Goal: Transaction & Acquisition: Purchase product/service

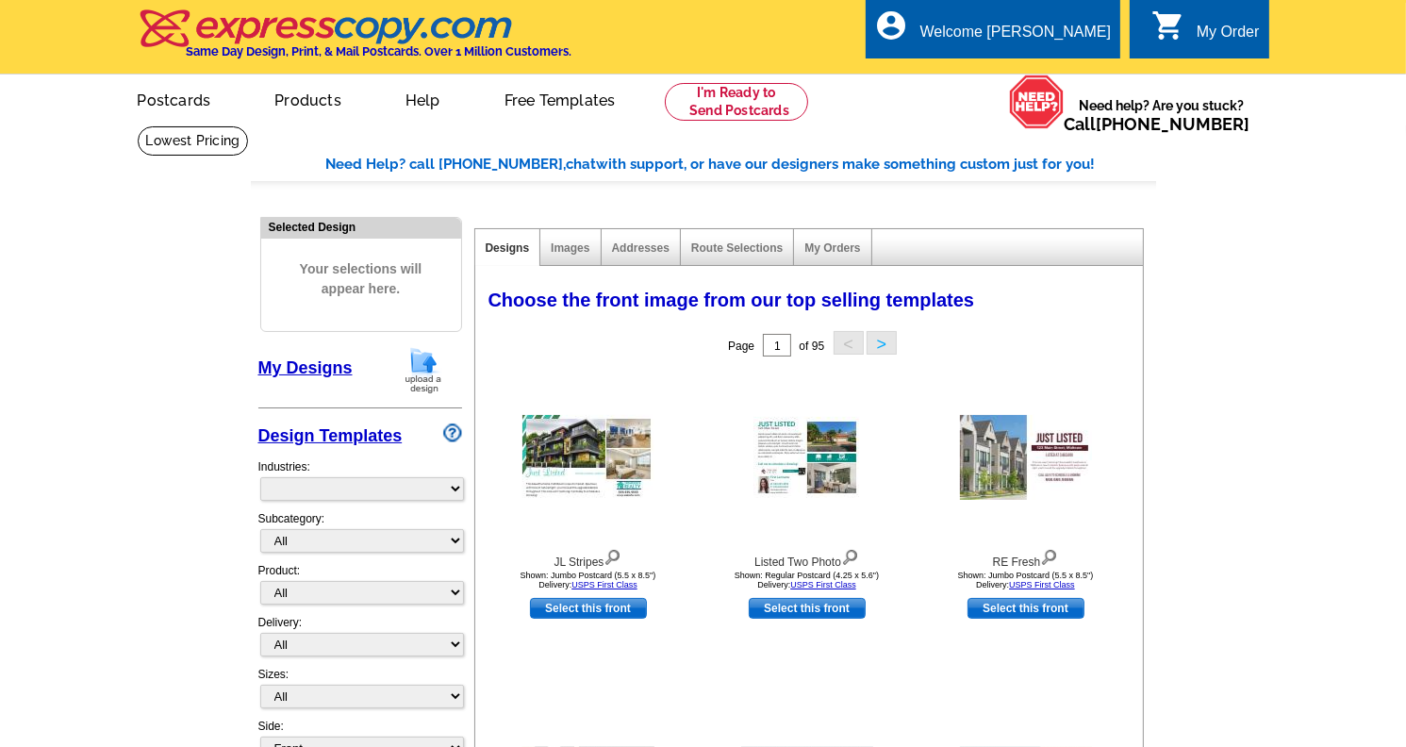
select select "785"
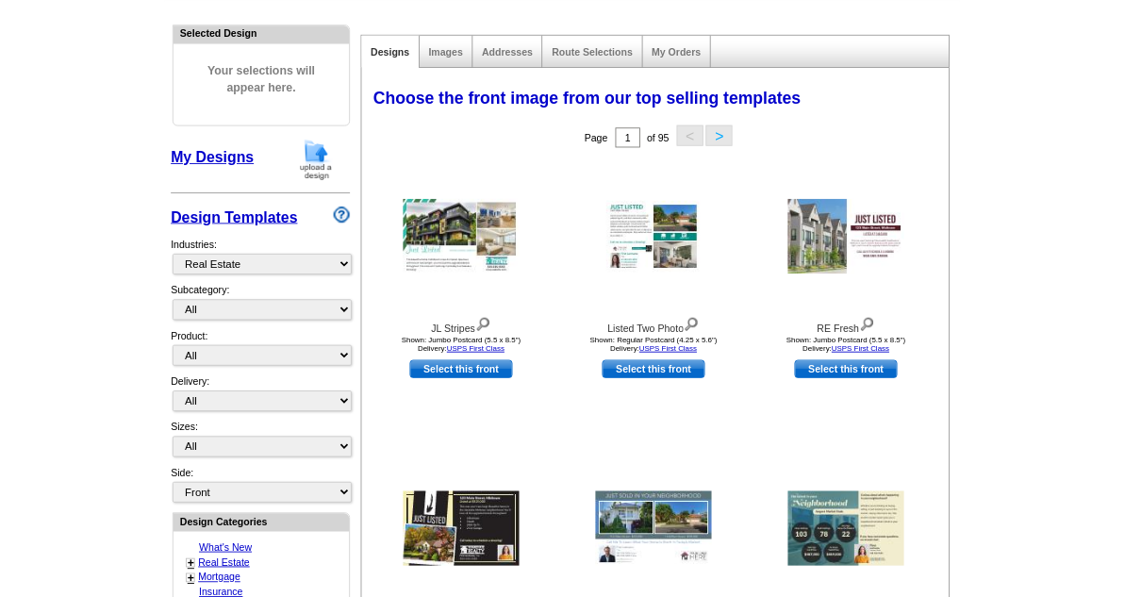
scroll to position [189, 0]
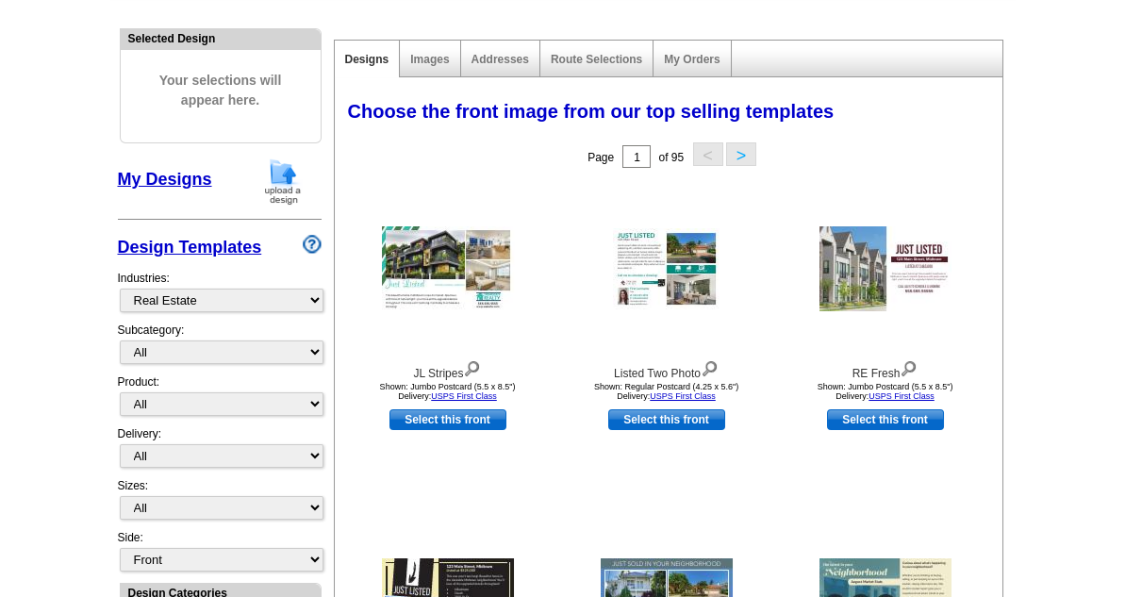
drag, startPoint x: 1210, startPoint y: 3, endPoint x: 538, endPoint y: 193, distance: 697.7
click at [538, 195] on div at bounding box center [447, 269] width 207 height 170
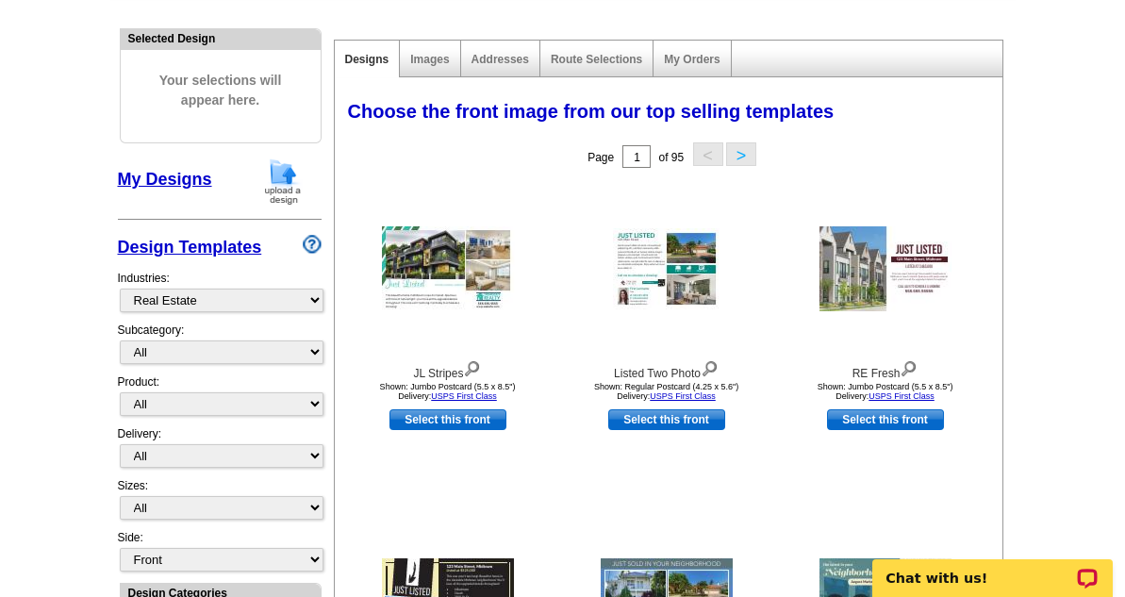
click at [415, 424] on link "Select this front" at bounding box center [447, 419] width 117 height 21
select select "2"
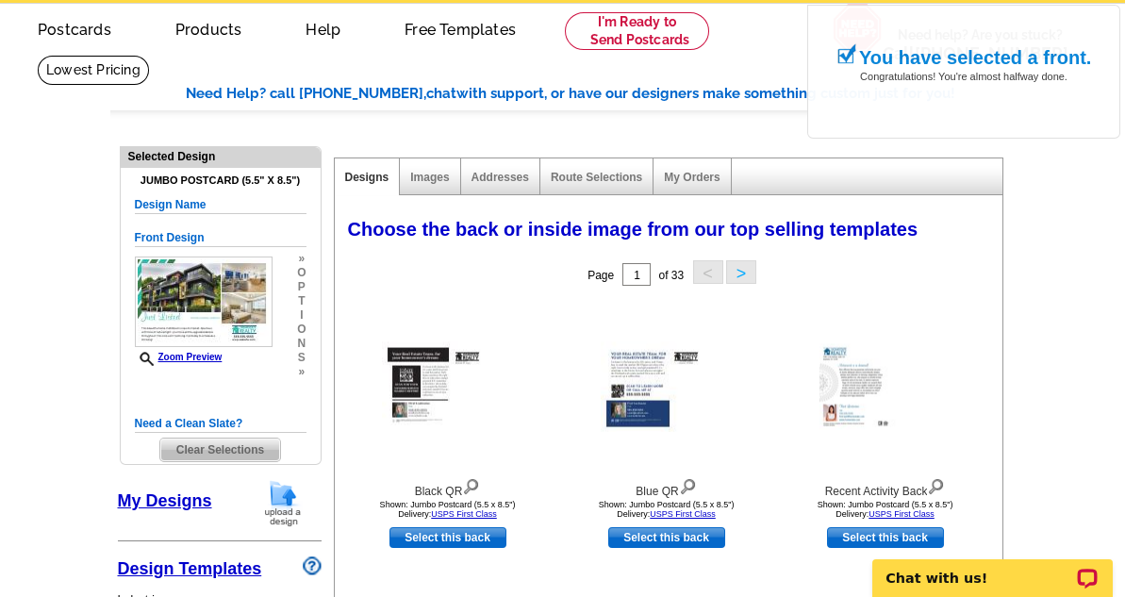
scroll to position [151, 0]
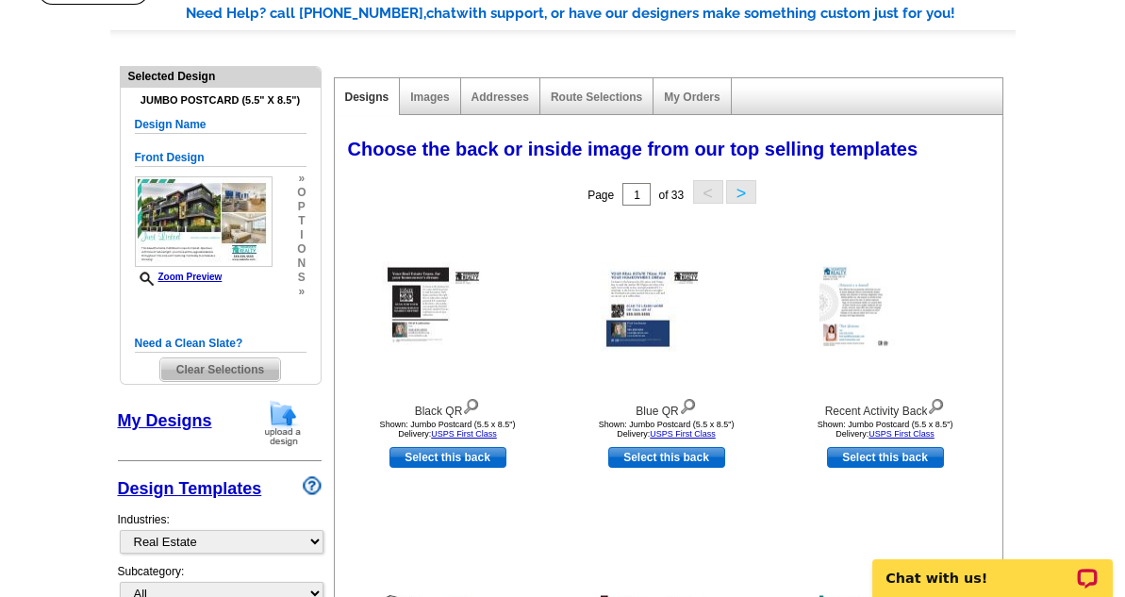
click at [873, 457] on link "Select this back" at bounding box center [885, 457] width 117 height 21
select select "front"
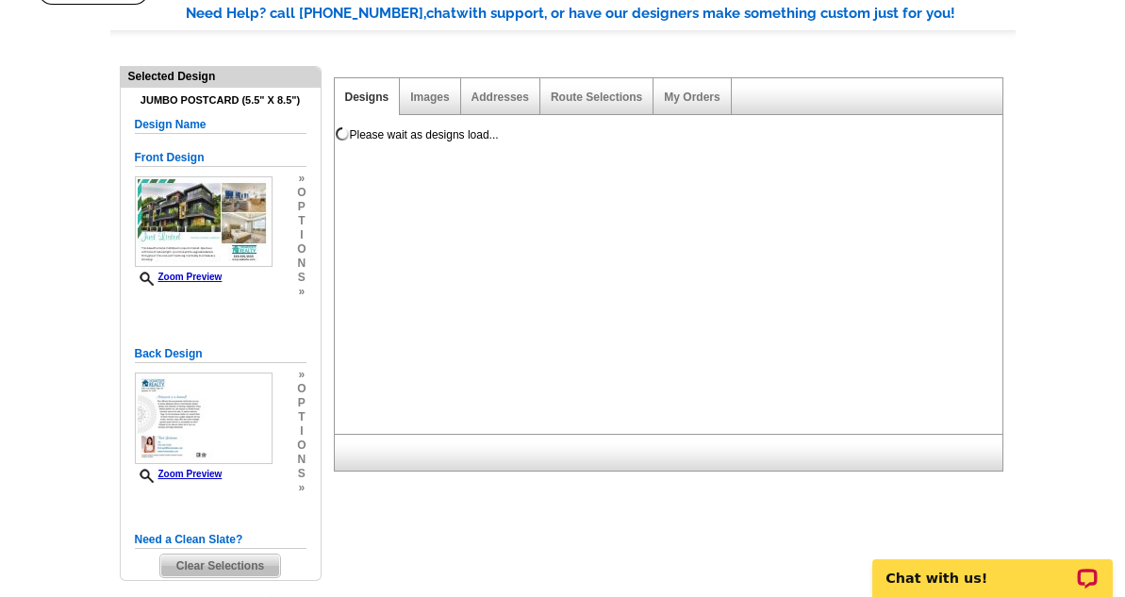
scroll to position [0, 0]
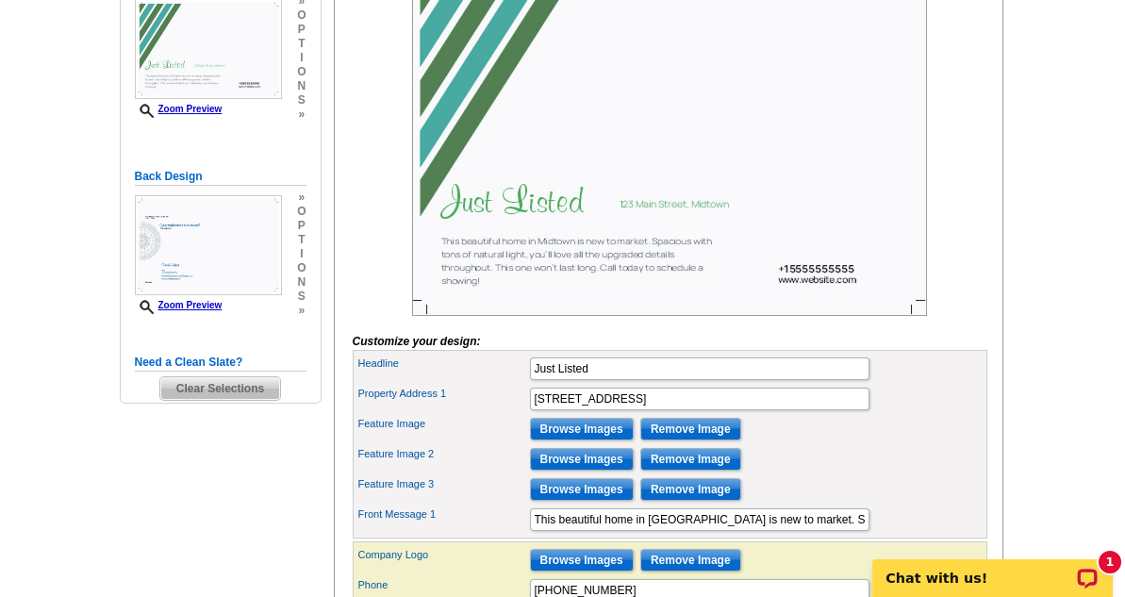
scroll to position [377, 0]
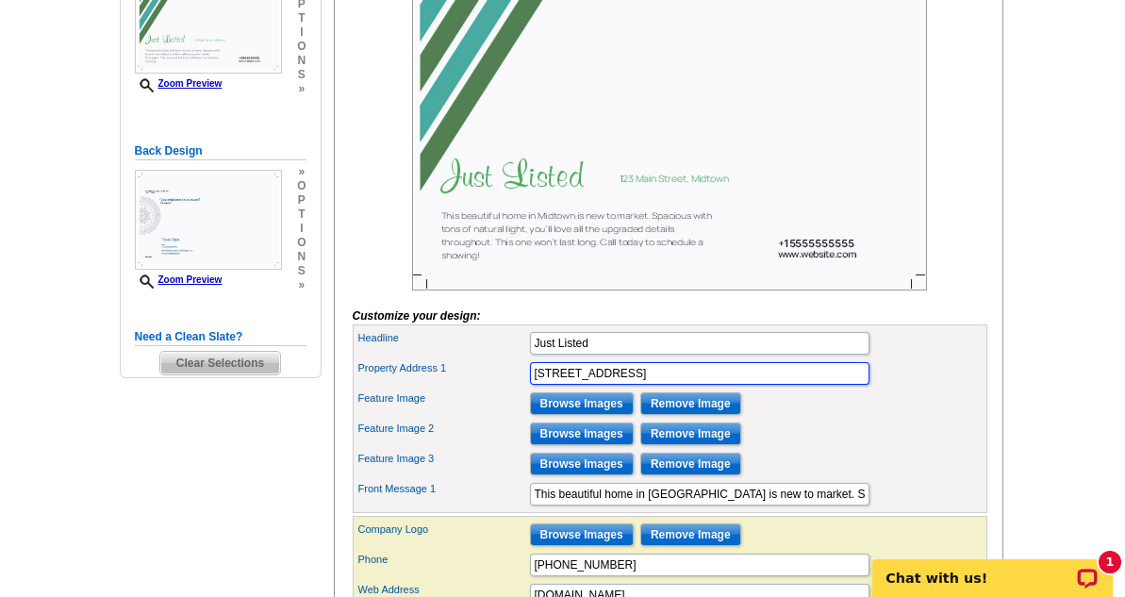
drag, startPoint x: 671, startPoint y: 403, endPoint x: 524, endPoint y: 436, distance: 150.5
click at [524, 436] on div "Headline Just Listed Property Address 1 [STREET_ADDRESS]" at bounding box center [670, 418] width 634 height 189
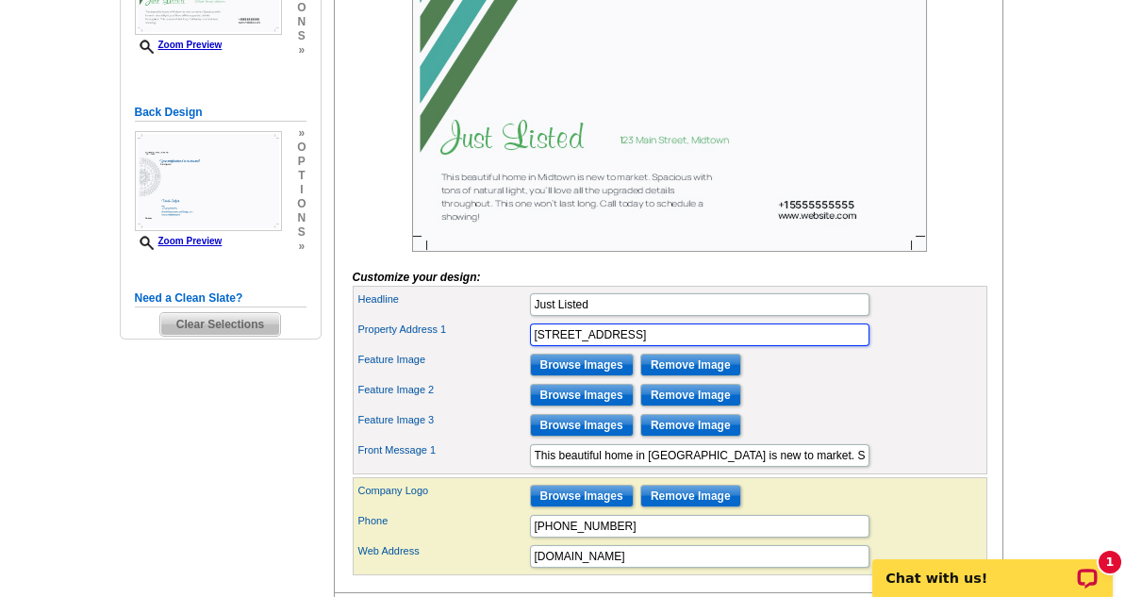
scroll to position [453, 0]
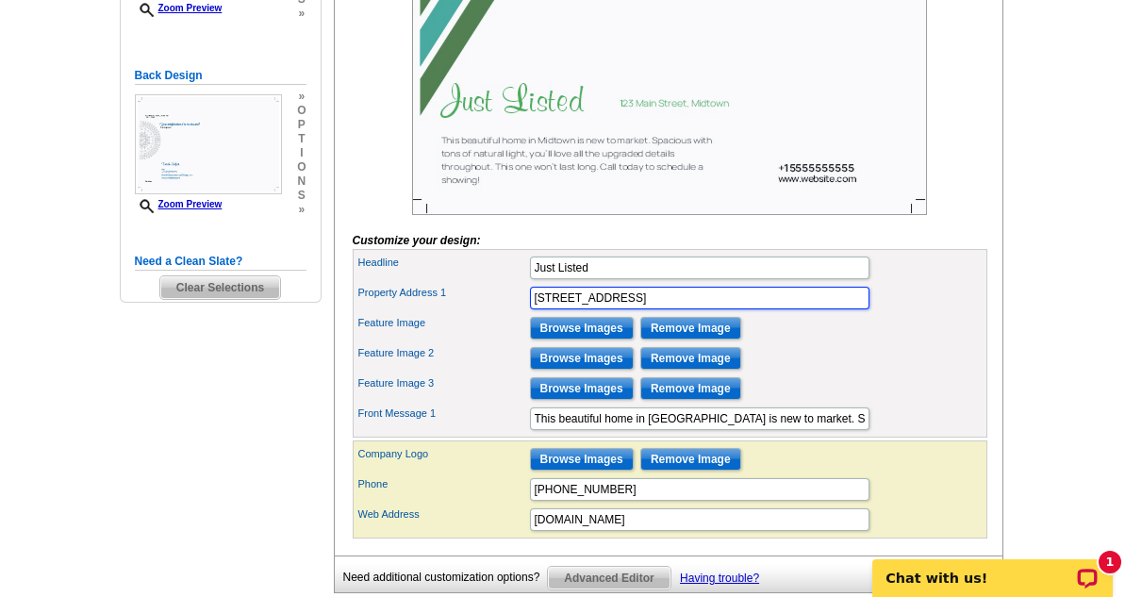
type input "[STREET_ADDRESS]"
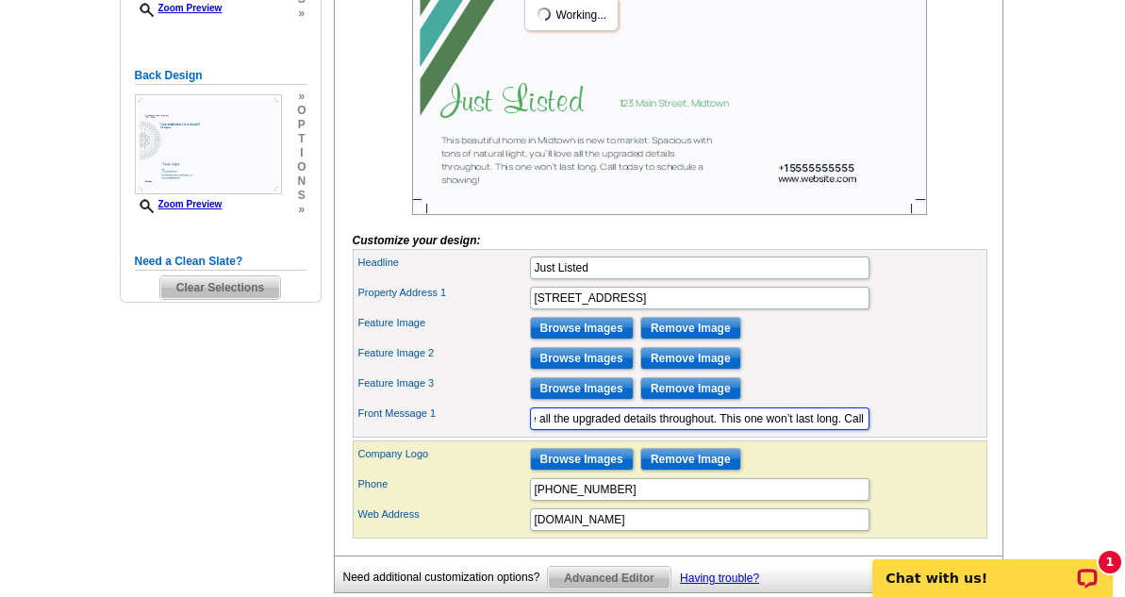
scroll to position [0, 618]
drag, startPoint x: 533, startPoint y: 445, endPoint x: 1061, endPoint y: 521, distance: 533.4
click at [1061, 521] on main "Need Help? call 800-260-5887, chat with support, or have our designers make som…" at bounding box center [562, 182] width 1125 height 1018
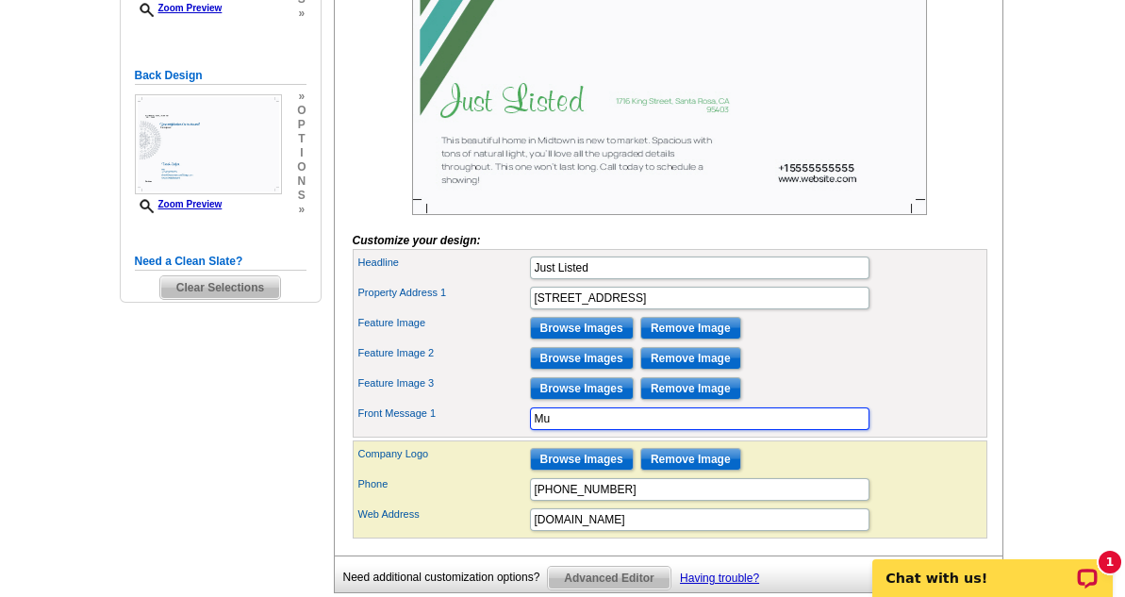
type input "M"
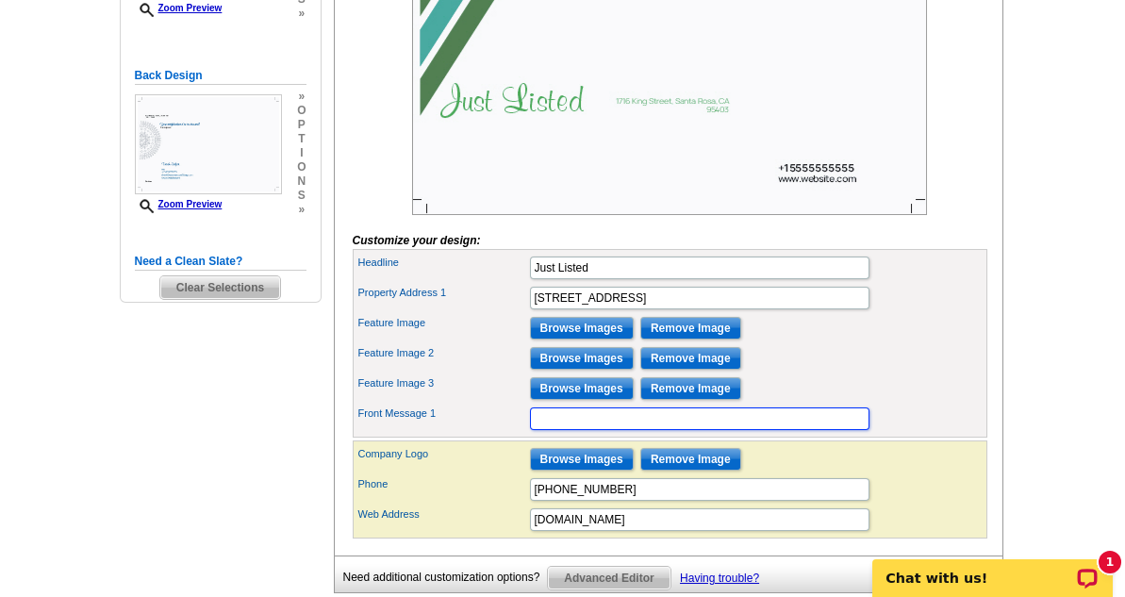
paste input "An oasis in town with mature trees (camphor, apple, peach, nectarine, pomegrana…"
type input "An oasis in town with mature trees (camphor, apple, peach, nectarine, pomegrana…"
click at [919, 434] on div "Front Message 1 An oasis in town with mature trees (camphor, apple, peach, nect…" at bounding box center [669, 418] width 627 height 30
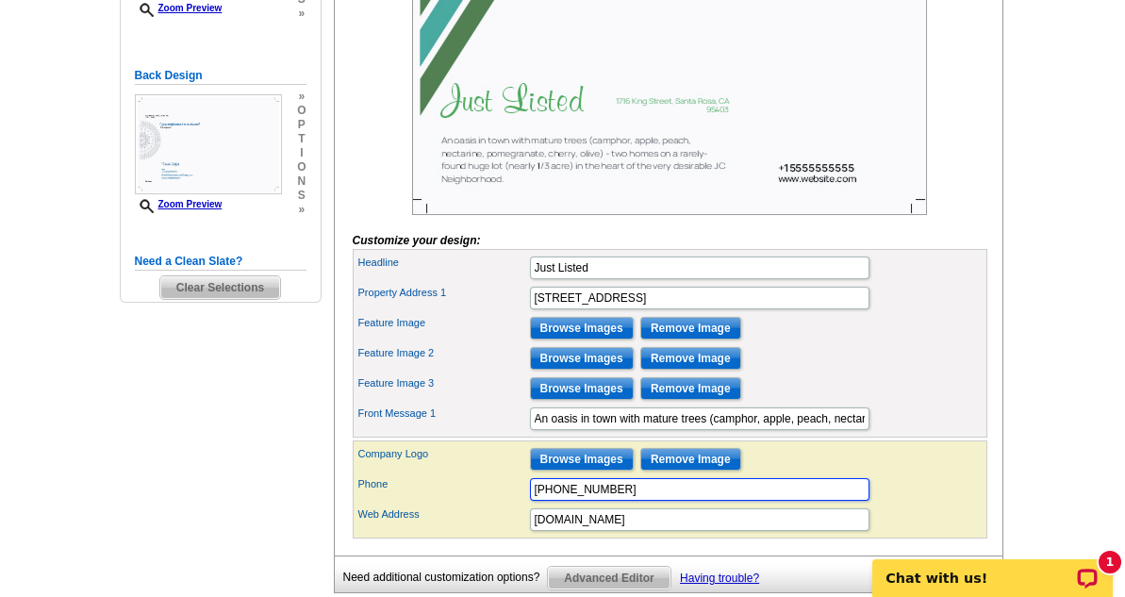
click at [703, 501] on input "+15555555555" at bounding box center [699, 489] width 339 height 23
type input "+"
type input "415-336-8651"
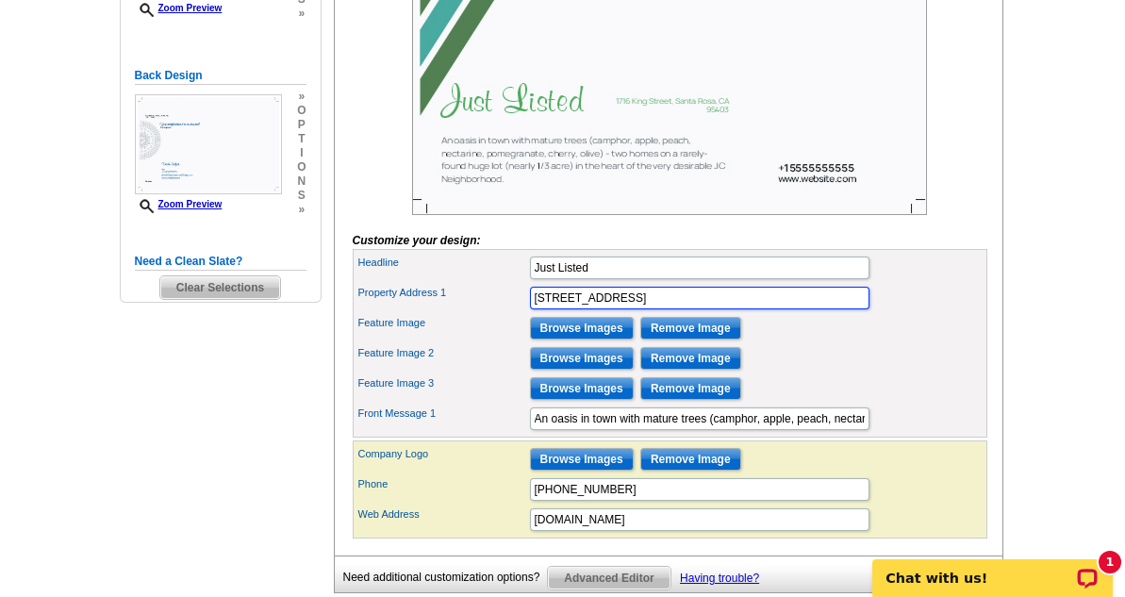
click at [757, 309] on input "1716 King Street, Santa Rosa, CA 95403" at bounding box center [699, 298] width 339 height 23
type input "1716 King Street, Santa Rosa, CA"
click at [836, 403] on div "Feature Image 3 Browse Images Remove Image" at bounding box center [669, 388] width 627 height 30
click at [616, 279] on input "Just Listed" at bounding box center [699, 267] width 339 height 23
type input "Just Listed!"
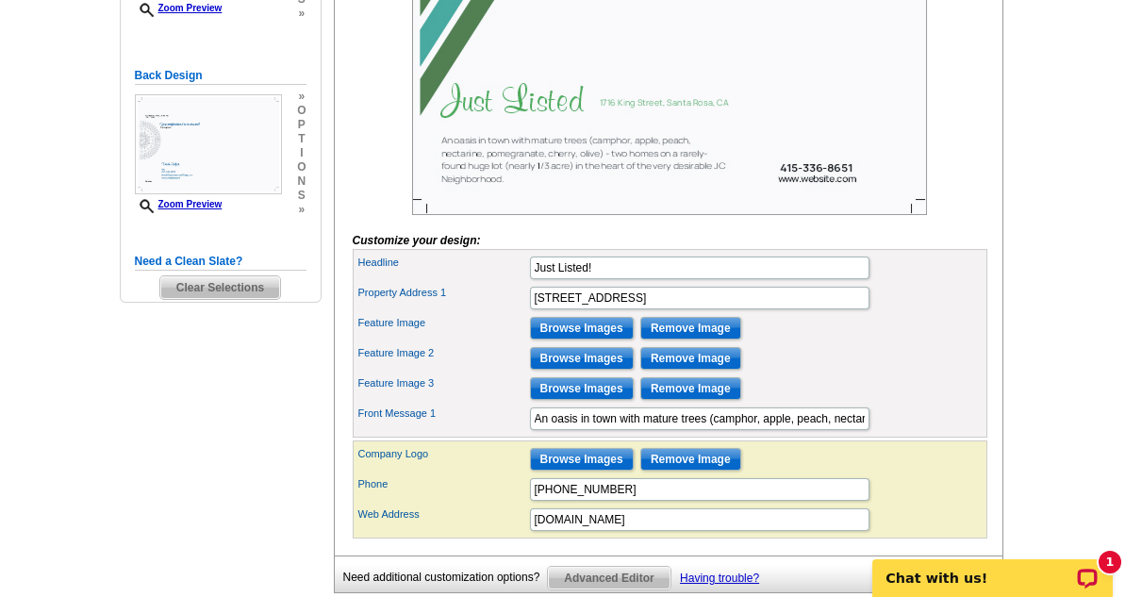
click at [512, 313] on div "Property Address 1 1716 King Street, Santa Rosa, CA" at bounding box center [669, 298] width 627 height 30
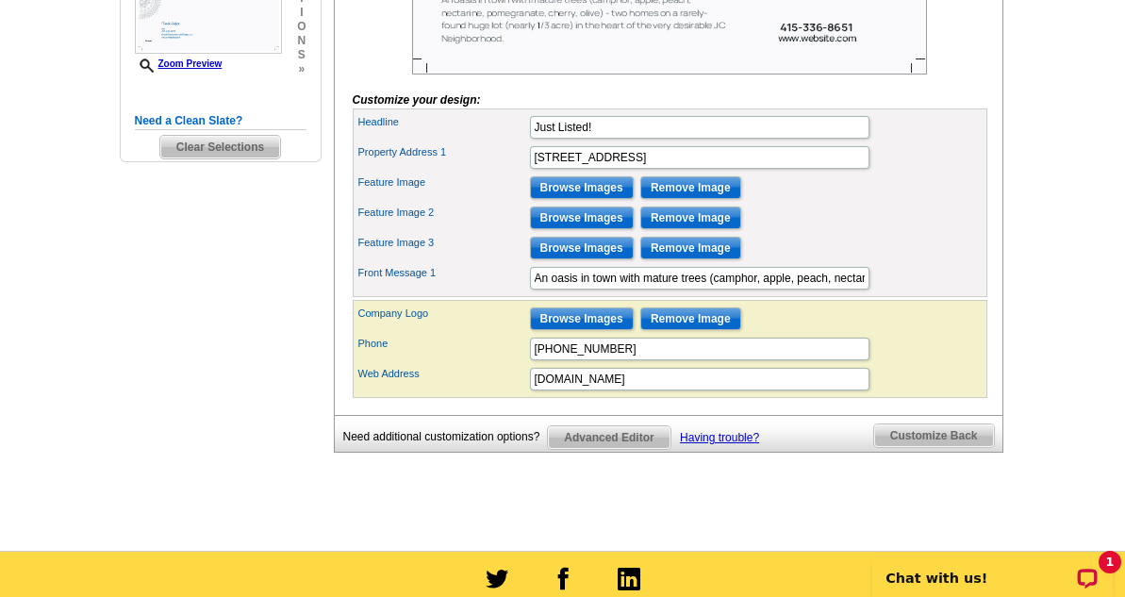
scroll to position [603, 0]
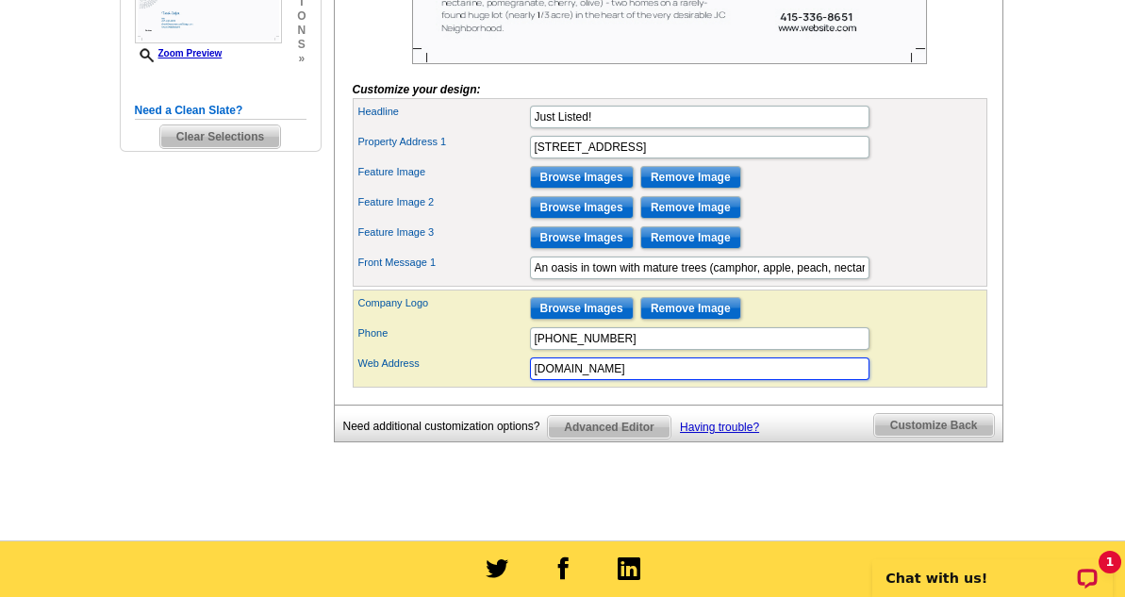
drag, startPoint x: 634, startPoint y: 391, endPoint x: 499, endPoint y: 391, distance: 134.8
click at [499, 384] on div "Web Address www.website.com" at bounding box center [669, 369] width 627 height 30
type input "www.derekstefan.realtor"
click at [1102, 207] on main "Need Help? call 800-260-5887, chat with support, or have our designers make som…" at bounding box center [562, 31] width 1125 height 1018
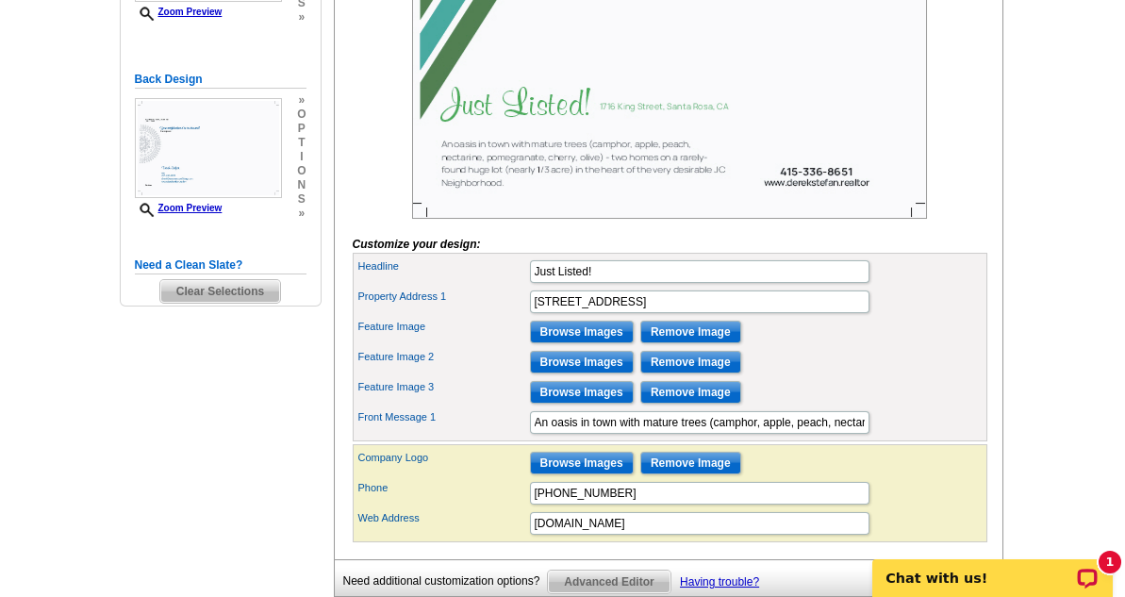
scroll to position [528, 0]
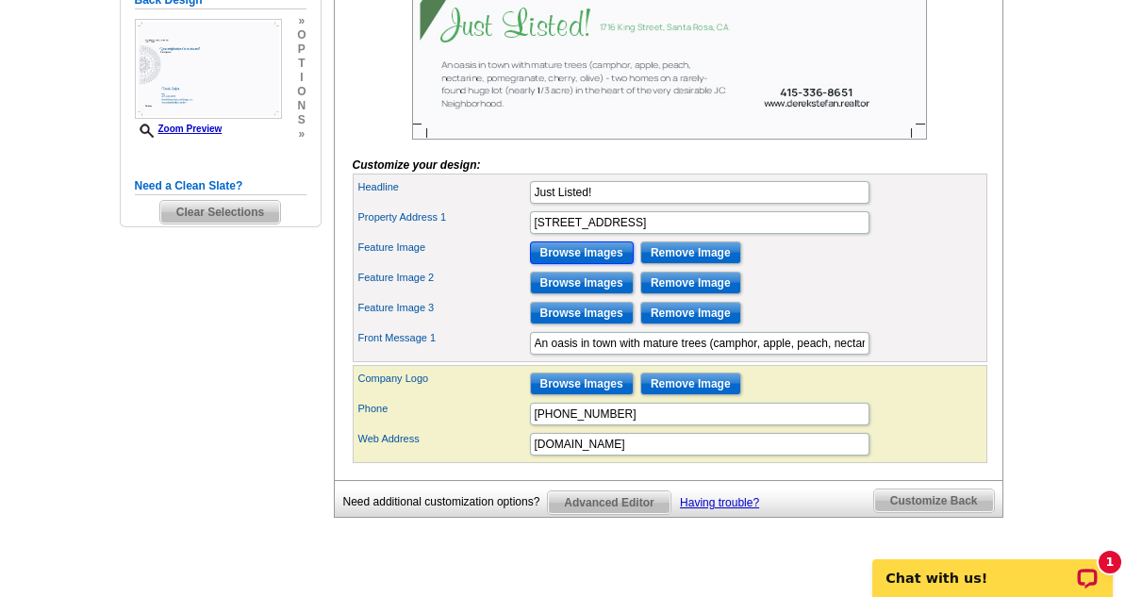
click at [559, 264] on input "Browse Images" at bounding box center [582, 252] width 104 height 23
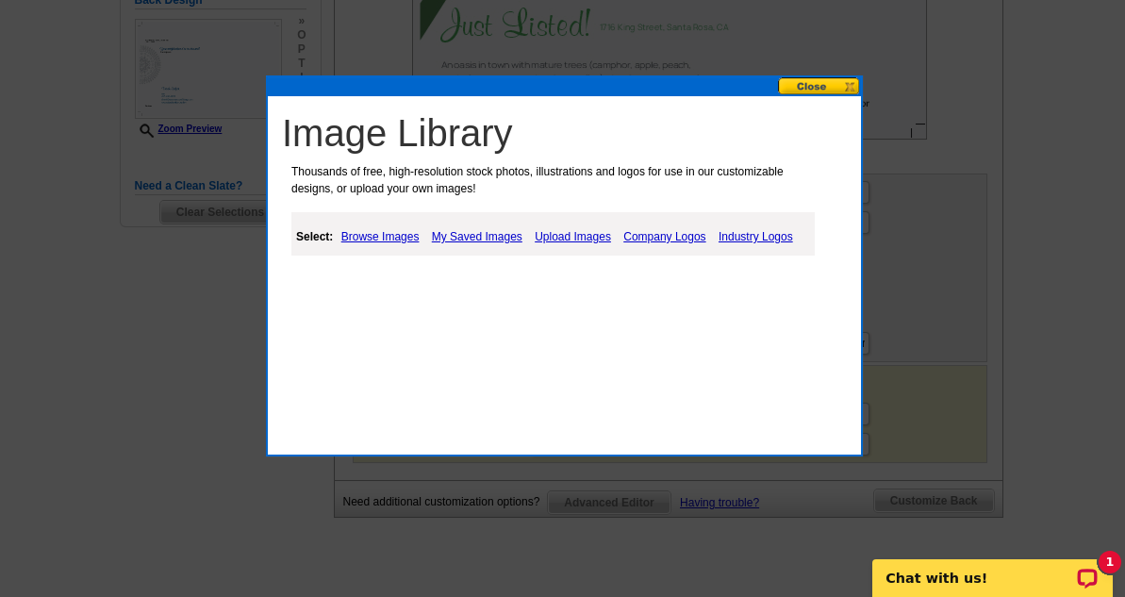
click at [407, 232] on link "Browse Images" at bounding box center [381, 236] width 88 height 23
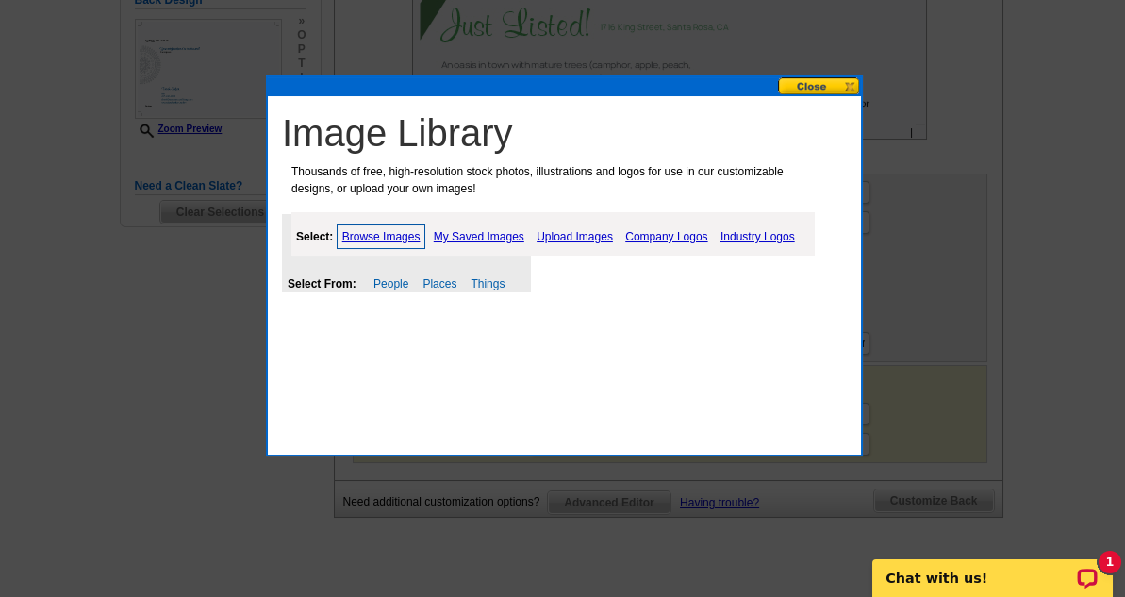
click at [668, 236] on link "Company Logos" at bounding box center [665, 236] width 91 height 23
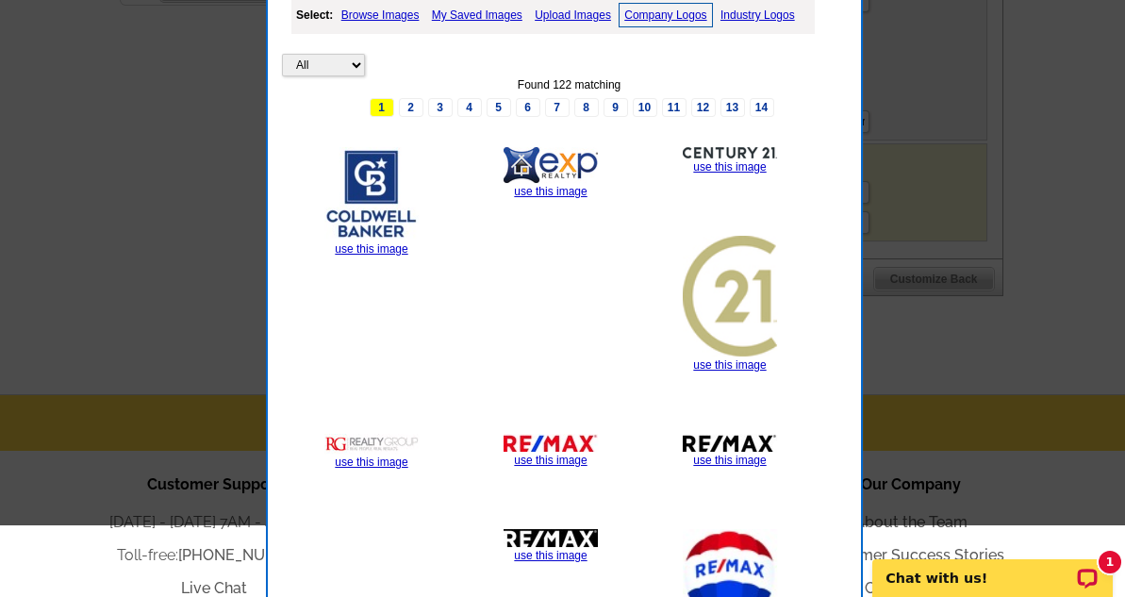
scroll to position [591, 0]
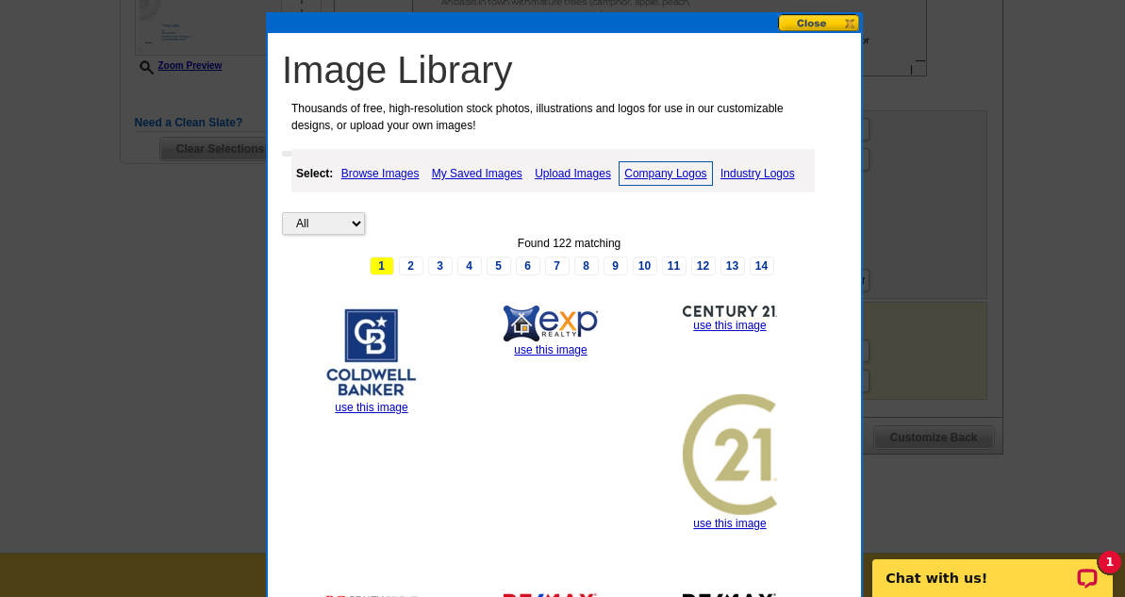
click at [551, 173] on link "Upload Images" at bounding box center [573, 173] width 86 height 23
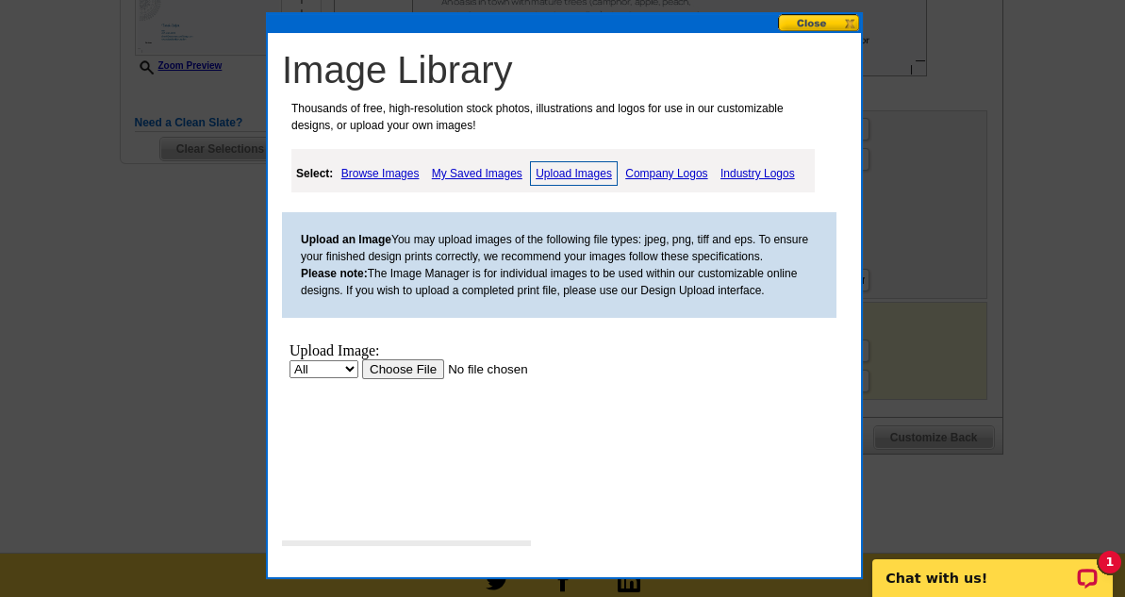
scroll to position [0, 0]
click at [407, 365] on input "file" at bounding box center [481, 369] width 239 height 20
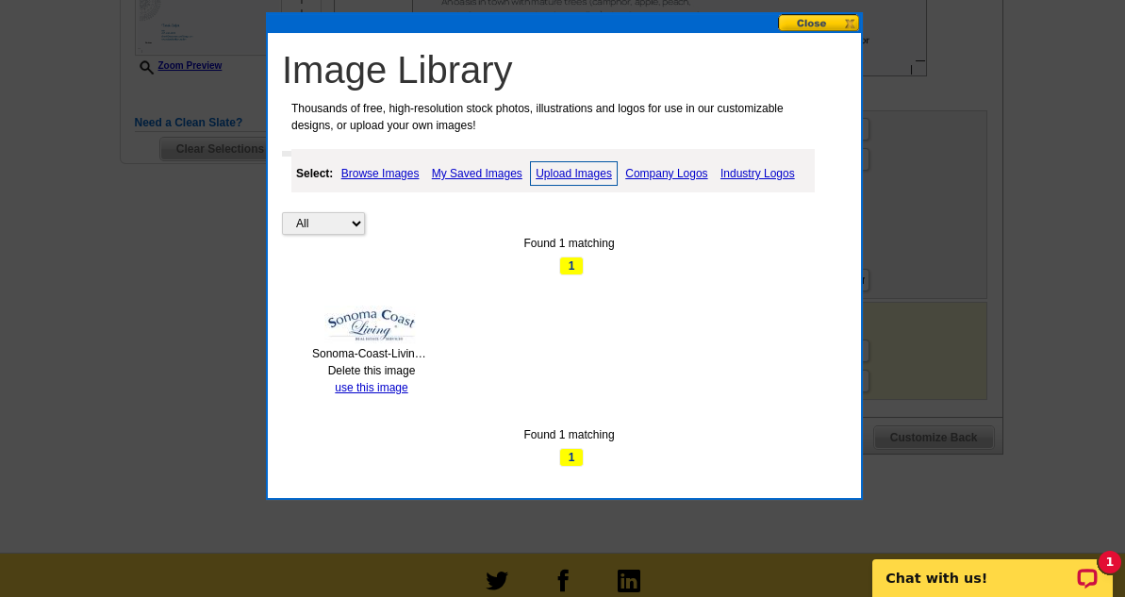
click at [404, 381] on link "use this image" at bounding box center [371, 387] width 73 height 13
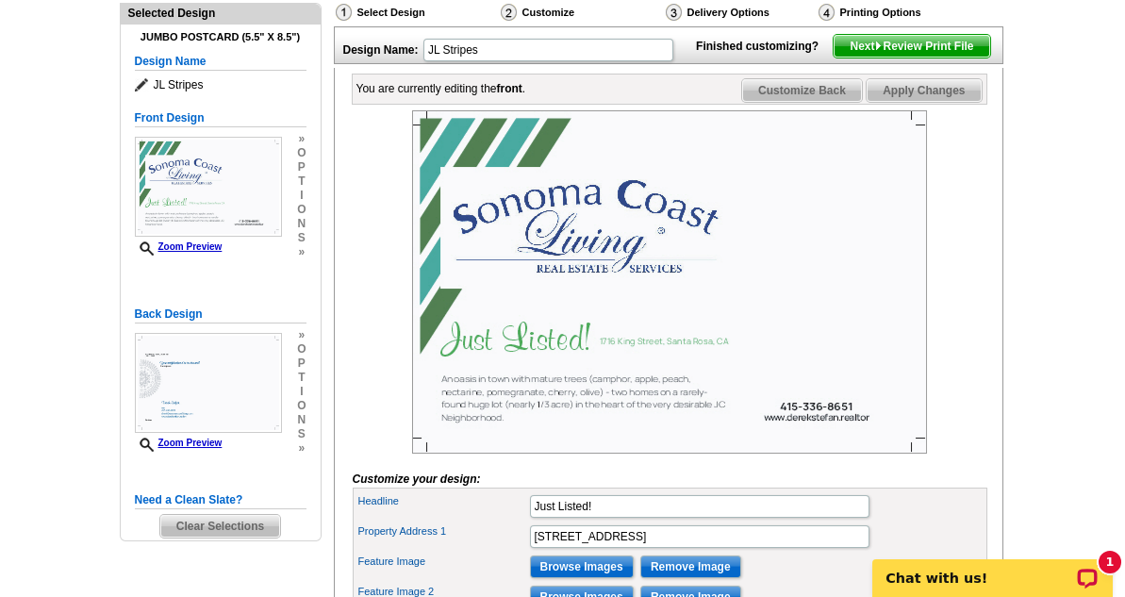
scroll to position [289, 0]
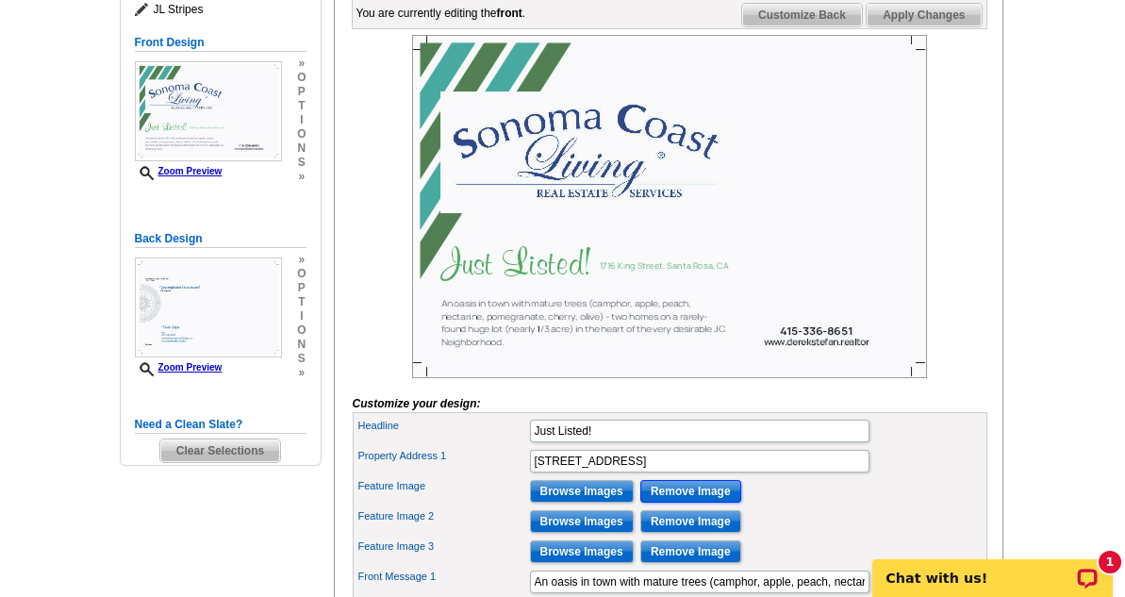
click at [675, 502] on input "Remove Image" at bounding box center [690, 491] width 101 height 23
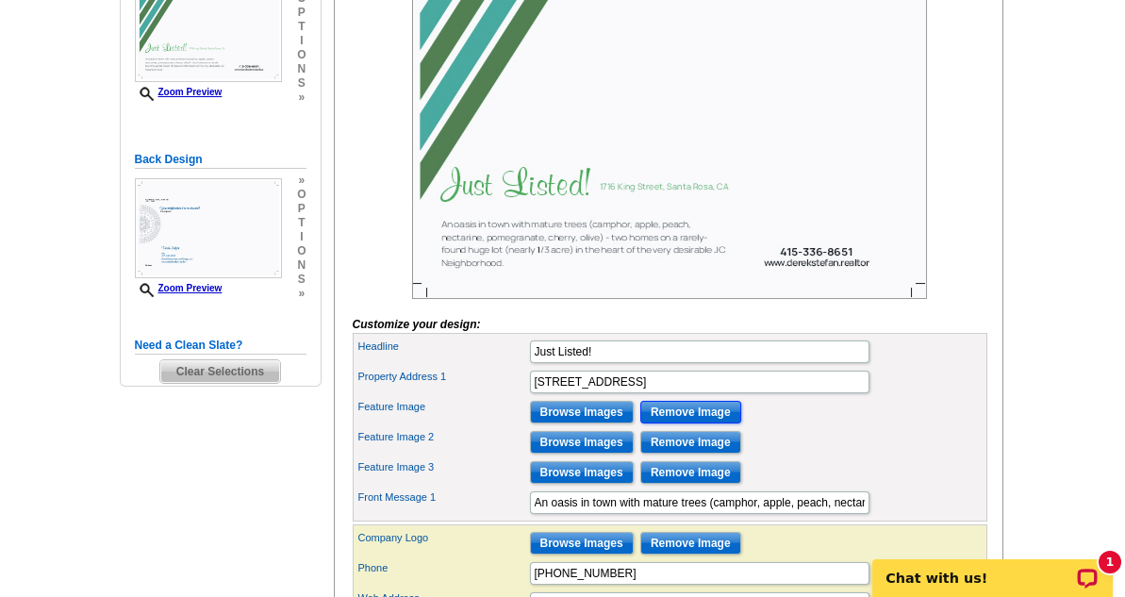
scroll to position [440, 0]
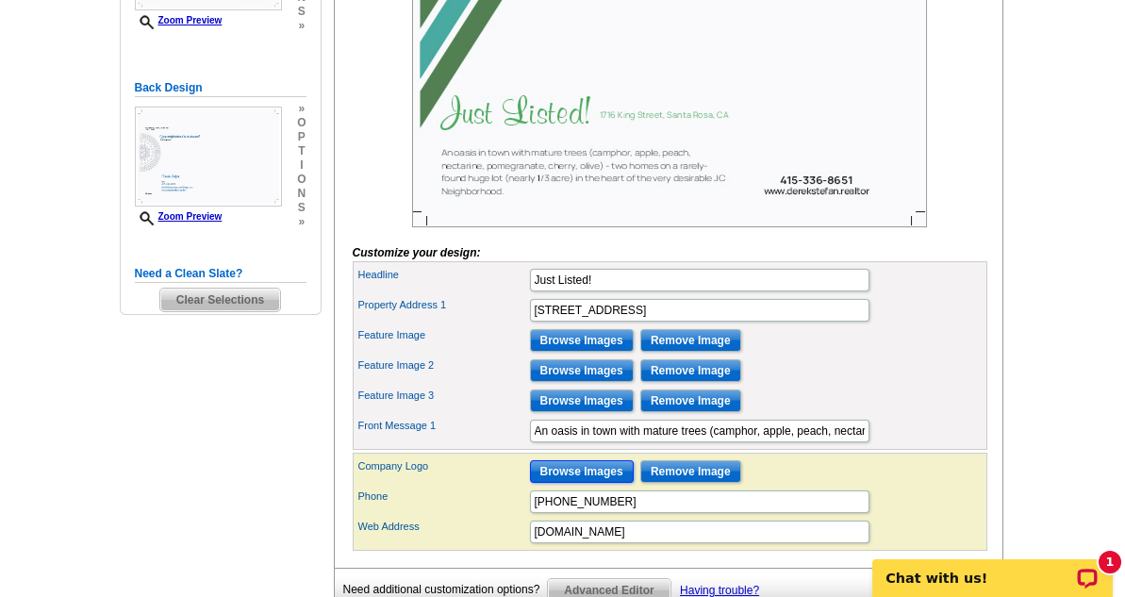
click at [572, 483] on input "Browse Images" at bounding box center [582, 471] width 104 height 23
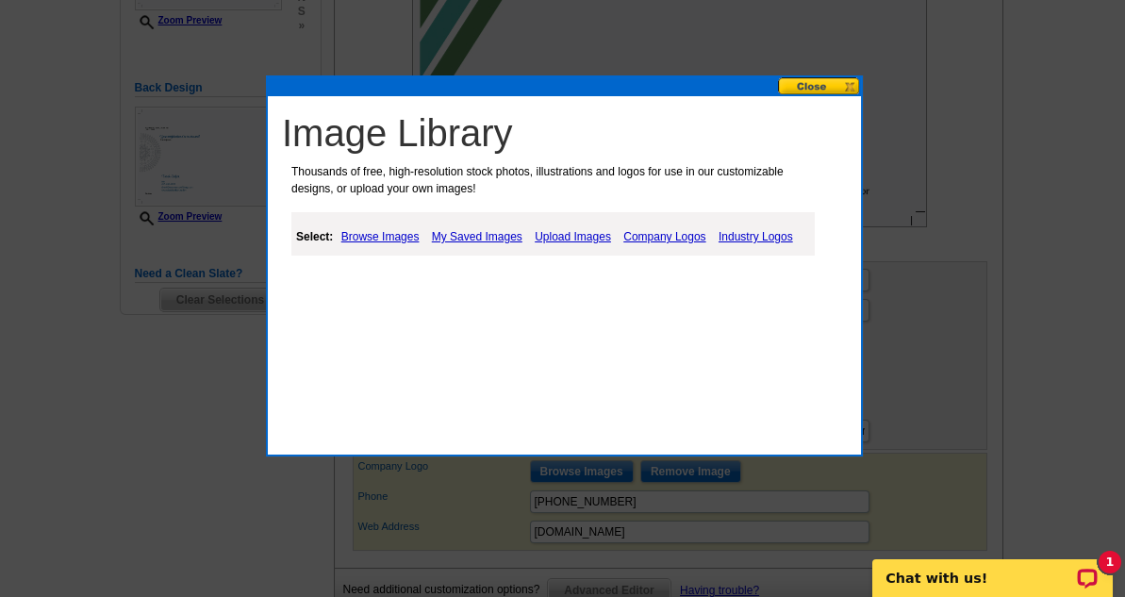
click at [378, 232] on link "Browse Images" at bounding box center [381, 236] width 88 height 23
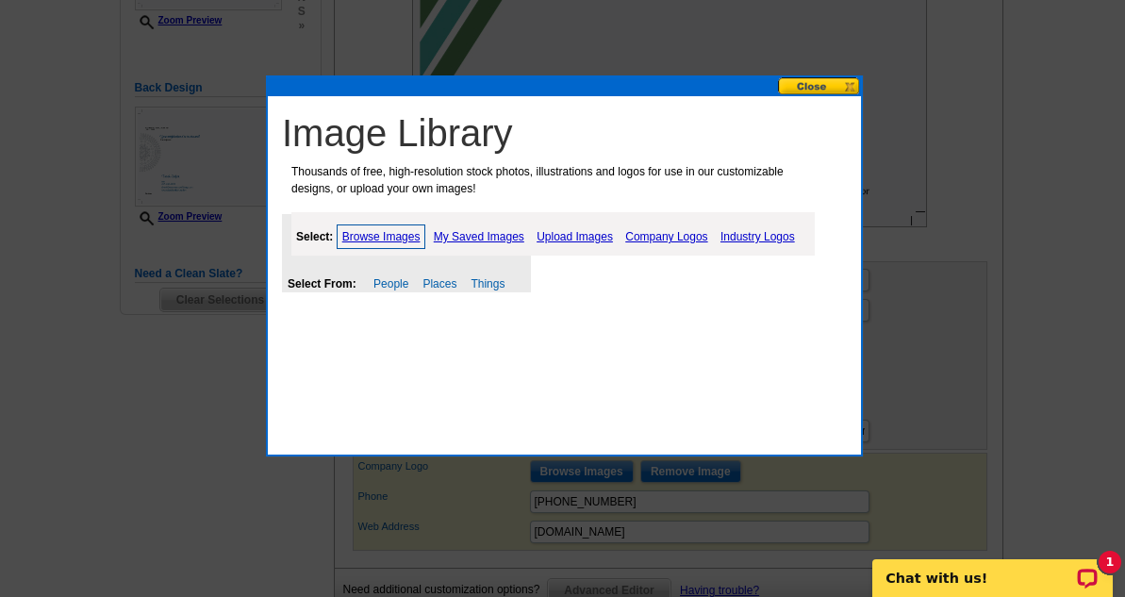
click at [544, 238] on link "Upload Images" at bounding box center [575, 236] width 86 height 23
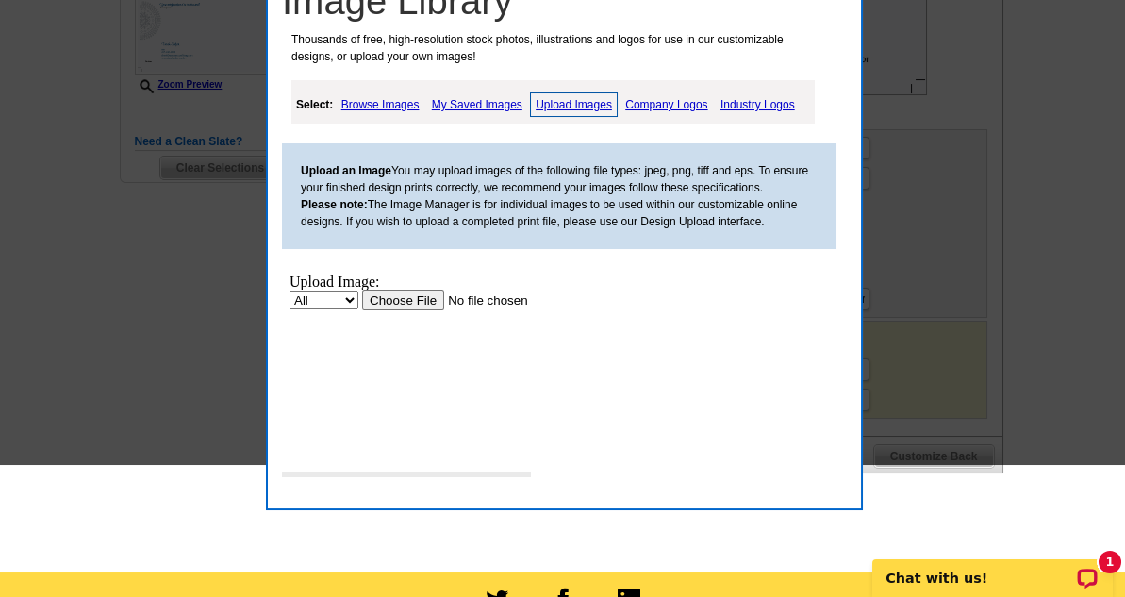
scroll to position [667, 0]
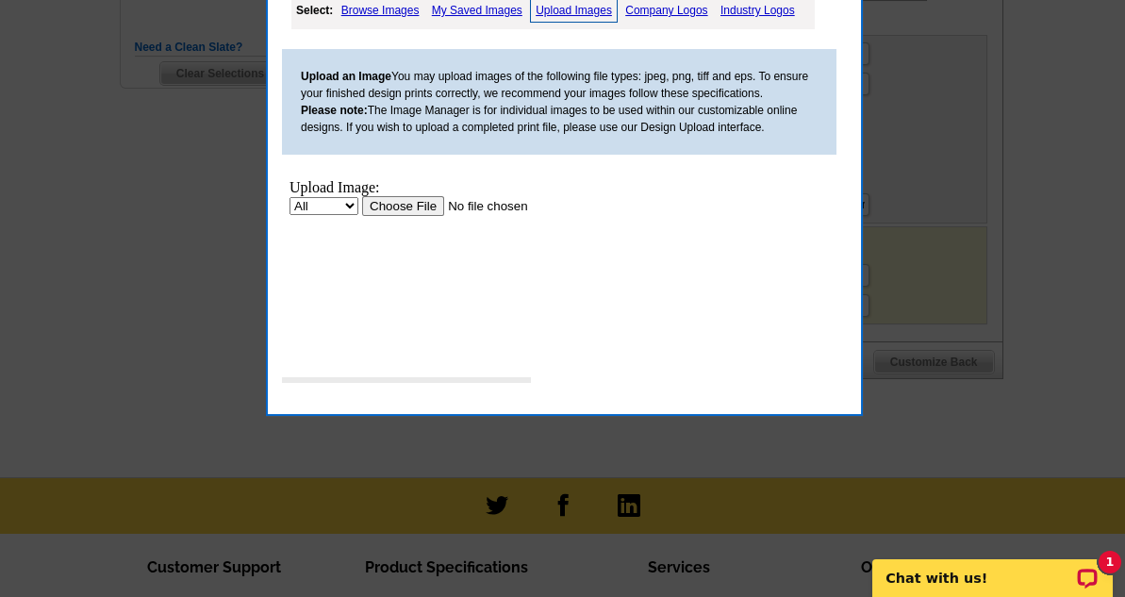
click at [436, 205] on input "file" at bounding box center [481, 206] width 239 height 20
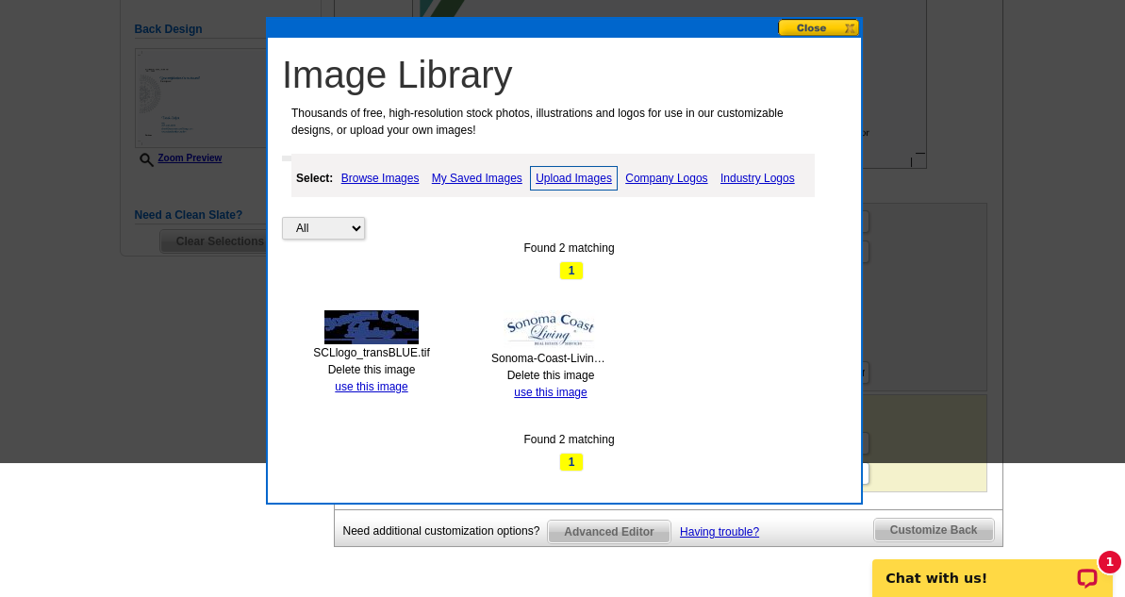
scroll to position [365, 0]
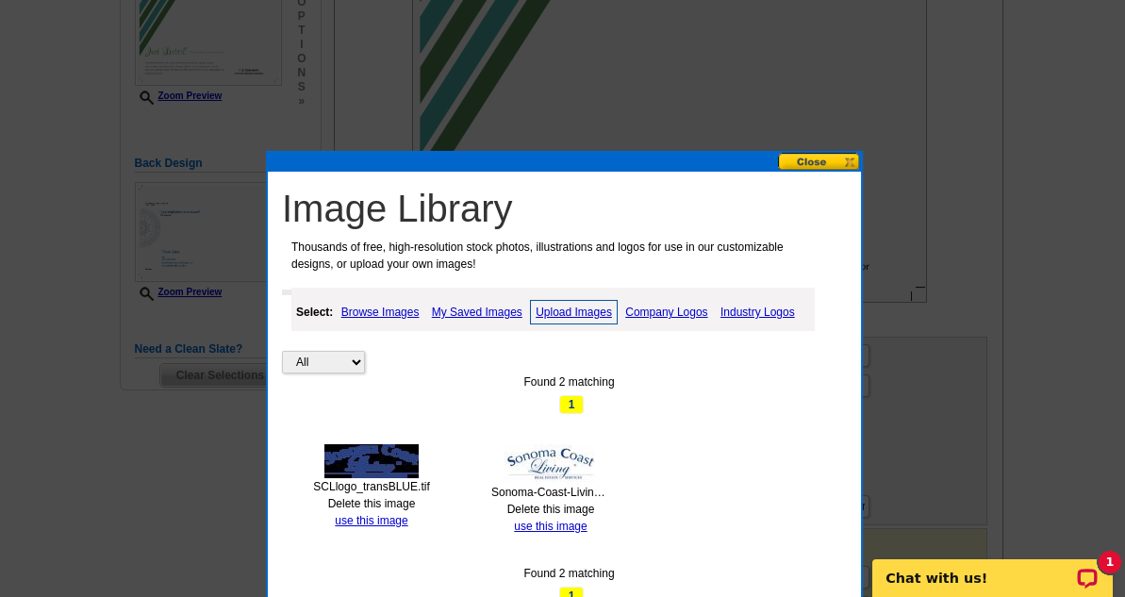
click at [823, 162] on button at bounding box center [819, 162] width 83 height 18
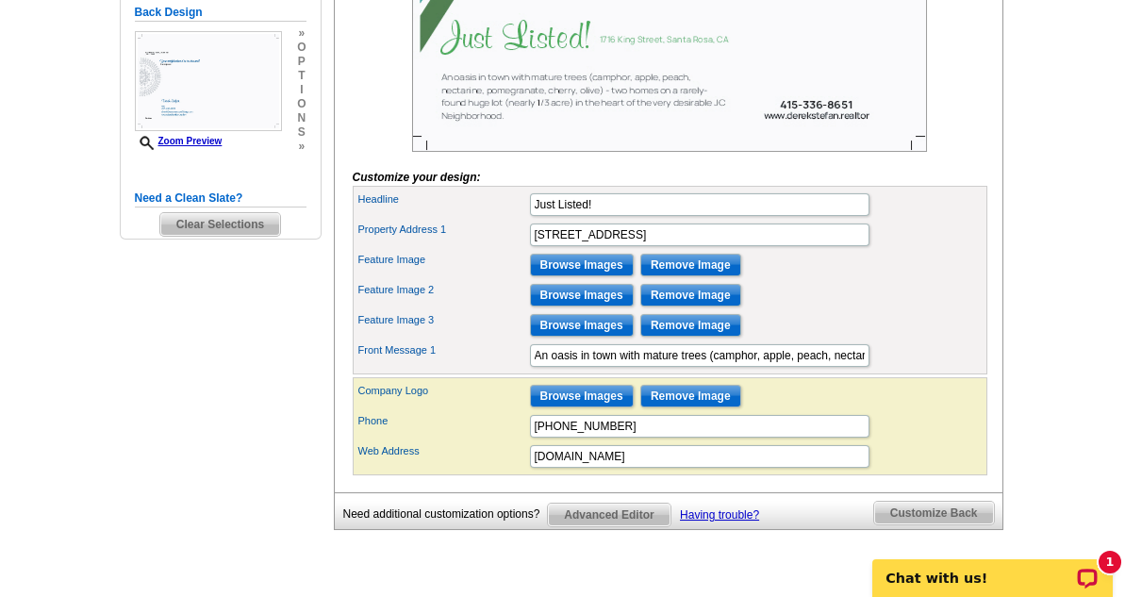
scroll to position [516, 0]
click at [559, 276] on input "Browse Images" at bounding box center [582, 265] width 104 height 23
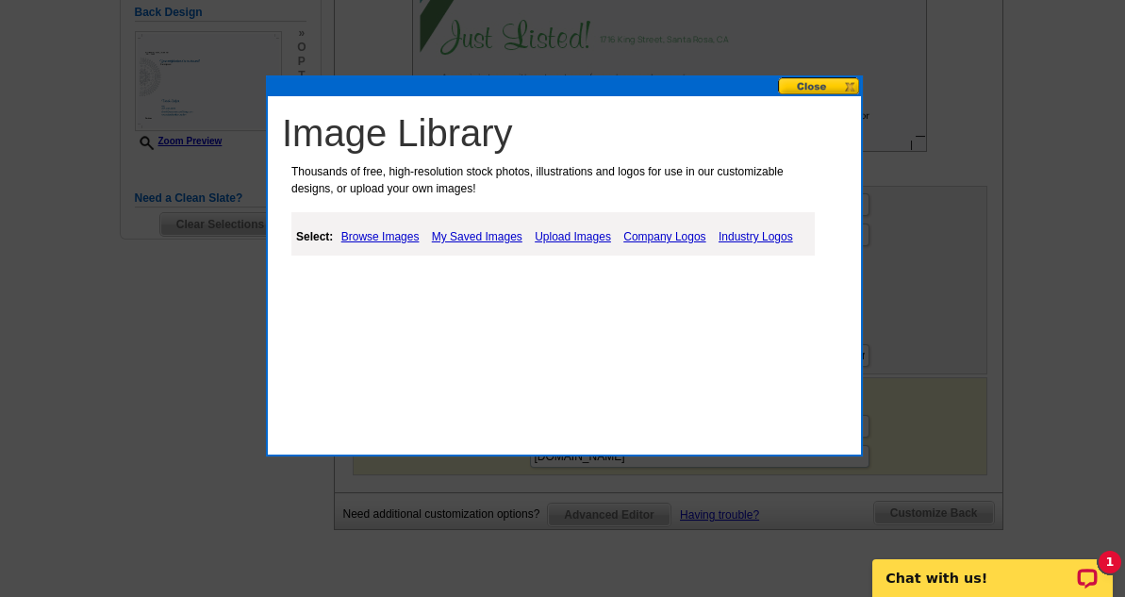
click at [556, 231] on link "Upload Images" at bounding box center [573, 236] width 86 height 23
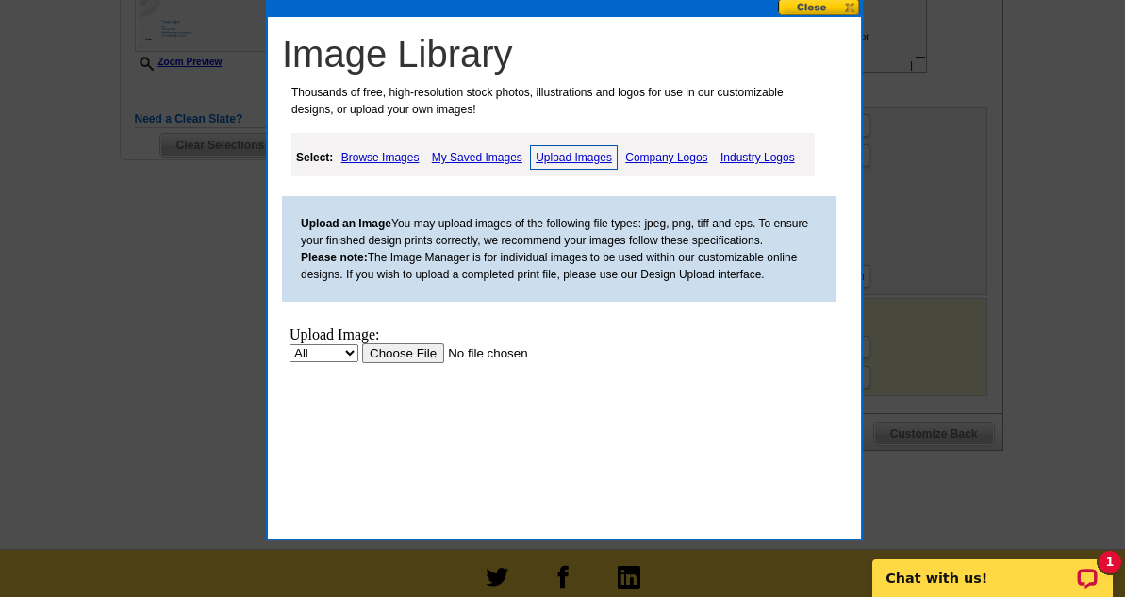
scroll to position [742, 0]
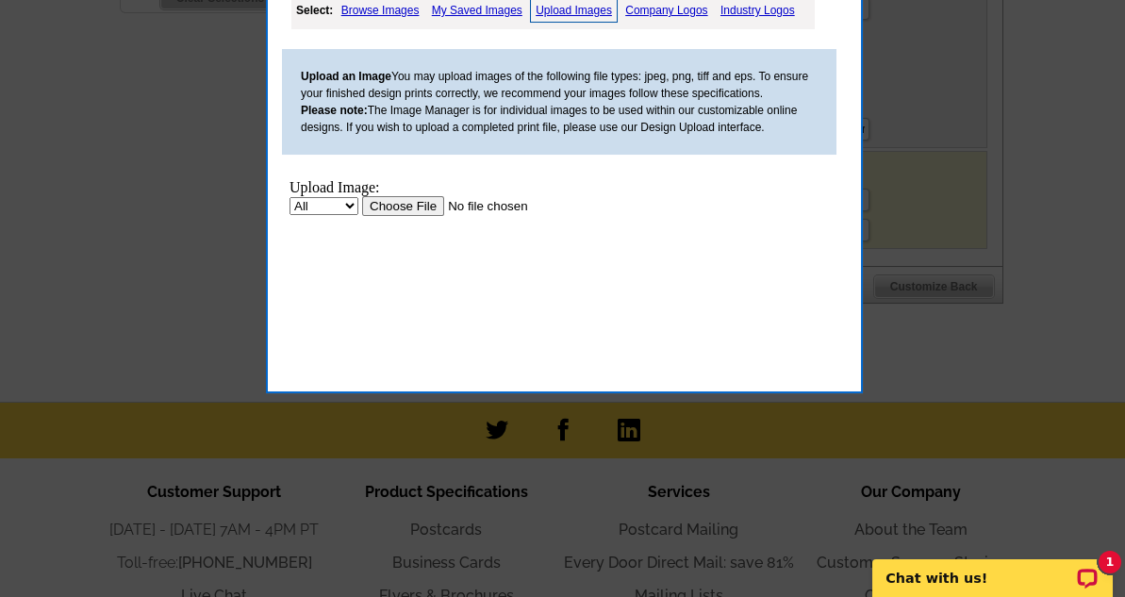
click at [417, 195] on div "Upload Image:" at bounding box center [460, 187] width 343 height 17
click at [416, 200] on input "file" at bounding box center [481, 206] width 239 height 20
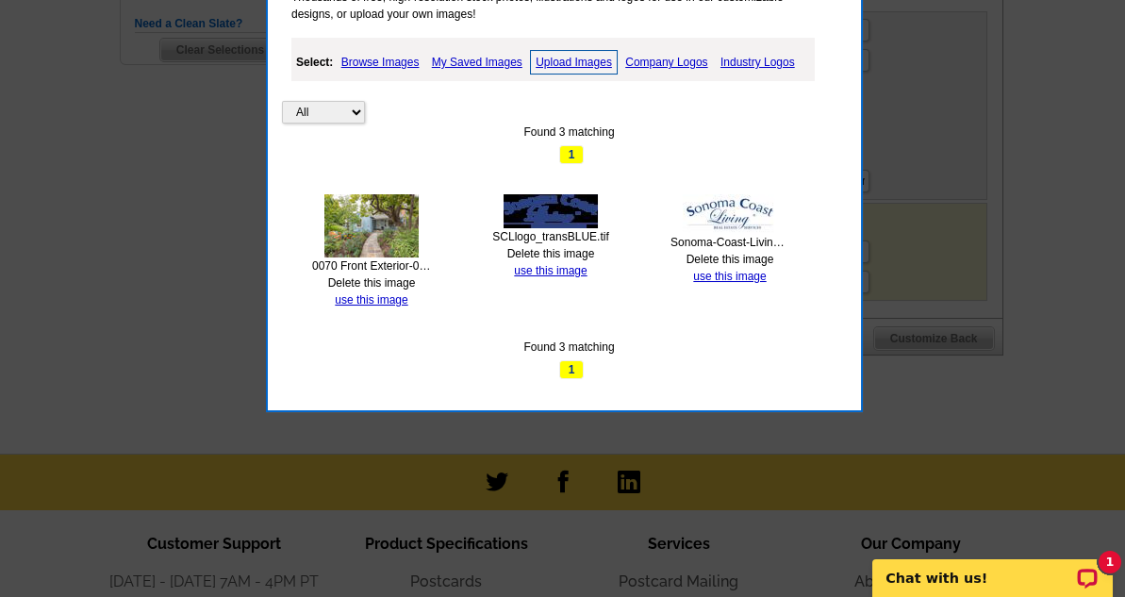
scroll to position [516, 0]
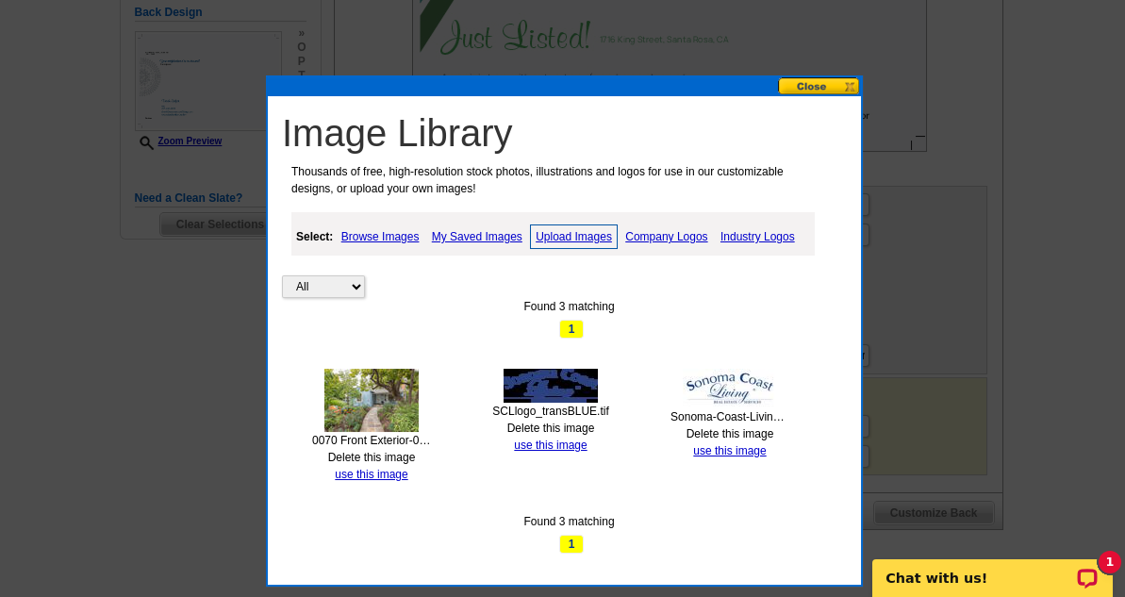
click at [362, 471] on link "use this image" at bounding box center [371, 474] width 73 height 13
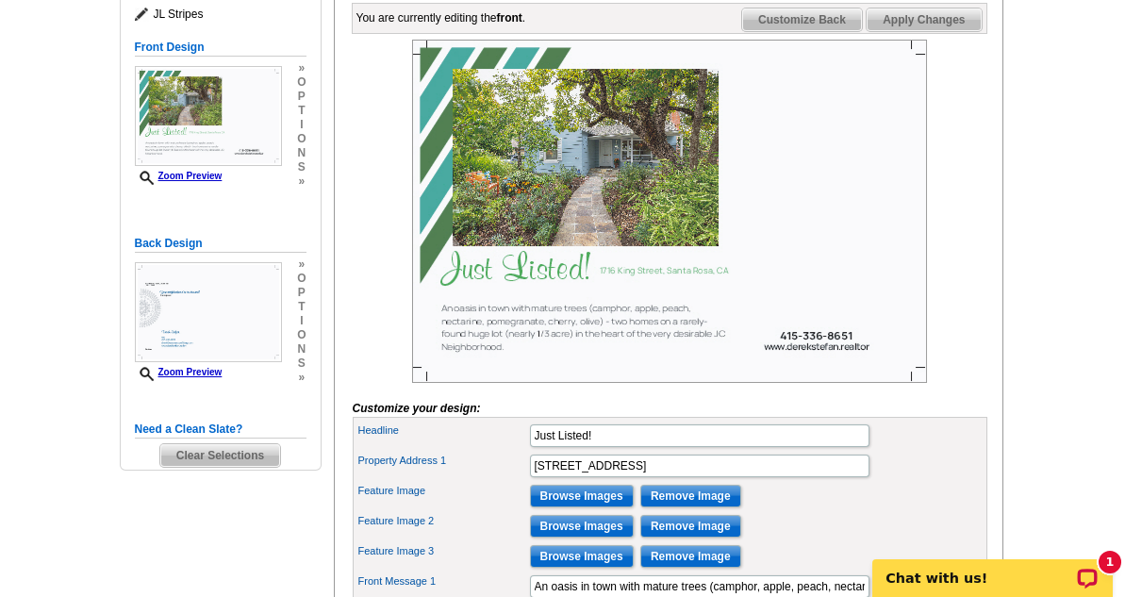
scroll to position [377, 0]
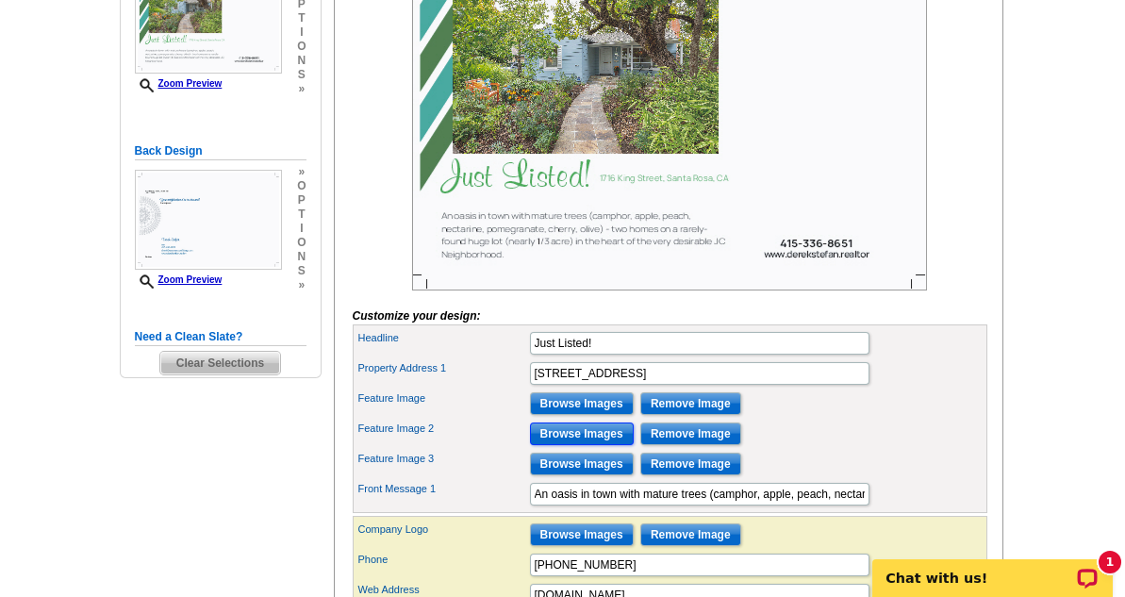
click at [568, 445] on input "Browse Images" at bounding box center [582, 433] width 104 height 23
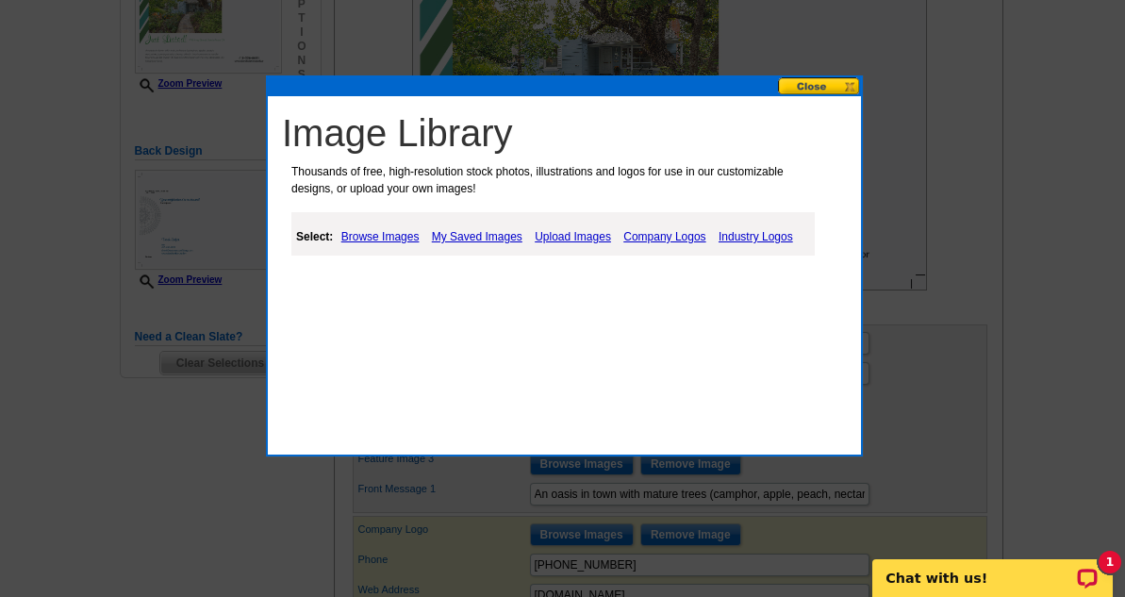
click at [596, 231] on link "Upload Images" at bounding box center [573, 236] width 86 height 23
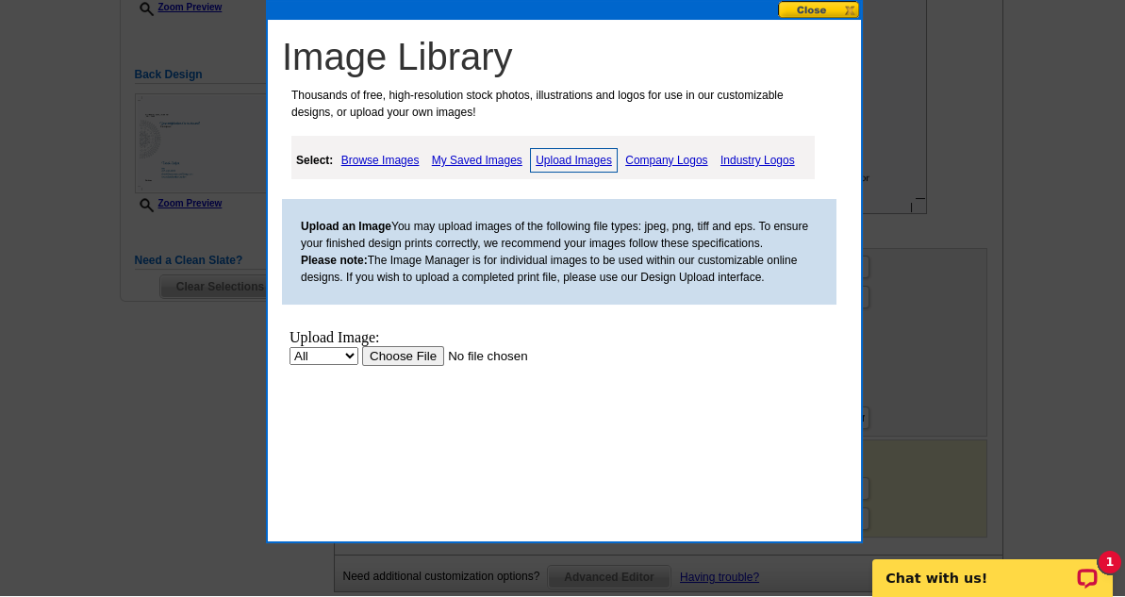
scroll to position [453, 0]
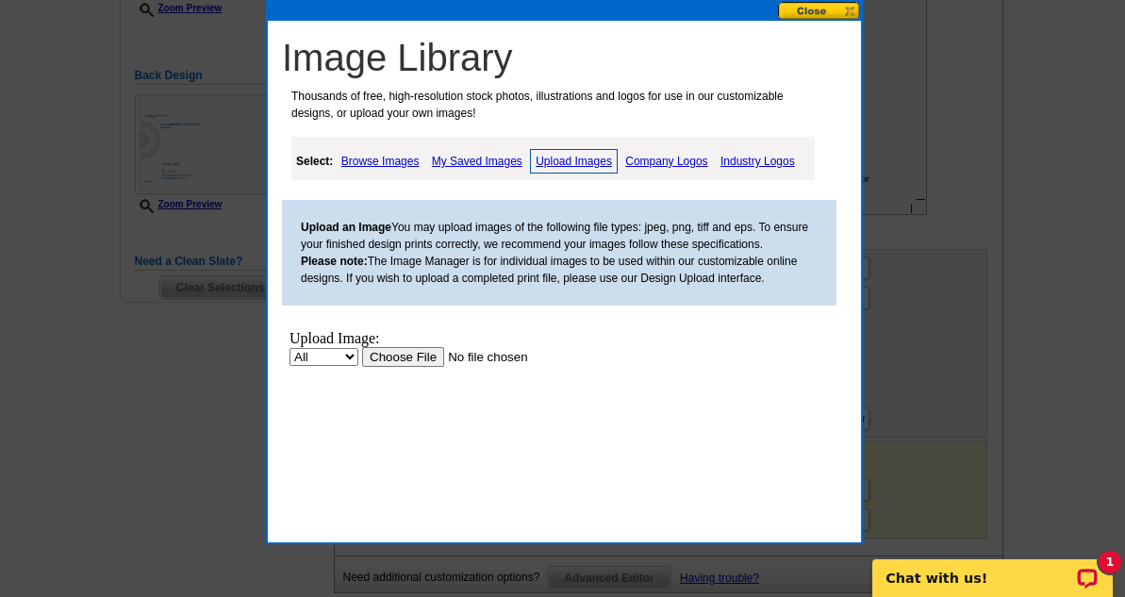
click at [371, 351] on input "file" at bounding box center [481, 357] width 239 height 20
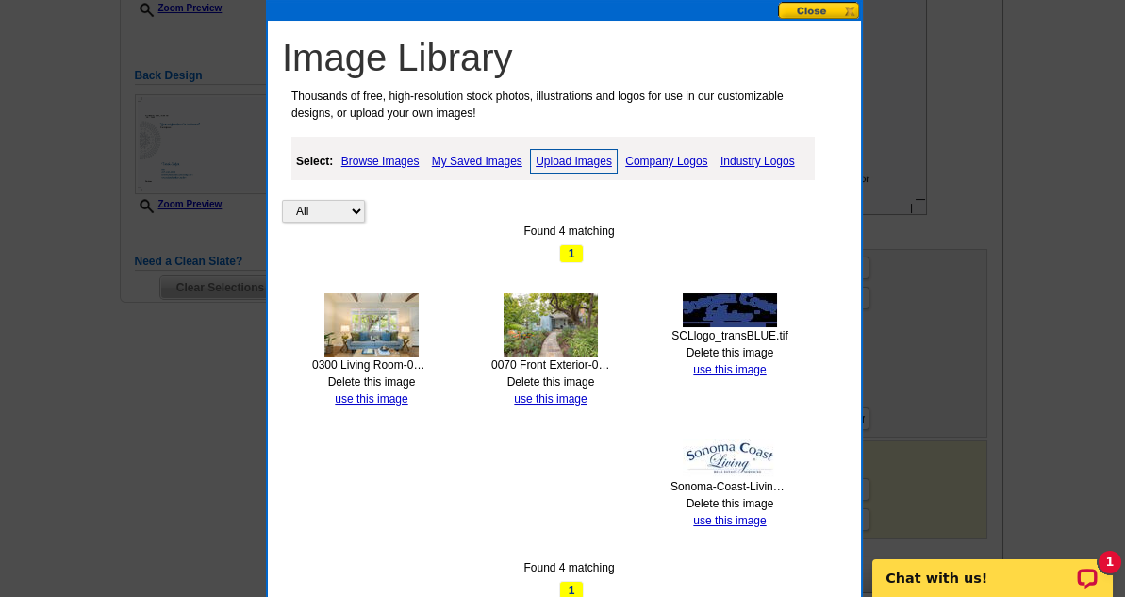
click at [817, 8] on button at bounding box center [819, 11] width 83 height 18
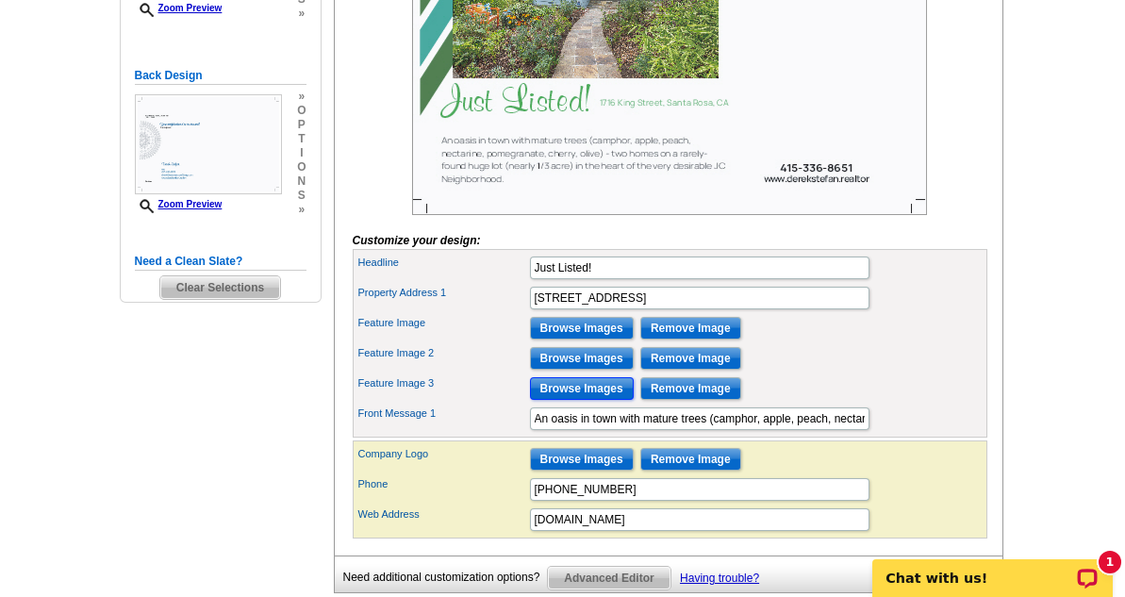
click at [605, 400] on input "Browse Images" at bounding box center [582, 388] width 104 height 23
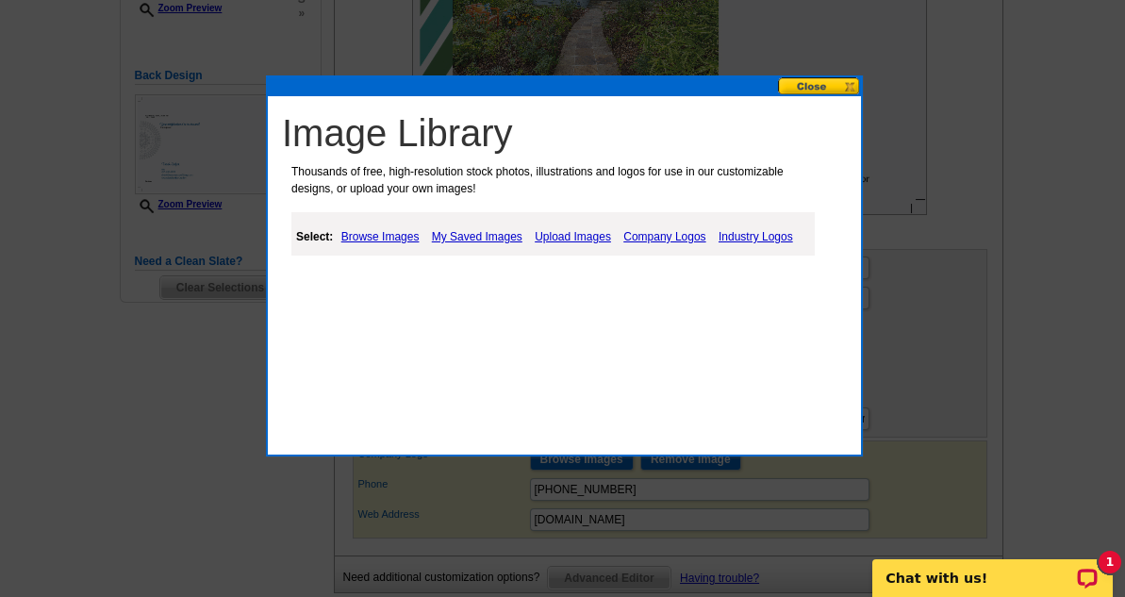
click at [561, 237] on link "Upload Images" at bounding box center [573, 236] width 86 height 23
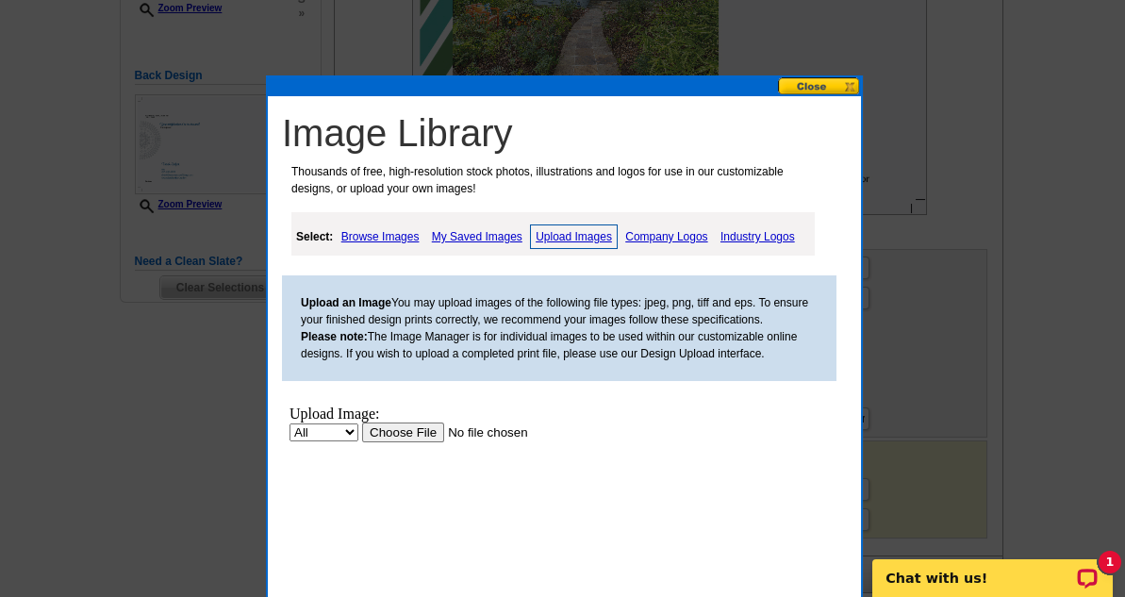
scroll to position [0, 0]
click at [423, 437] on input "file" at bounding box center [481, 432] width 239 height 20
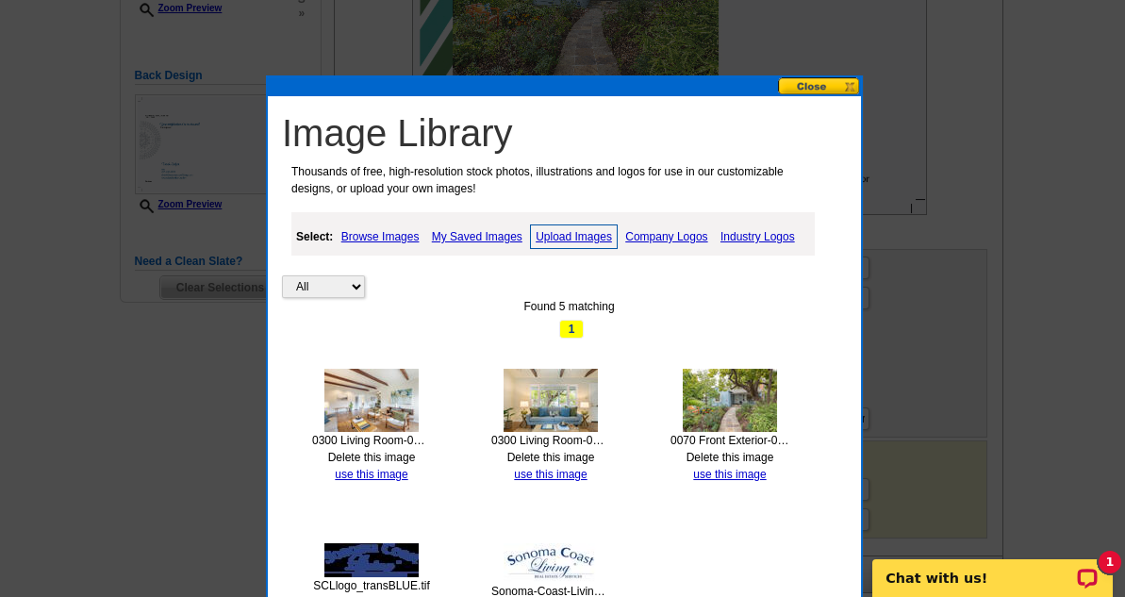
click at [795, 87] on button at bounding box center [819, 86] width 83 height 18
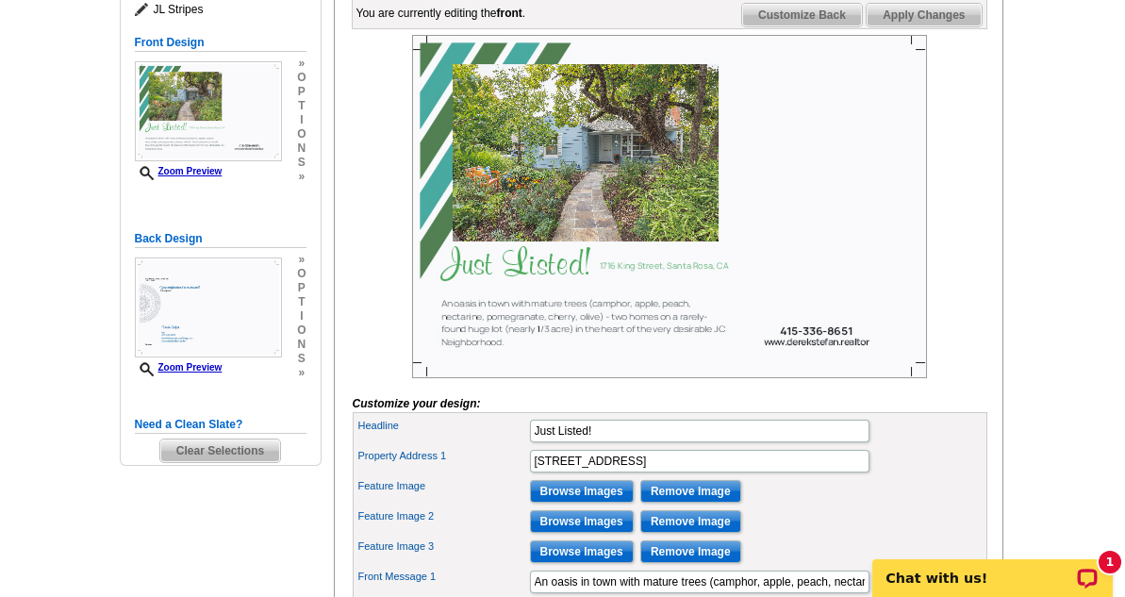
scroll to position [302, 0]
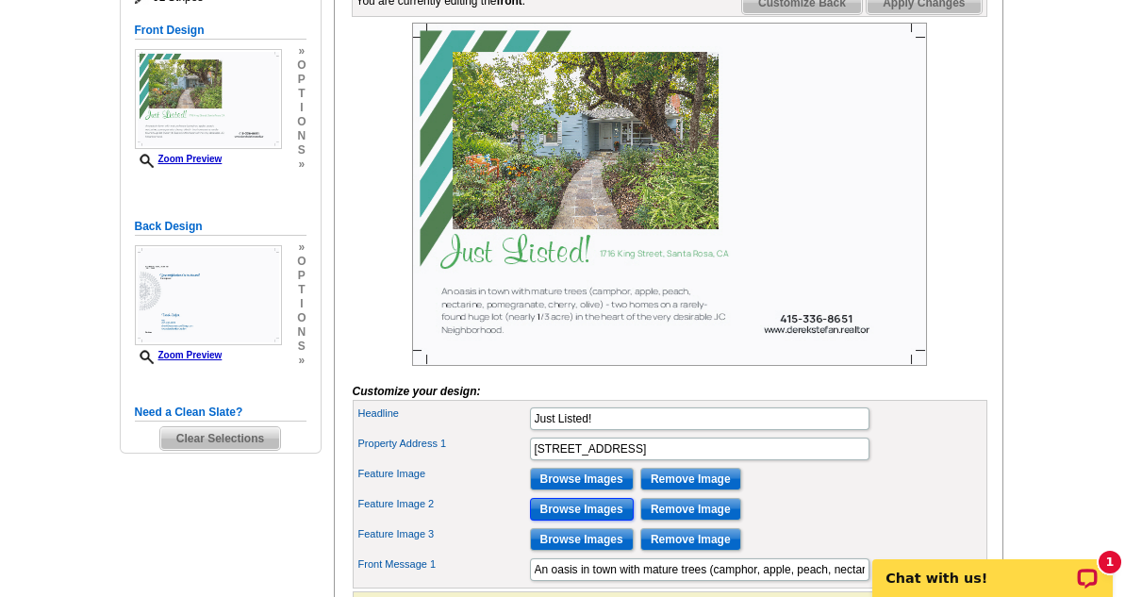
click at [577, 520] on input "Browse Images" at bounding box center [582, 509] width 104 height 23
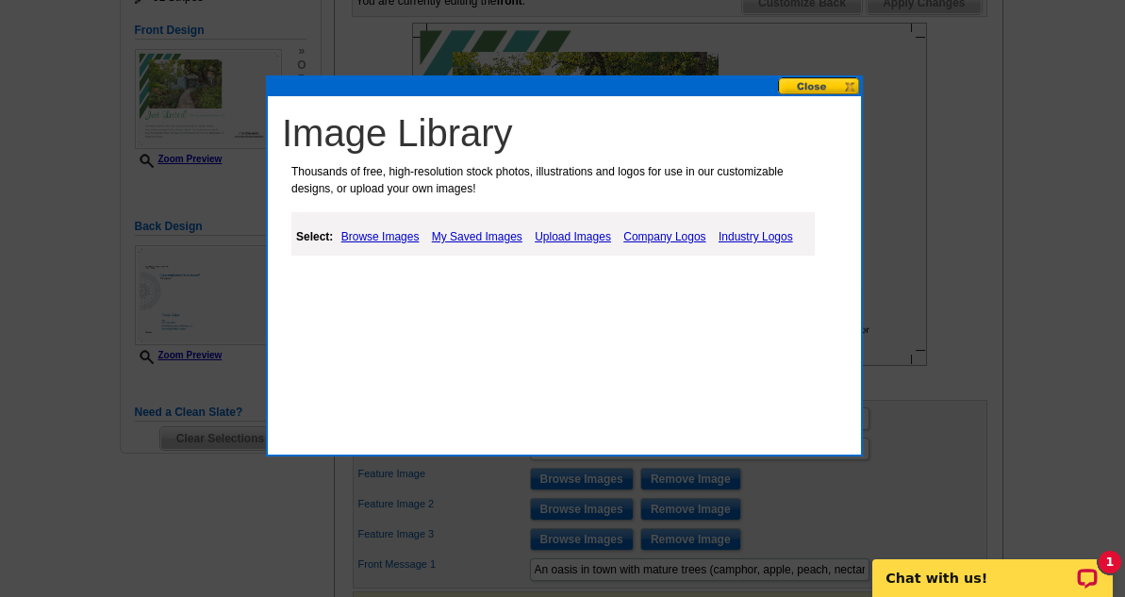
click at [582, 238] on link "Upload Images" at bounding box center [573, 236] width 86 height 23
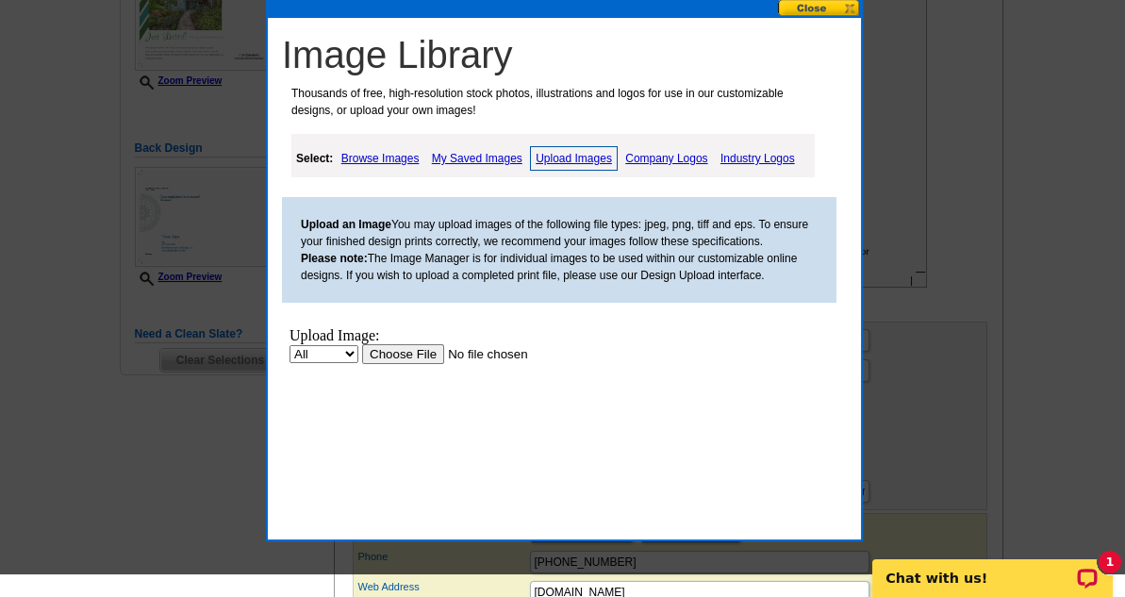
scroll to position [528, 0]
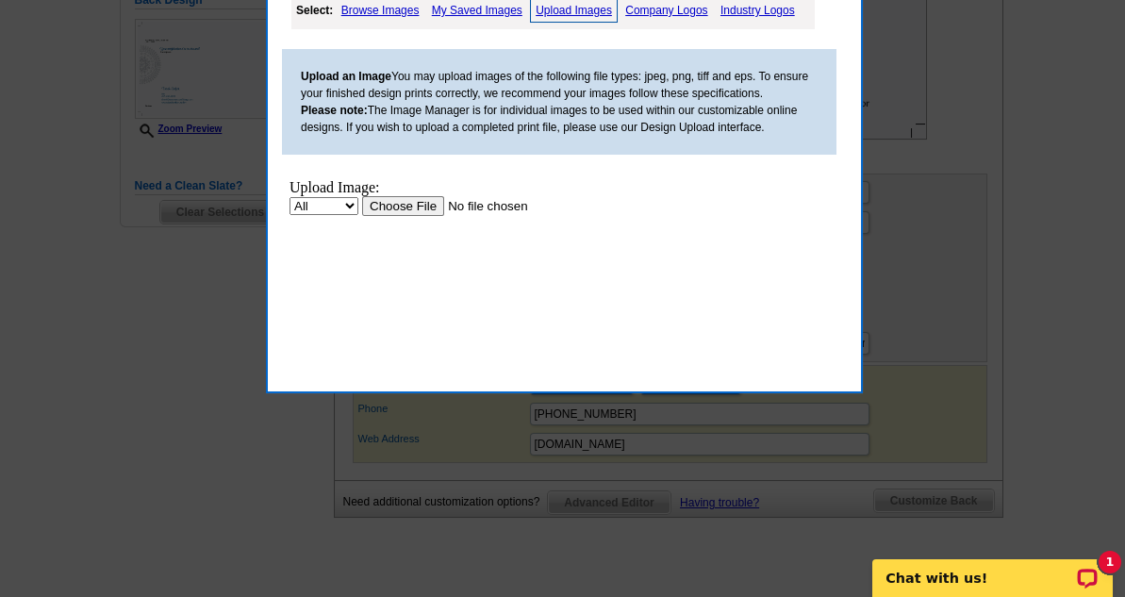
click at [434, 204] on input "file" at bounding box center [481, 206] width 239 height 20
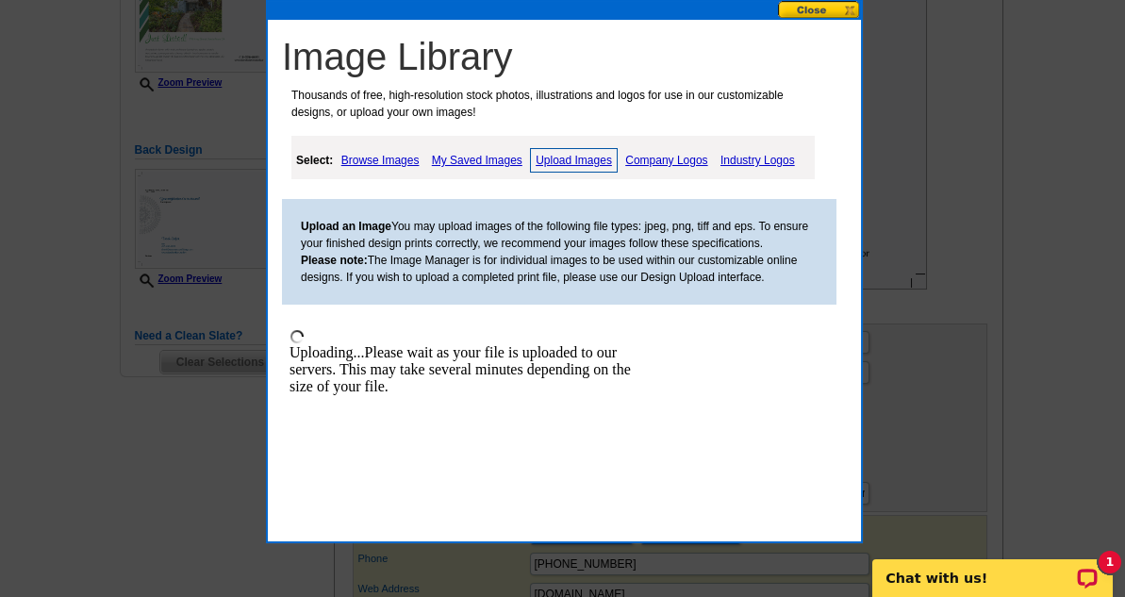
scroll to position [377, 0]
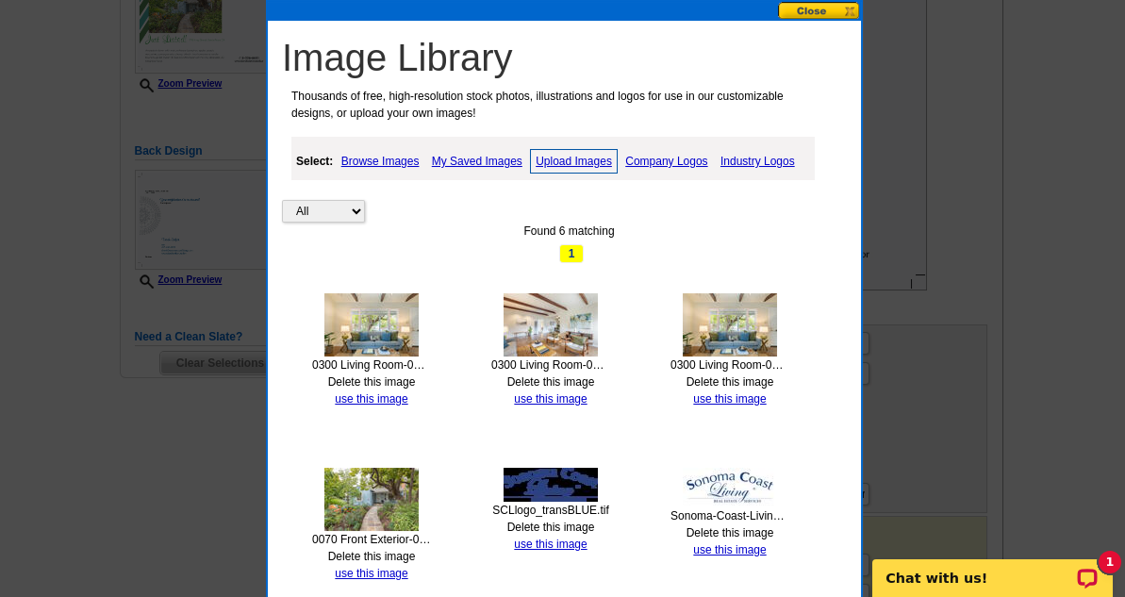
click at [388, 316] on img at bounding box center [371, 324] width 94 height 63
click at [394, 315] on img at bounding box center [371, 324] width 94 height 63
click at [390, 397] on link "use this image" at bounding box center [371, 398] width 73 height 13
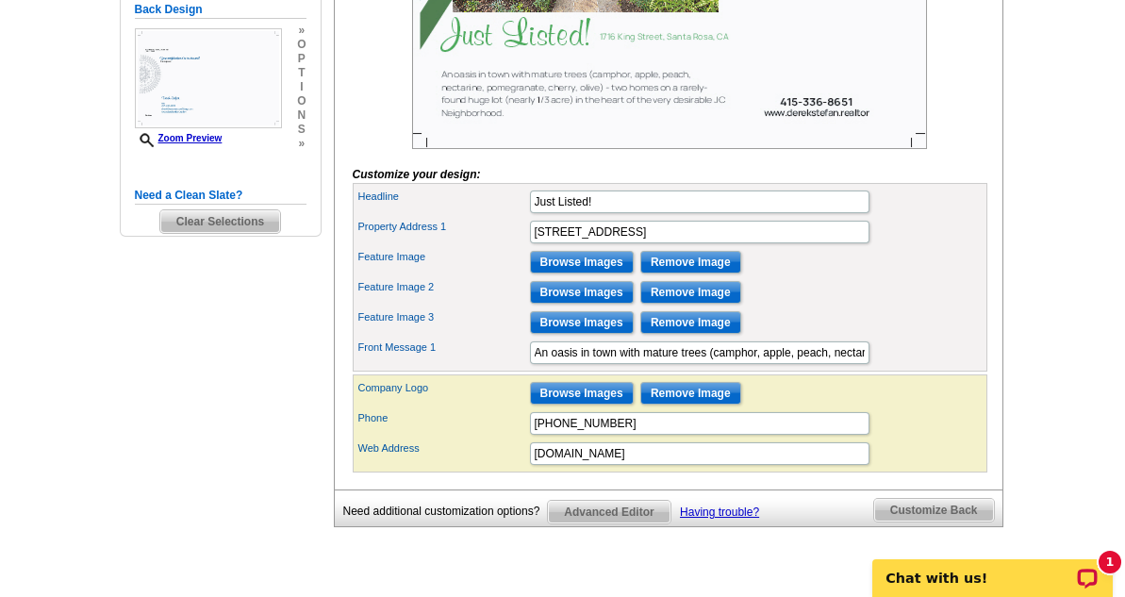
scroll to position [528, 0]
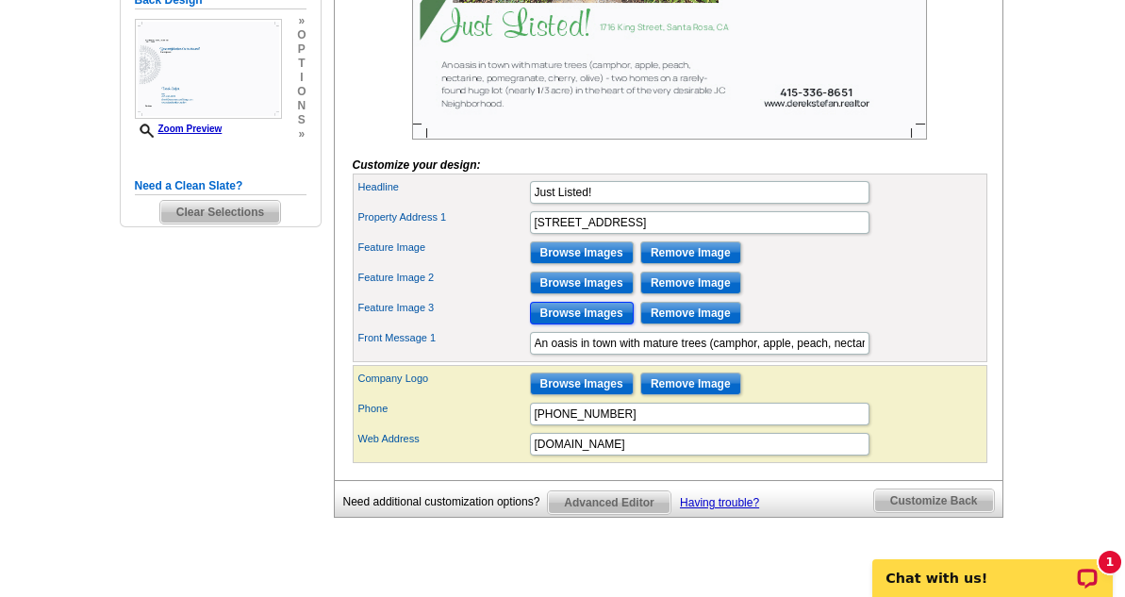
click at [604, 324] on input "Browse Images" at bounding box center [582, 313] width 104 height 23
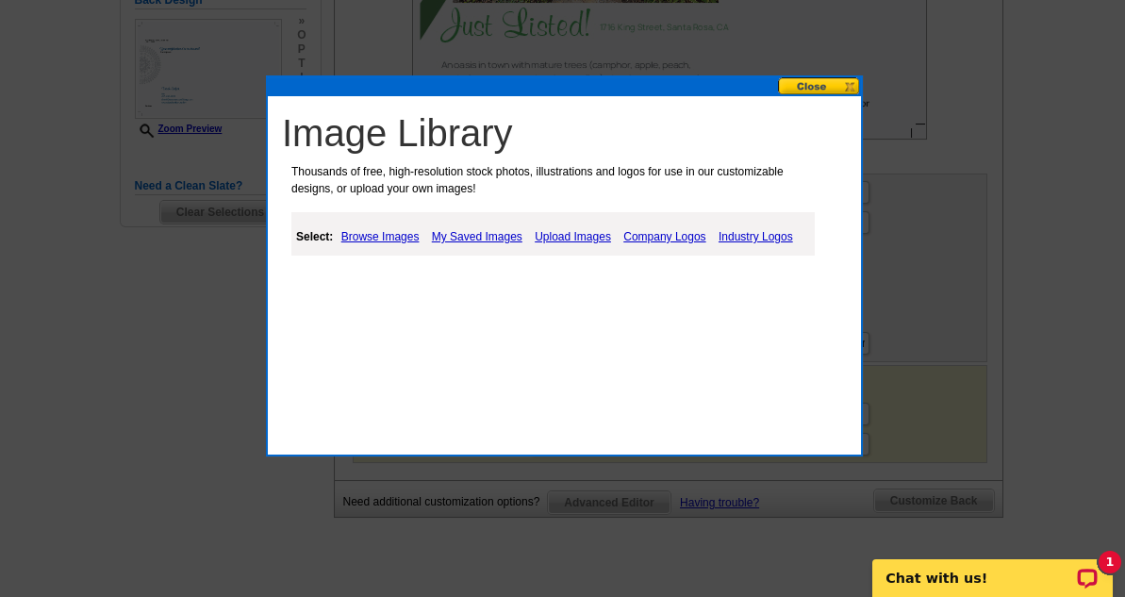
click at [544, 239] on link "Upload Images" at bounding box center [573, 236] width 86 height 23
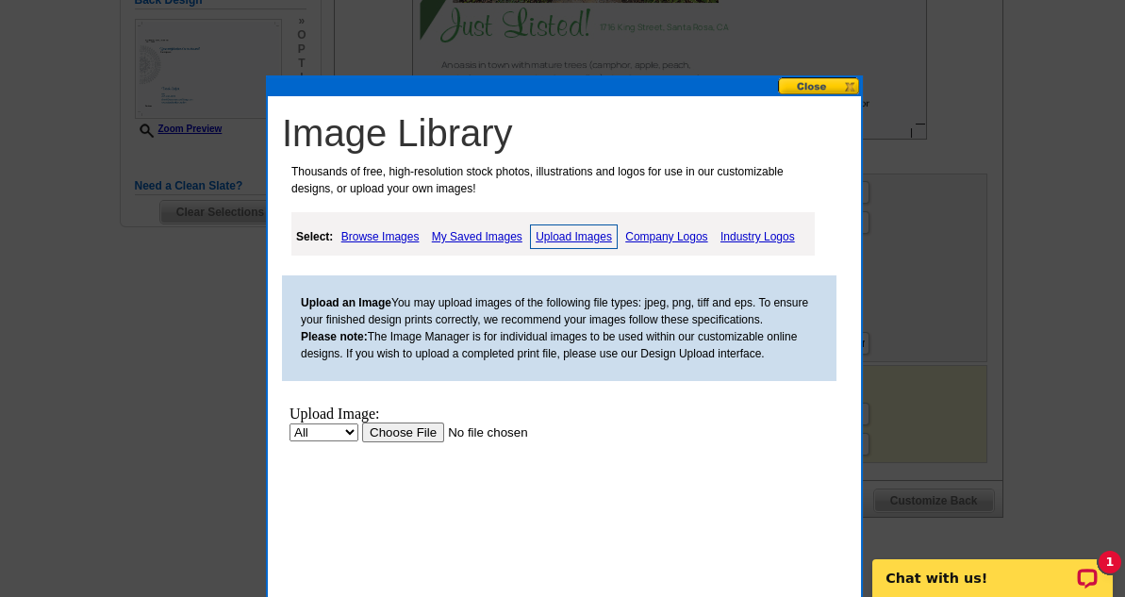
scroll to position [0, 0]
click at [389, 232] on link "Browse Images" at bounding box center [381, 236] width 88 height 23
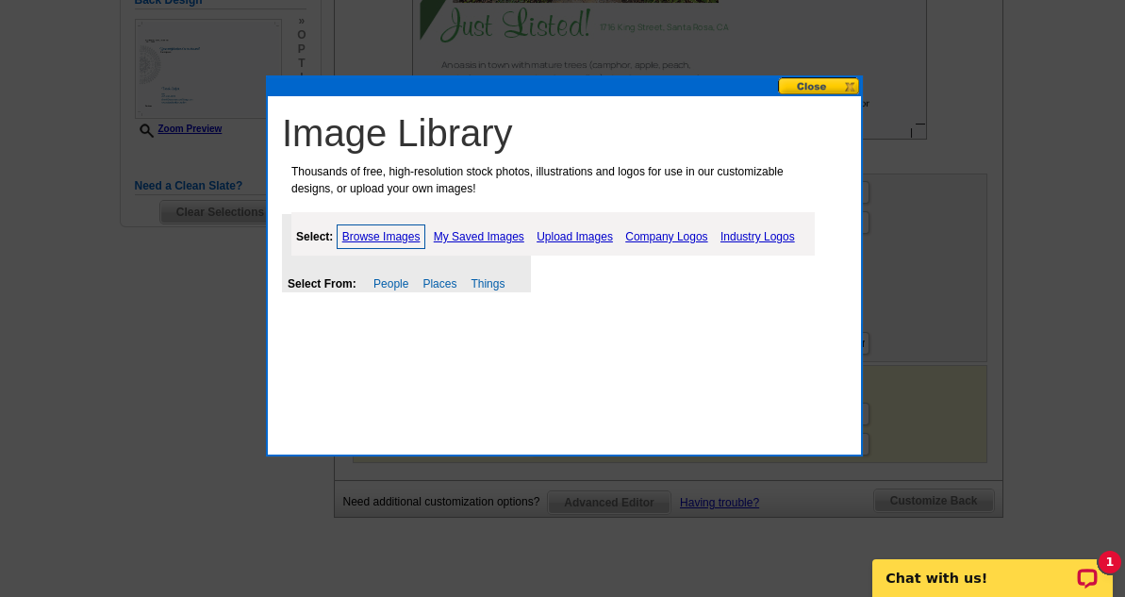
click at [489, 236] on link "My Saved Images" at bounding box center [479, 236] width 100 height 23
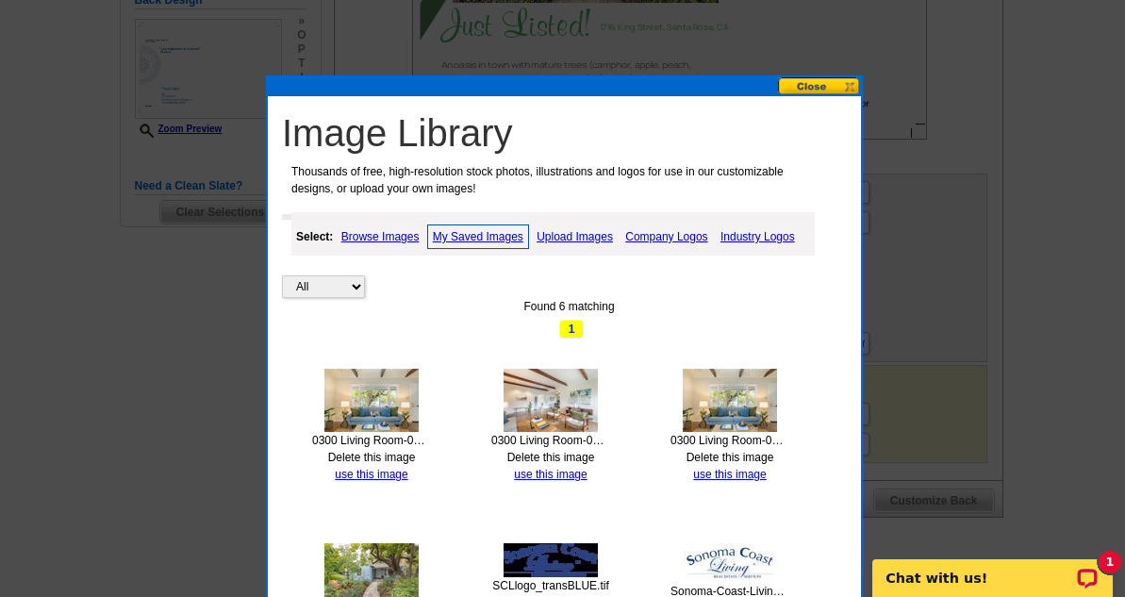
click at [559, 389] on img at bounding box center [550, 400] width 94 height 63
click at [568, 472] on link "use this image" at bounding box center [550, 474] width 73 height 13
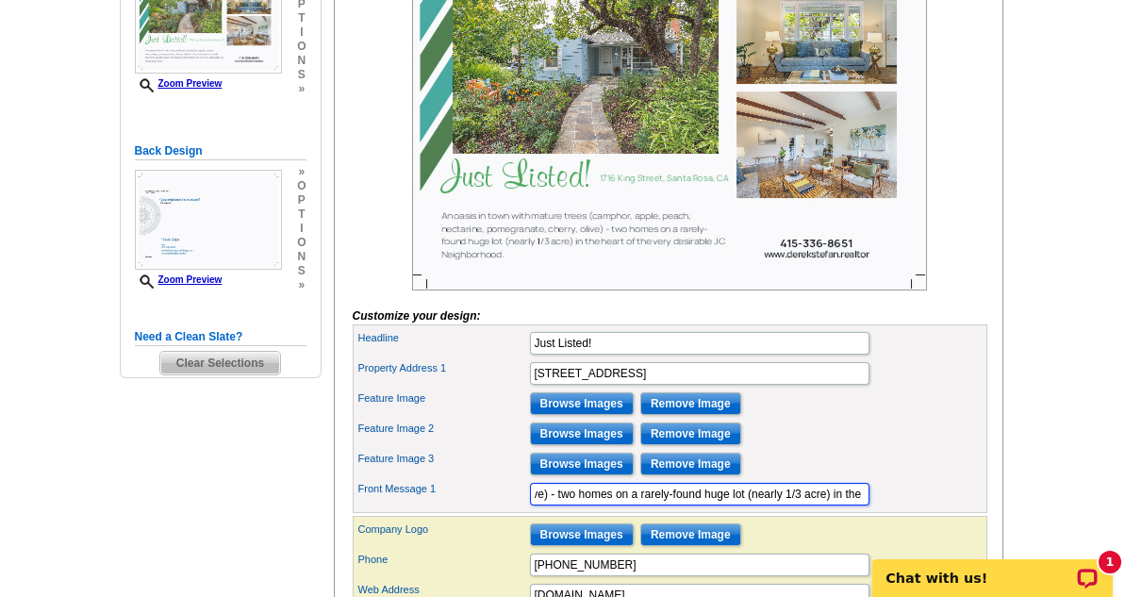
scroll to position [0, 453]
drag, startPoint x: 710, startPoint y: 519, endPoint x: 578, endPoint y: 519, distance: 132.0
click at [580, 505] on input "An oasis in town with mature trees (camphor, apple, peach, nectarine, pomegrana…" at bounding box center [699, 494] width 339 height 23
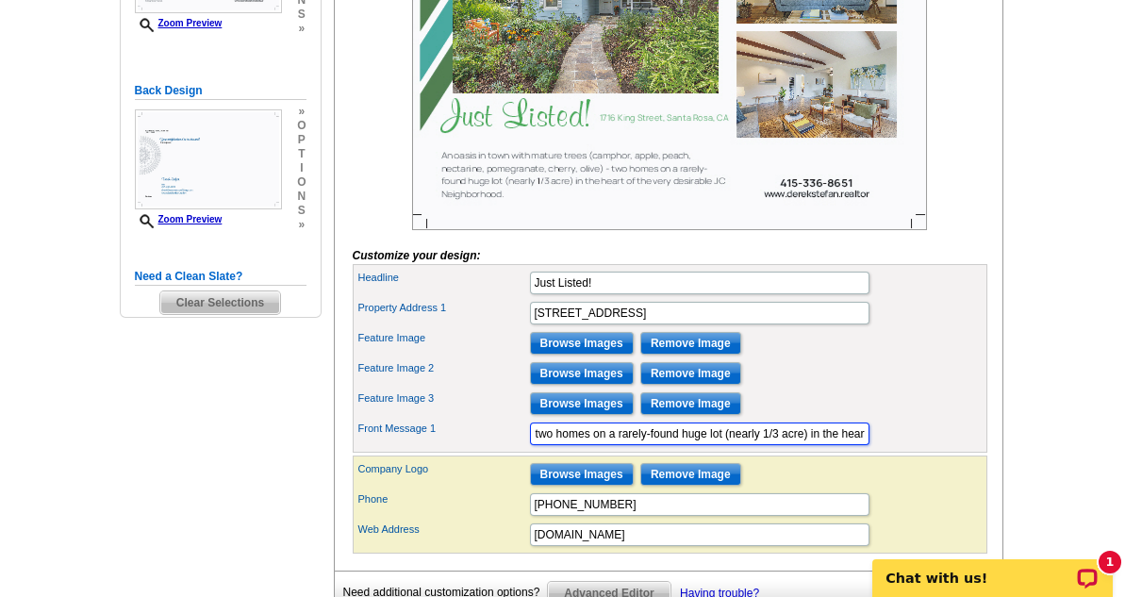
scroll to position [528, 0]
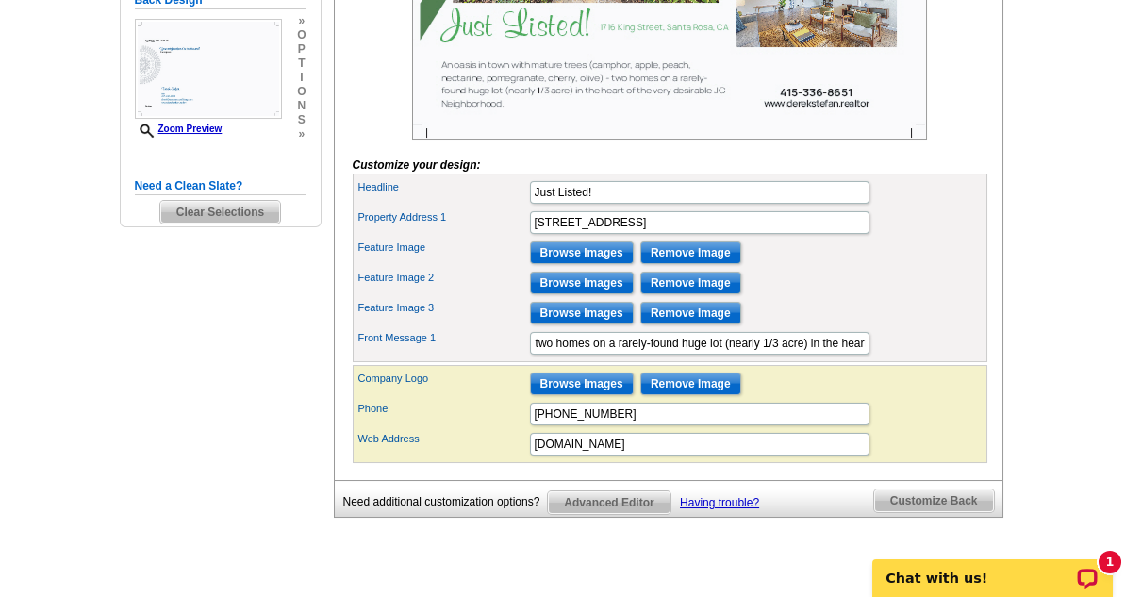
click at [925, 298] on div "Feature Image 2 Browse Images Remove Image" at bounding box center [669, 283] width 627 height 30
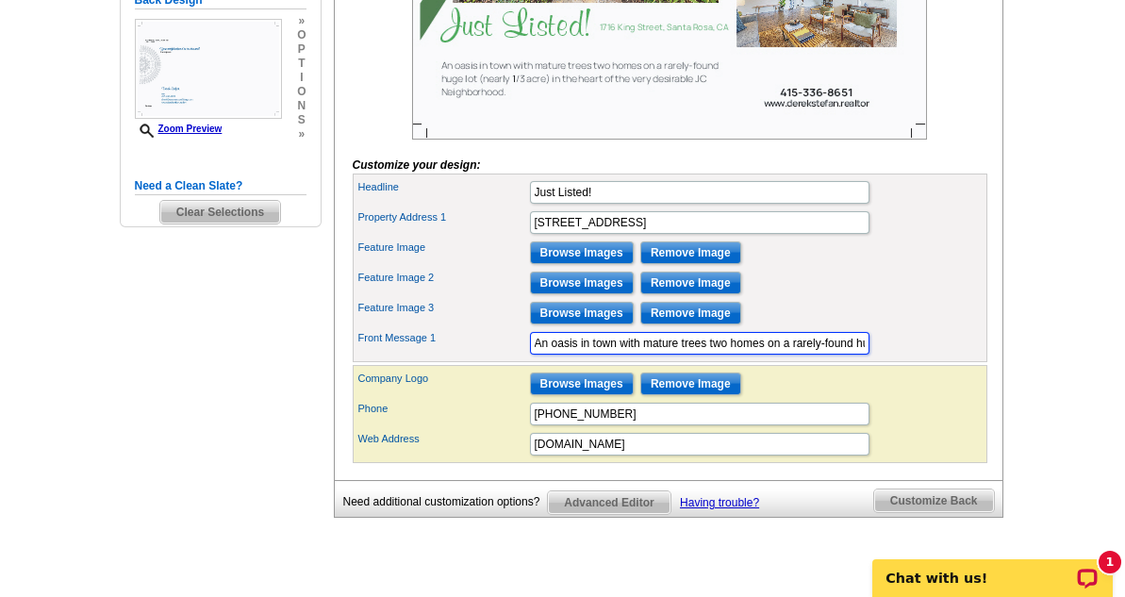
click at [679, 354] on input "An oasis in town with mature trees two homes on a rarely-found huge lot (nearly…" at bounding box center [699, 343] width 339 height 23
type input "An oasis in town with mature trees two homes on a rarely-found huge lot (nearly…"
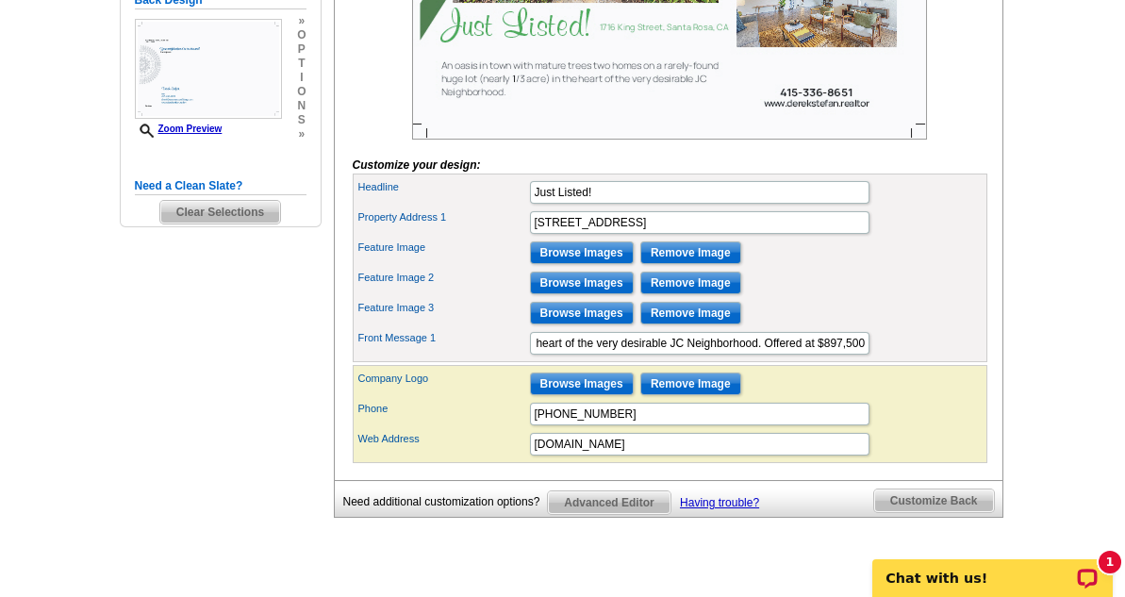
drag, startPoint x: 1118, startPoint y: 405, endPoint x: 1108, endPoint y: 411, distance: 11.8
click at [1112, 407] on main "Need Help? call 800-260-5887, chat with support, or have our designers make som…" at bounding box center [562, 106] width 1125 height 1018
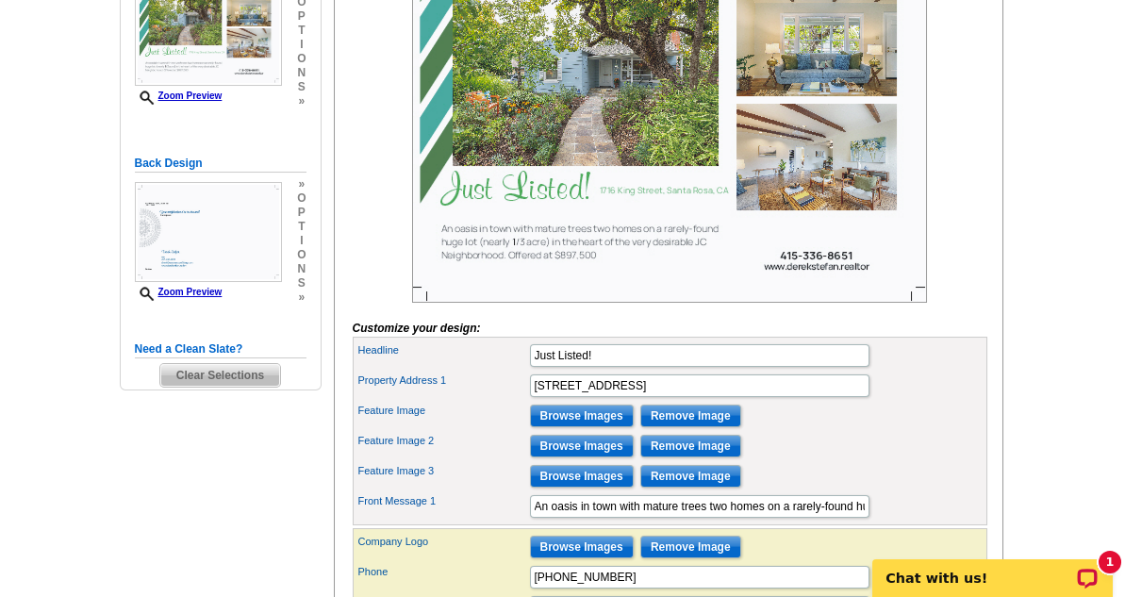
scroll to position [528, 0]
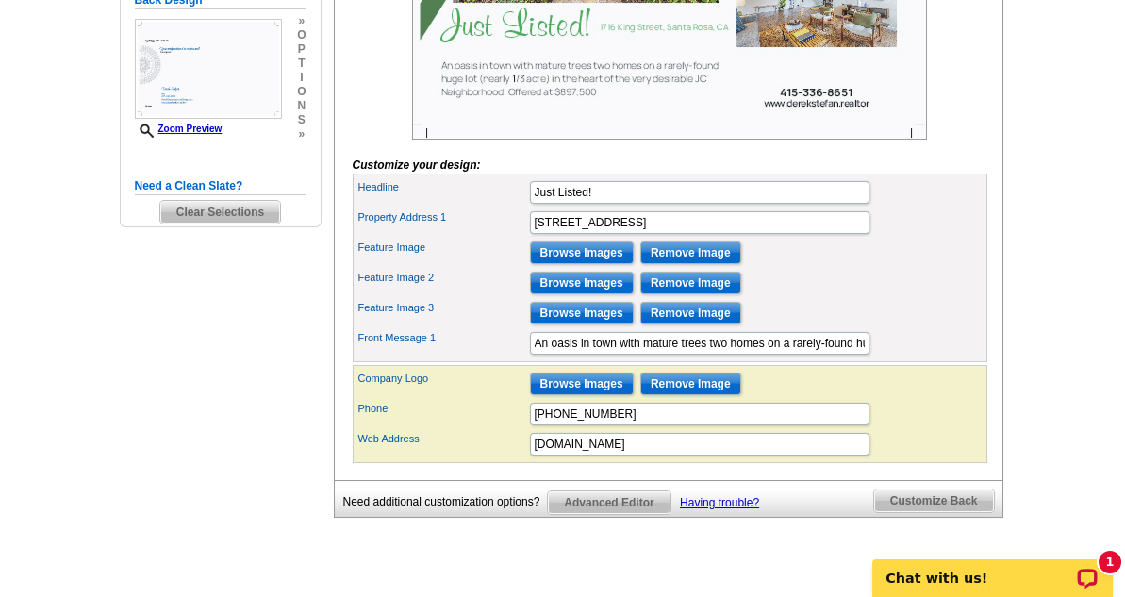
click at [906, 512] on span "Customize Back" at bounding box center [934, 500] width 120 height 23
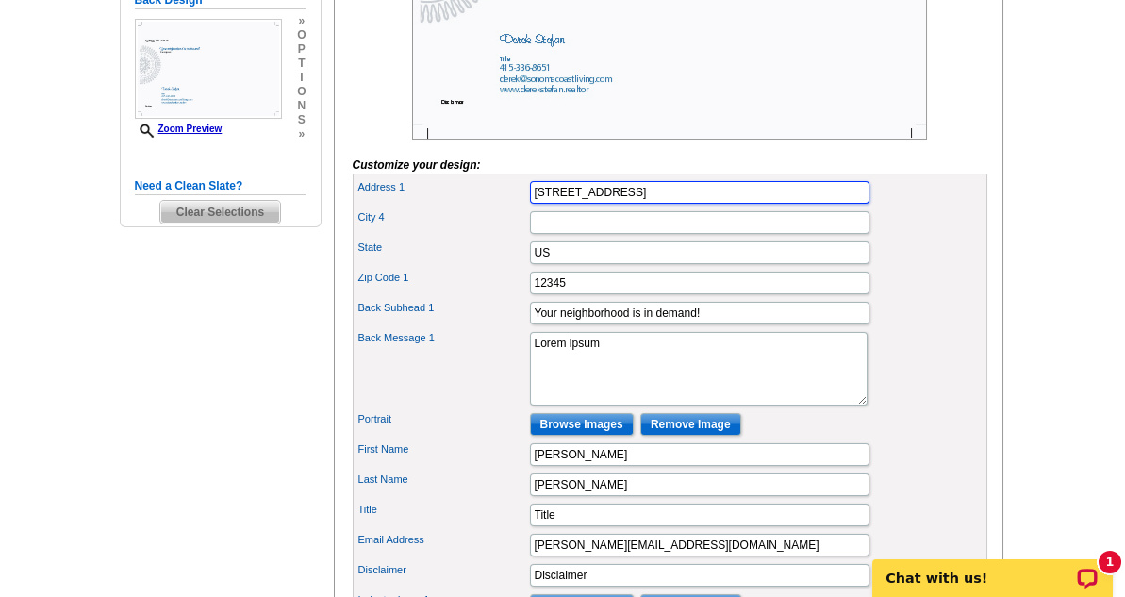
drag, startPoint x: 681, startPoint y: 223, endPoint x: 255, endPoint y: 187, distance: 427.7
click at [255, 187] on div "Need Help? call 800-260-5887, chat with support, or have our designers make som…" at bounding box center [562, 258] width 905 height 1265
type input "1"
type input "575 Highway 1, P.O. Box 125"
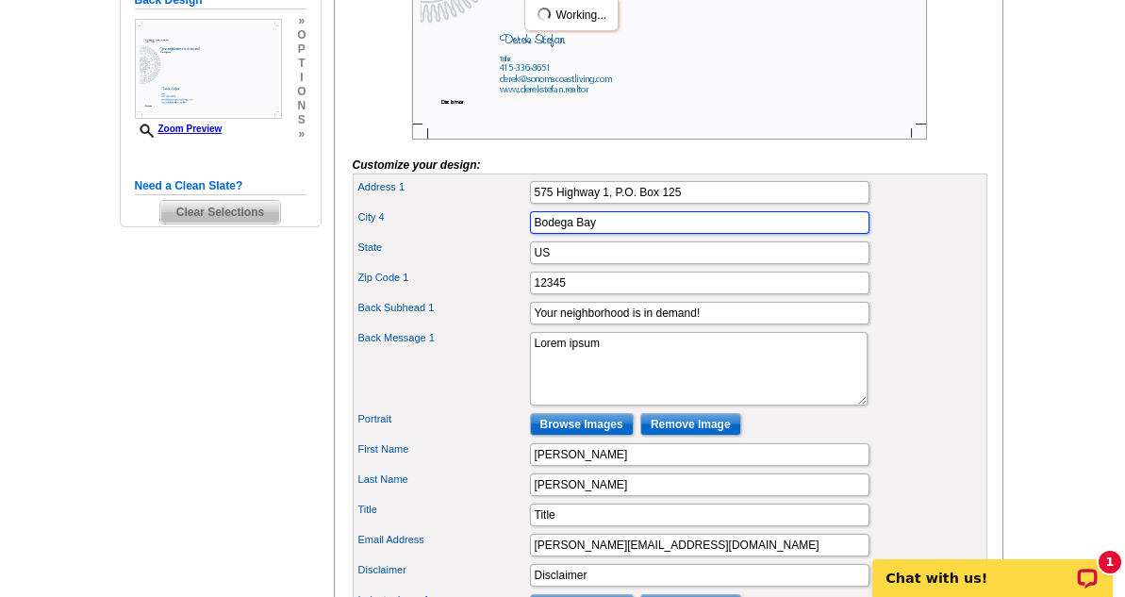
type input "Bodega Bay"
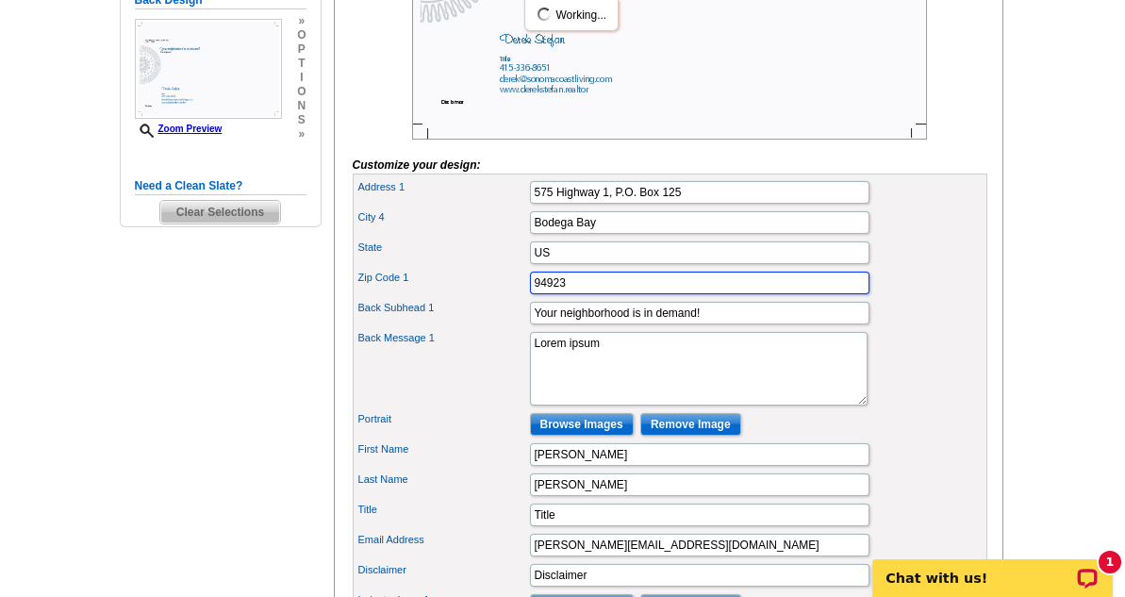
type input "94923"
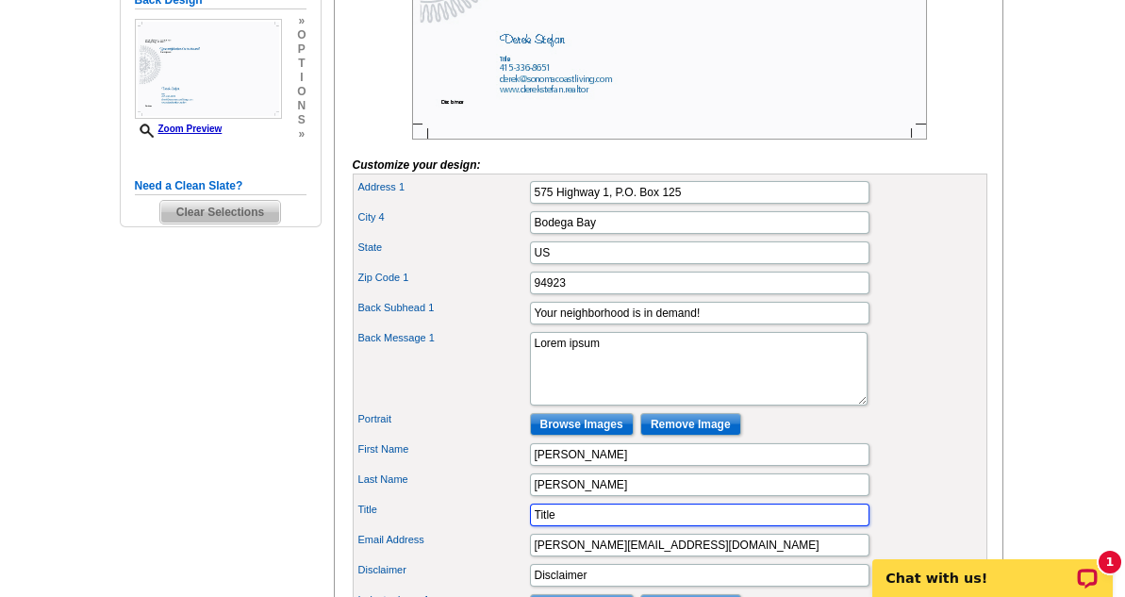
drag, startPoint x: 576, startPoint y: 535, endPoint x: 504, endPoint y: 525, distance: 72.4
click at [504, 525] on div "Title Title" at bounding box center [669, 515] width 627 height 30
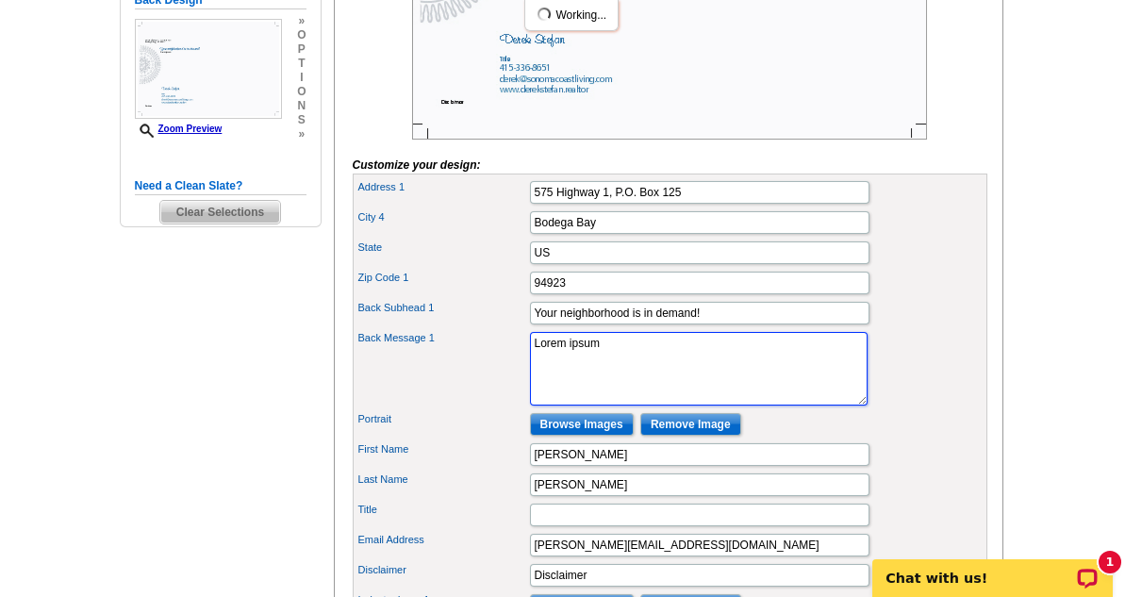
drag, startPoint x: 643, startPoint y: 366, endPoint x: 481, endPoint y: 354, distance: 162.6
click at [487, 351] on div "Address 1 575 Highway 1, P.O. Box 125 City 4 Bodega Bay State US" at bounding box center [670, 413] width 634 height 481
click at [622, 409] on div "Back Message 1 Lorem ipsum" at bounding box center [669, 368] width 627 height 81
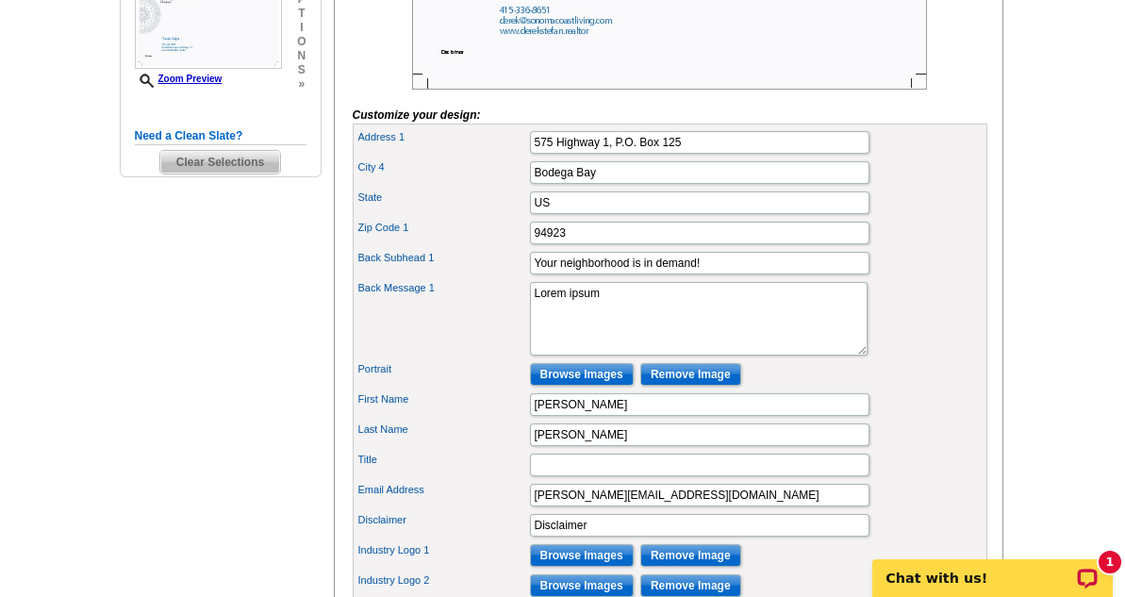
scroll to position [603, 0]
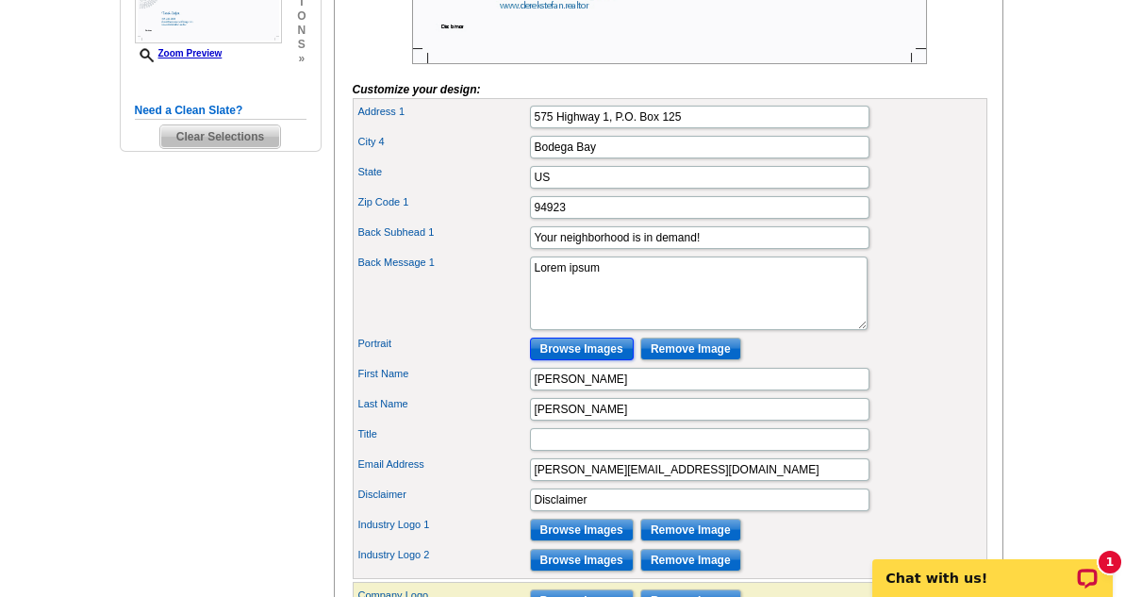
click at [593, 360] on input "Browse Images" at bounding box center [582, 348] width 104 height 23
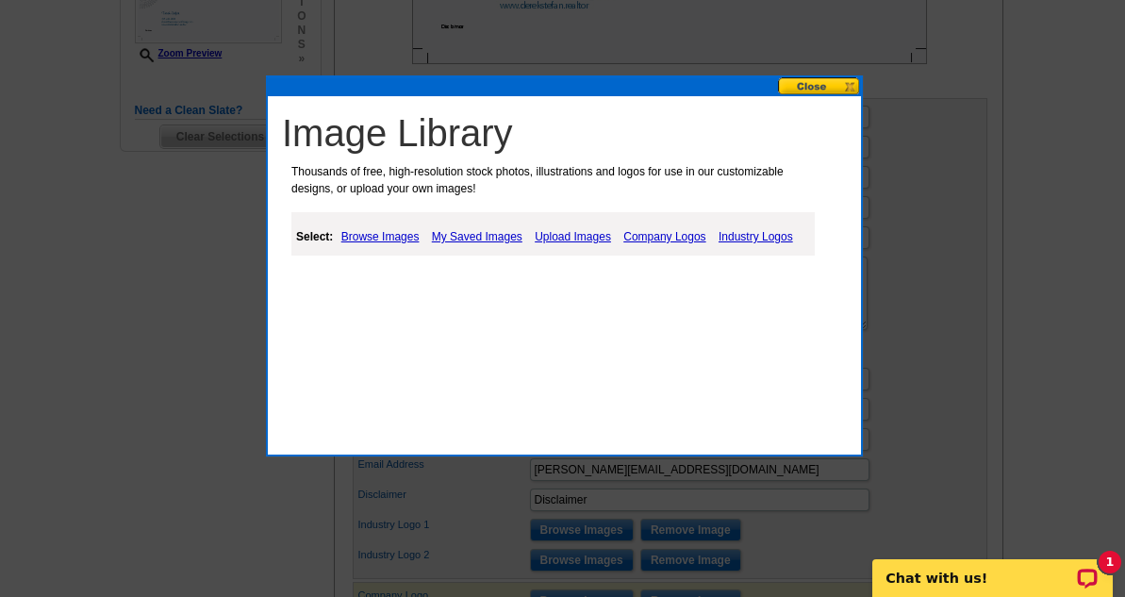
click at [556, 232] on link "Upload Images" at bounding box center [573, 236] width 86 height 23
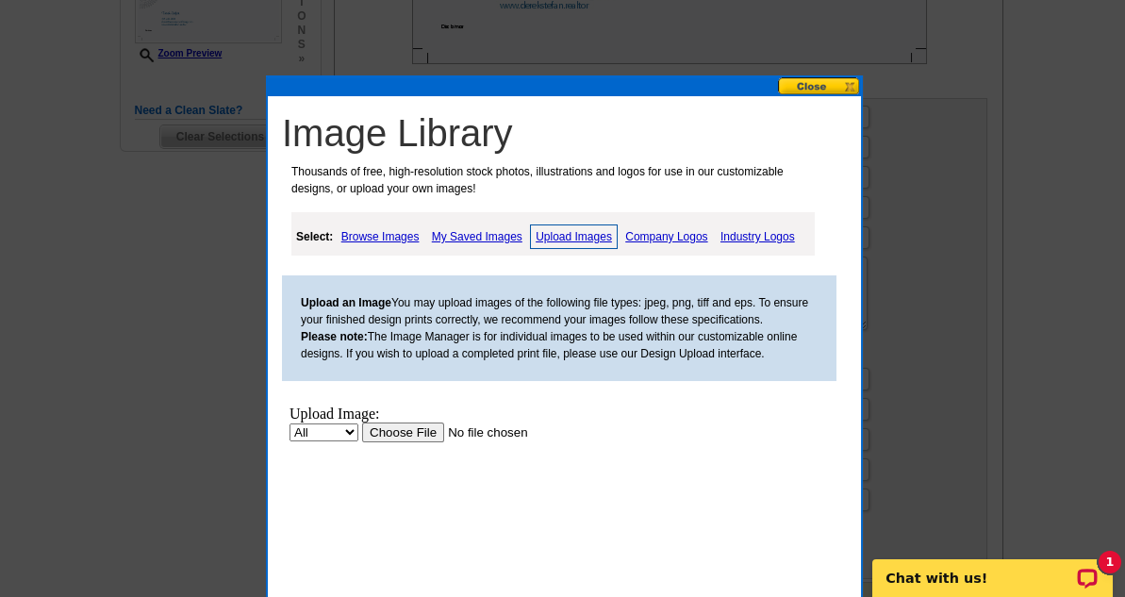
scroll to position [0, 0]
click at [399, 429] on input "file" at bounding box center [481, 432] width 239 height 20
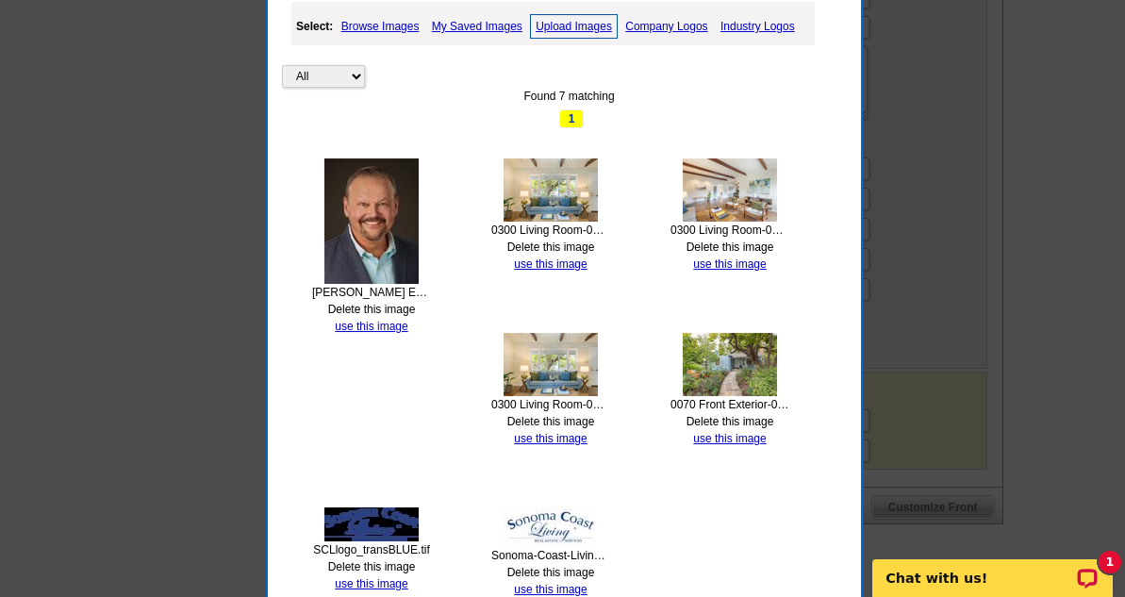
scroll to position [830, 0]
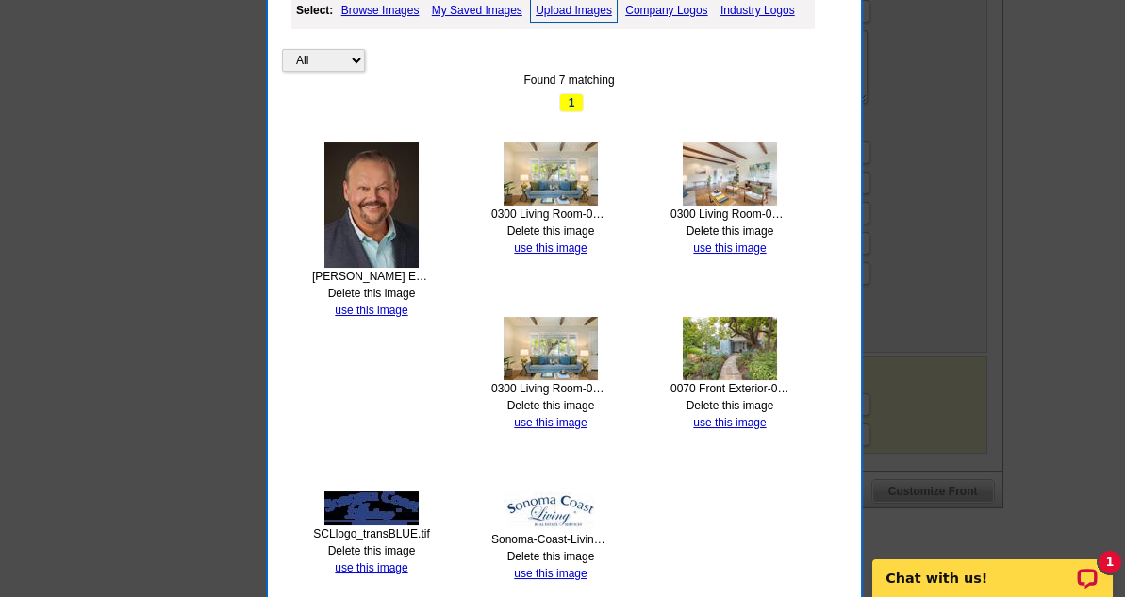
click at [358, 308] on link "use this image" at bounding box center [371, 310] width 73 height 13
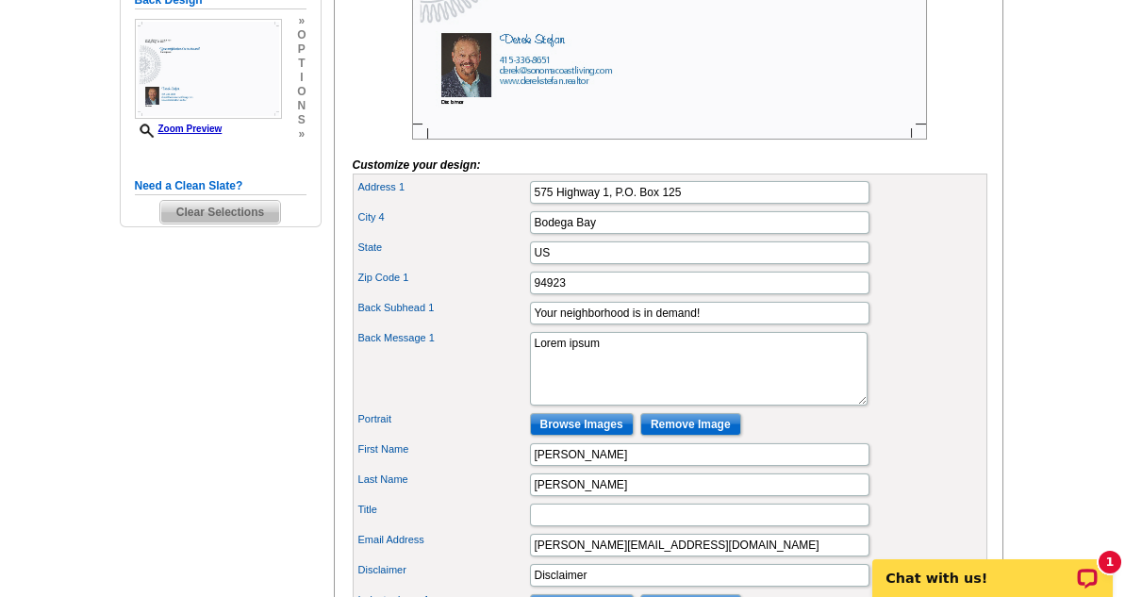
scroll to position [603, 0]
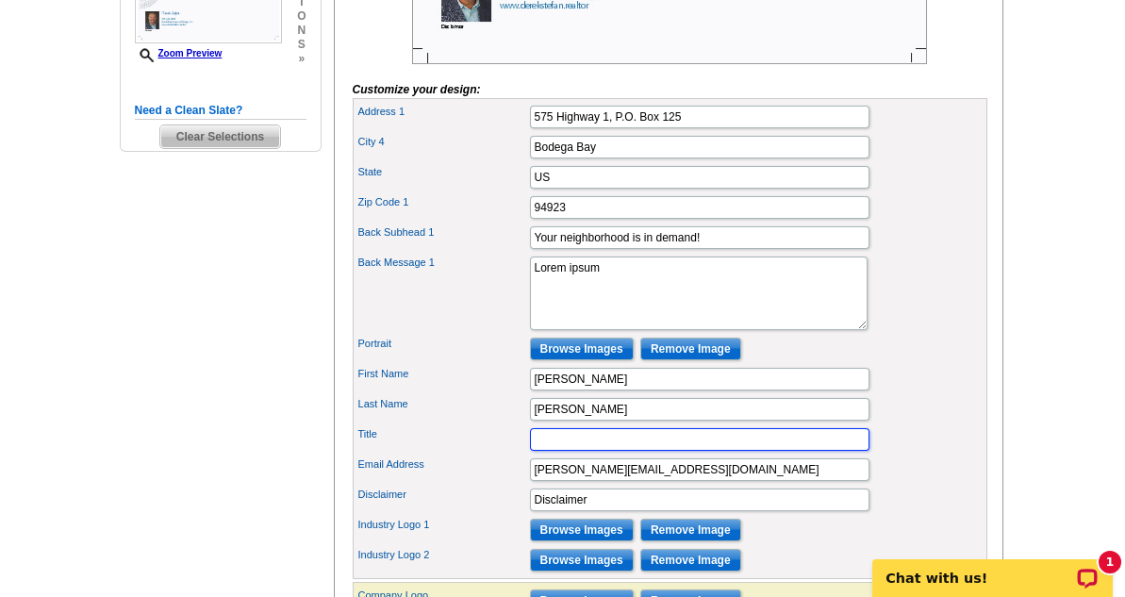
paste input "REALTOR®, CA DRE # 02250511"
drag, startPoint x: 605, startPoint y: 458, endPoint x: 716, endPoint y: 463, distance: 110.4
click at [716, 451] on input "REALTOR®, CA DRE # 02250511" at bounding box center [699, 439] width 339 height 23
type input "REALTOR®"
drag, startPoint x: 732, startPoint y: 465, endPoint x: 524, endPoint y: 469, distance: 207.4
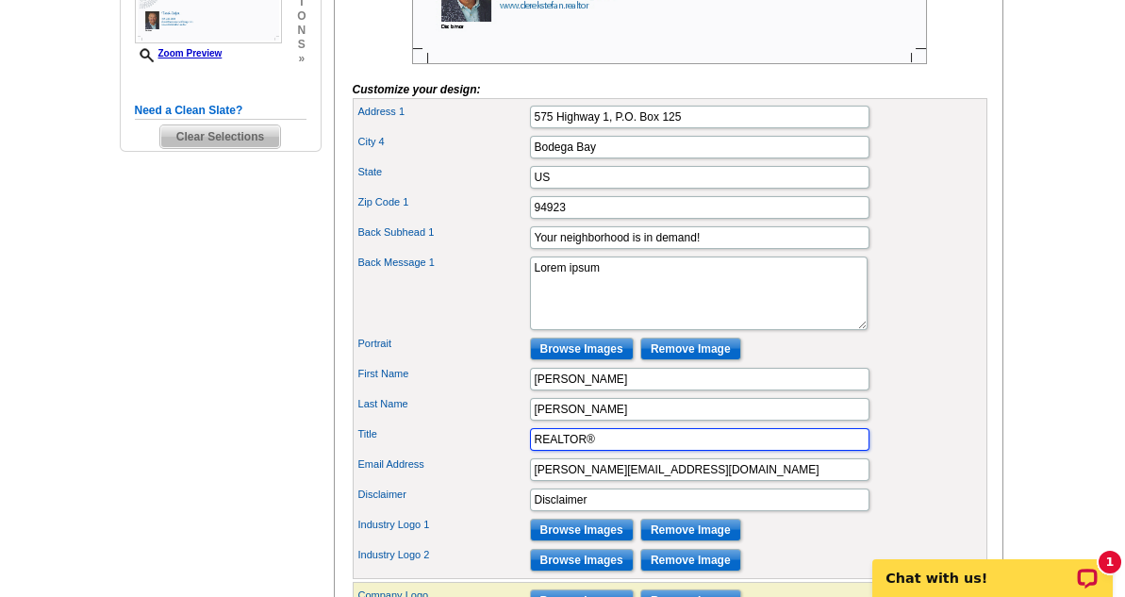
click at [524, 454] on div "Title REALTOR®" at bounding box center [669, 439] width 627 height 30
paste input "REALTOR®, CA DRE # 02250511"
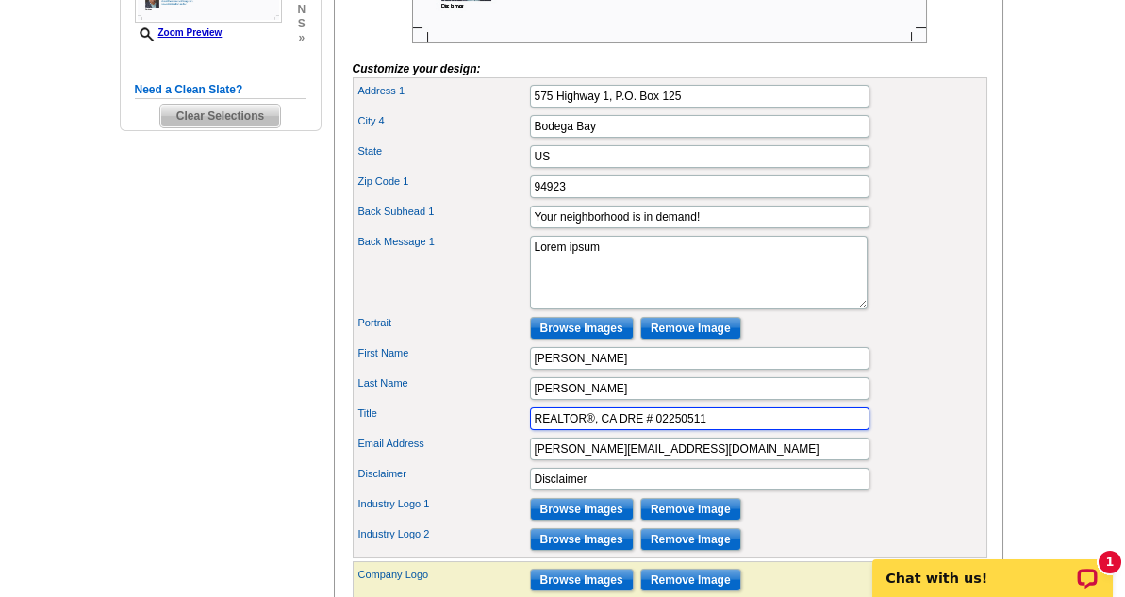
scroll to position [679, 0]
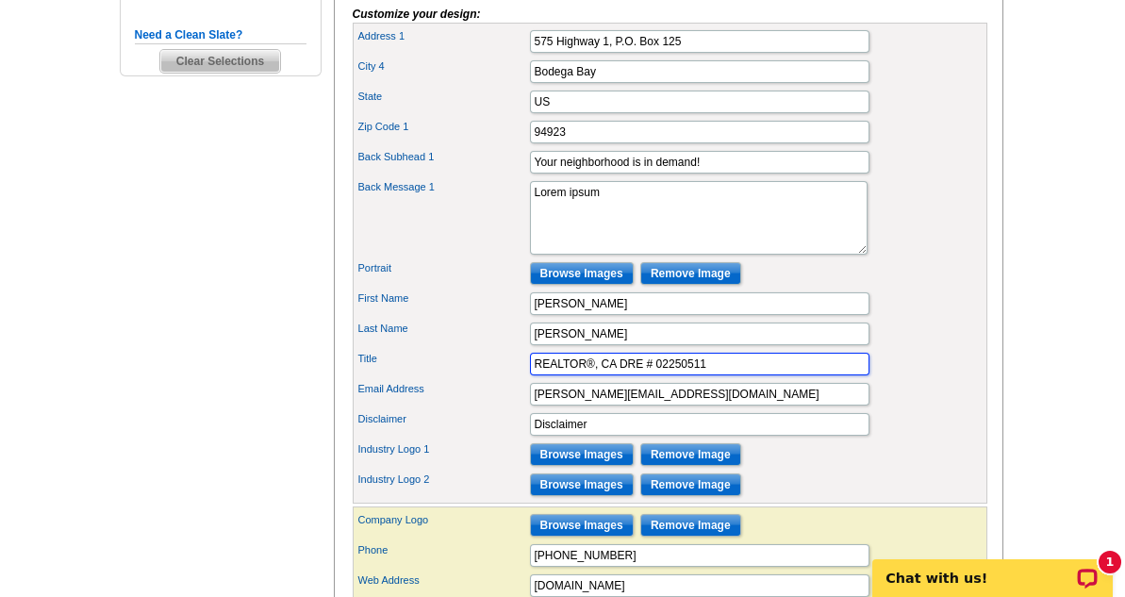
click at [601, 375] on input "REALTOR®, CA DRE # 02250511" at bounding box center [699, 364] width 339 height 23
drag, startPoint x: 615, startPoint y: 377, endPoint x: 626, endPoint y: 397, distance: 22.8
click at [617, 375] on input "REALTOR®, CA DRE # 02250511" at bounding box center [699, 364] width 339 height 23
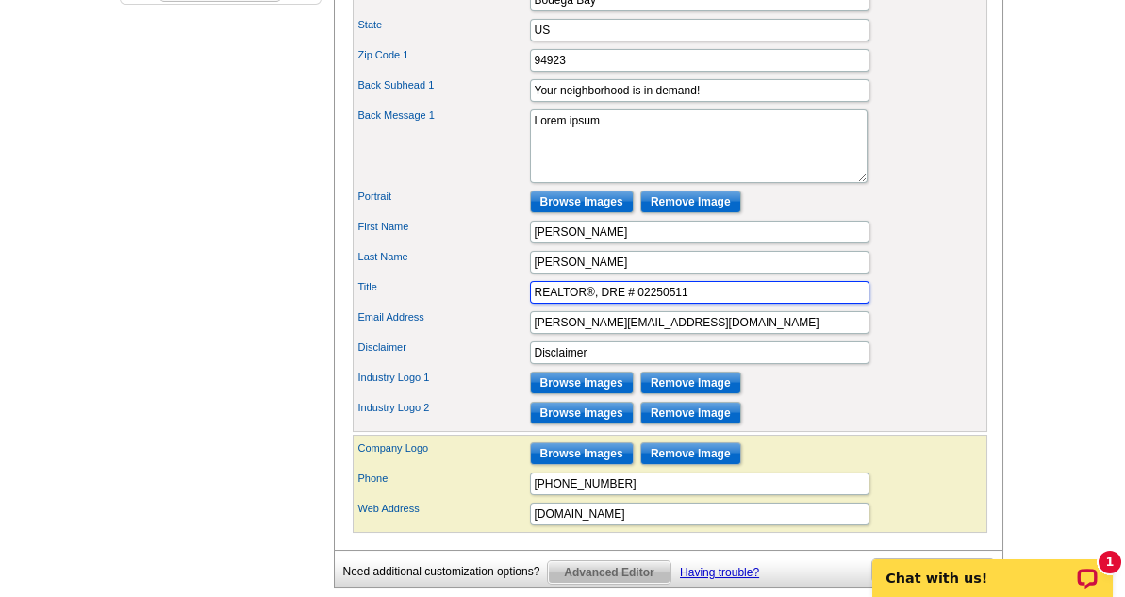
scroll to position [754, 0]
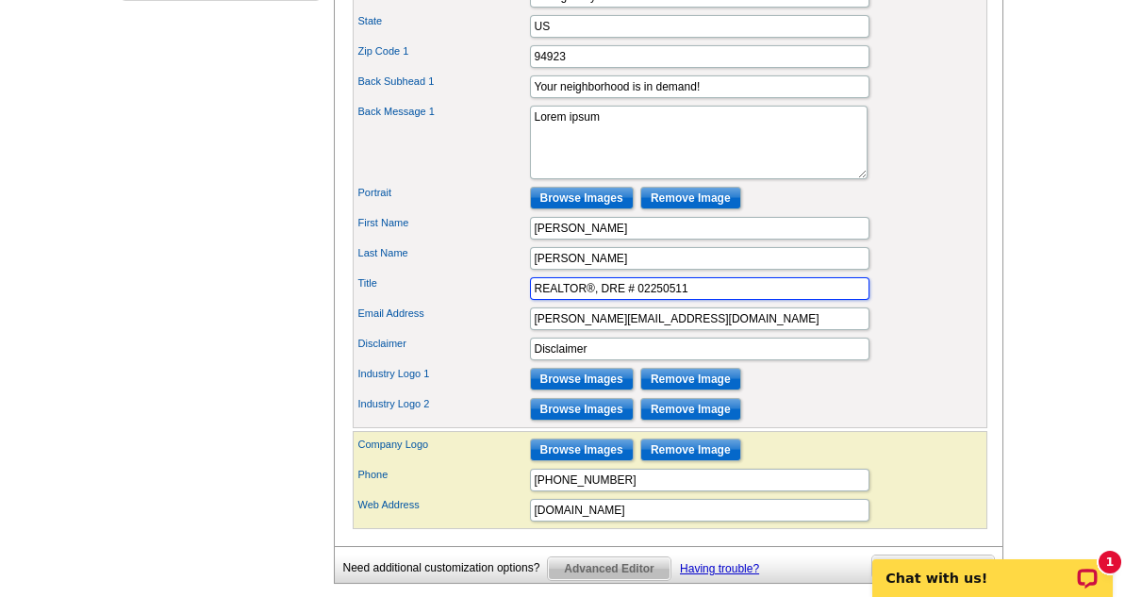
type input "REALTOR®, DRE # 02250511"
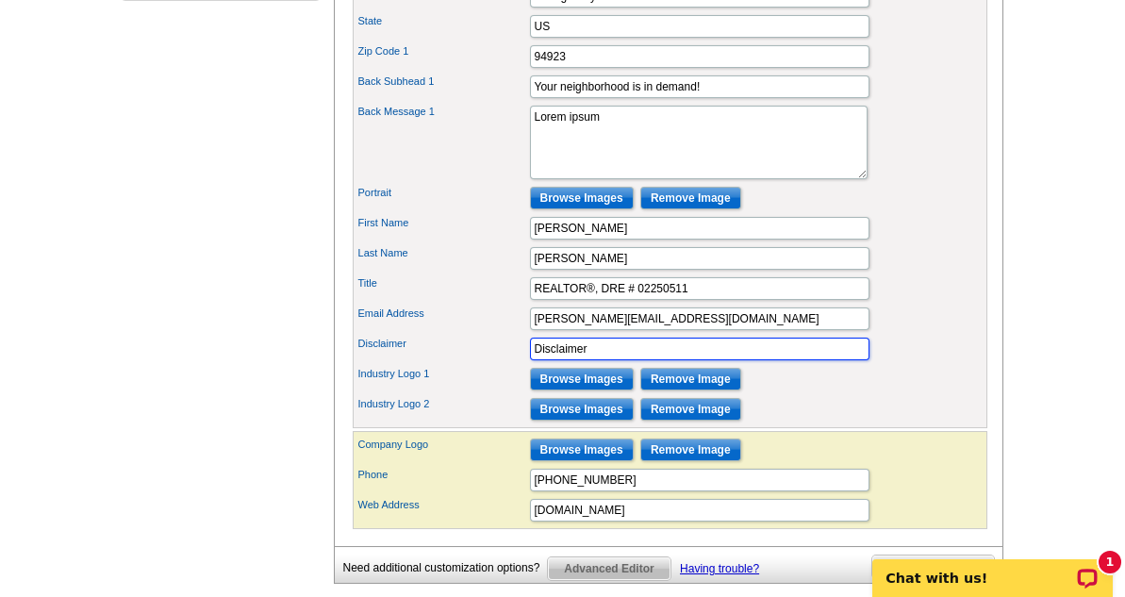
click at [854, 360] on input "Disclaimer" at bounding box center [699, 348] width 339 height 23
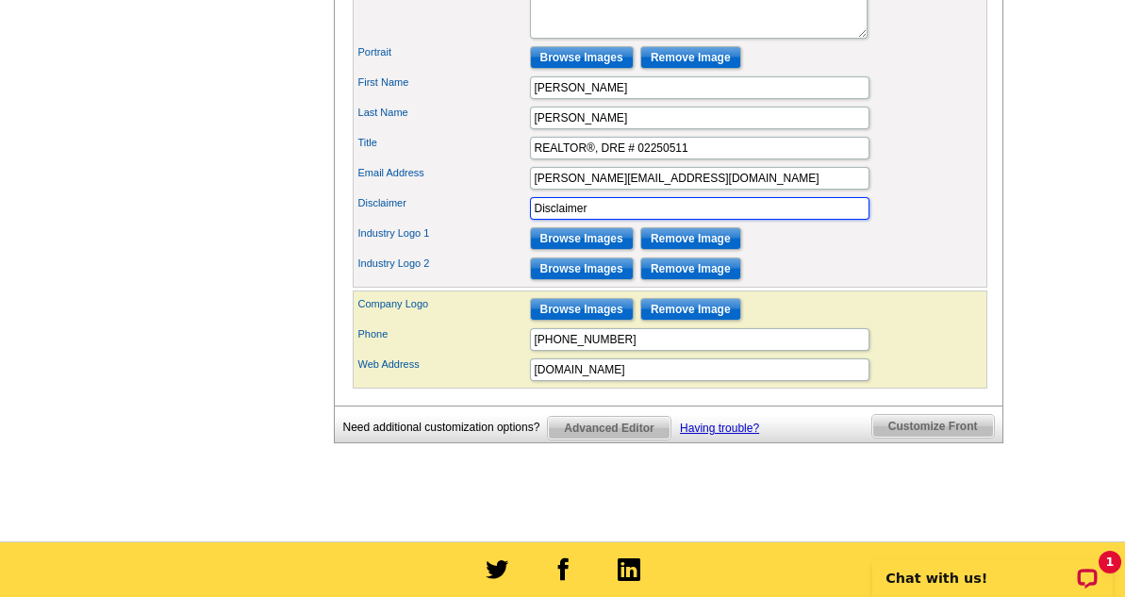
scroll to position [905, 0]
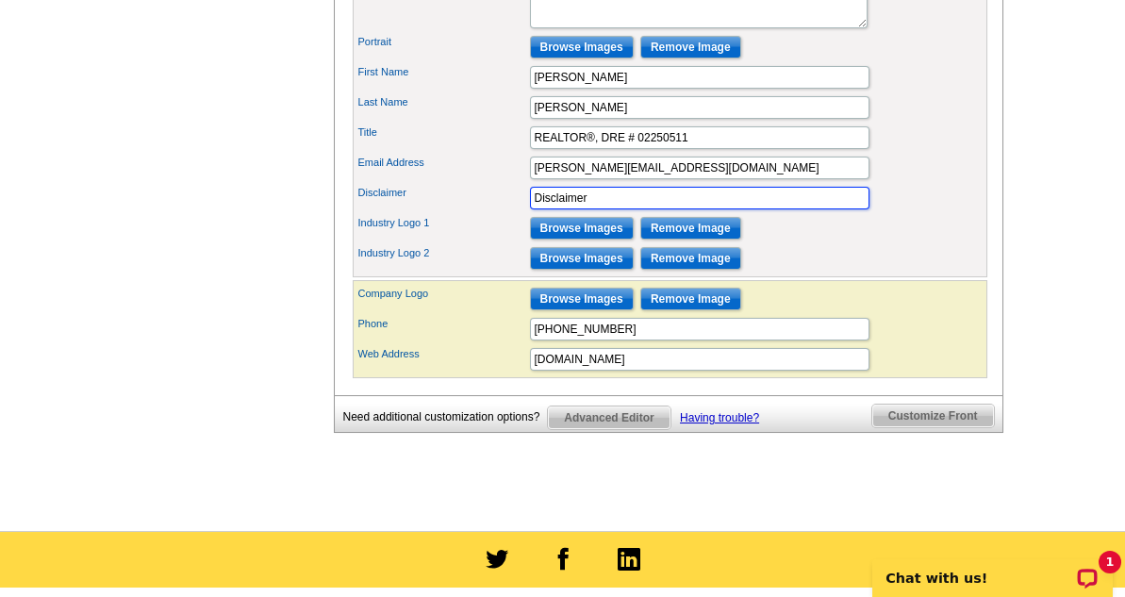
drag, startPoint x: 546, startPoint y: 227, endPoint x: 486, endPoint y: 218, distance: 61.1
click at [486, 213] on div "Disclaimer Disclaimer" at bounding box center [669, 198] width 627 height 30
type input "I"
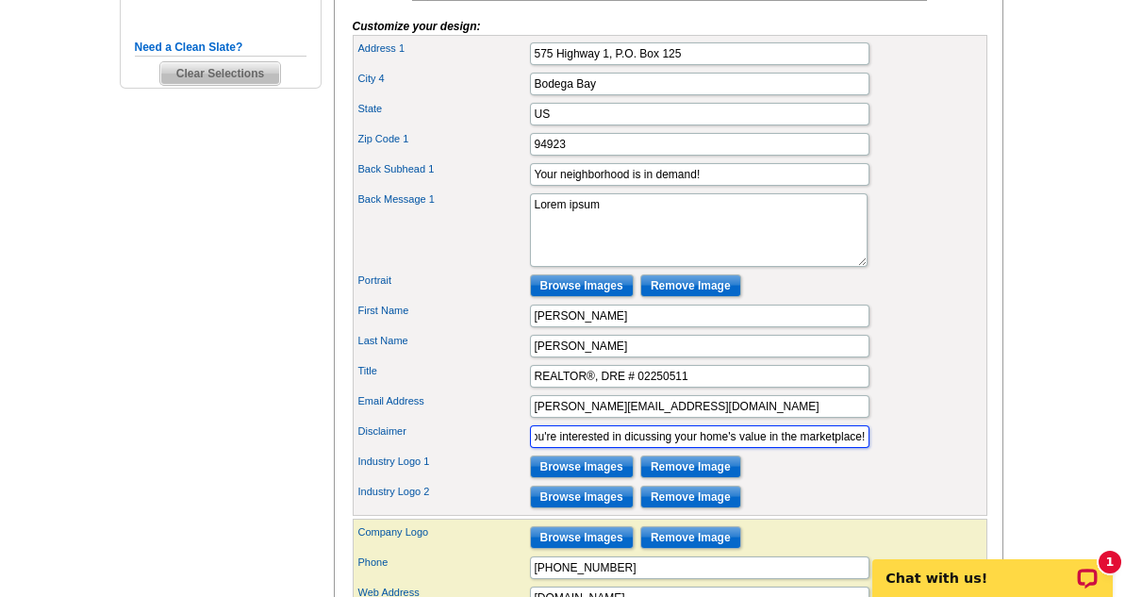
scroll to position [754, 0]
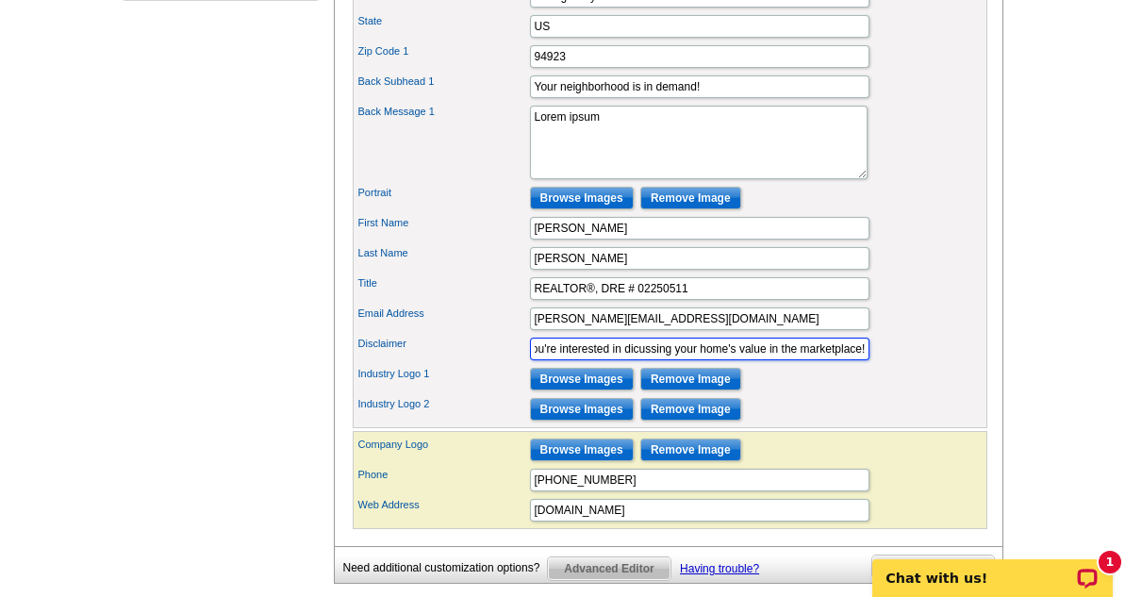
drag, startPoint x: 865, startPoint y: 370, endPoint x: 850, endPoint y: 368, distance: 15.3
click at [848, 360] on input "Call me if you're interested in dicussing your home's value in the marketplace!" at bounding box center [699, 348] width 339 height 23
type input "Call me if you're interested in dicussing your home's value in the marketplace!"
click at [868, 364] on div "Disclaimer Call me if you're interested in dicussing your home's value in the m…" at bounding box center [669, 349] width 627 height 30
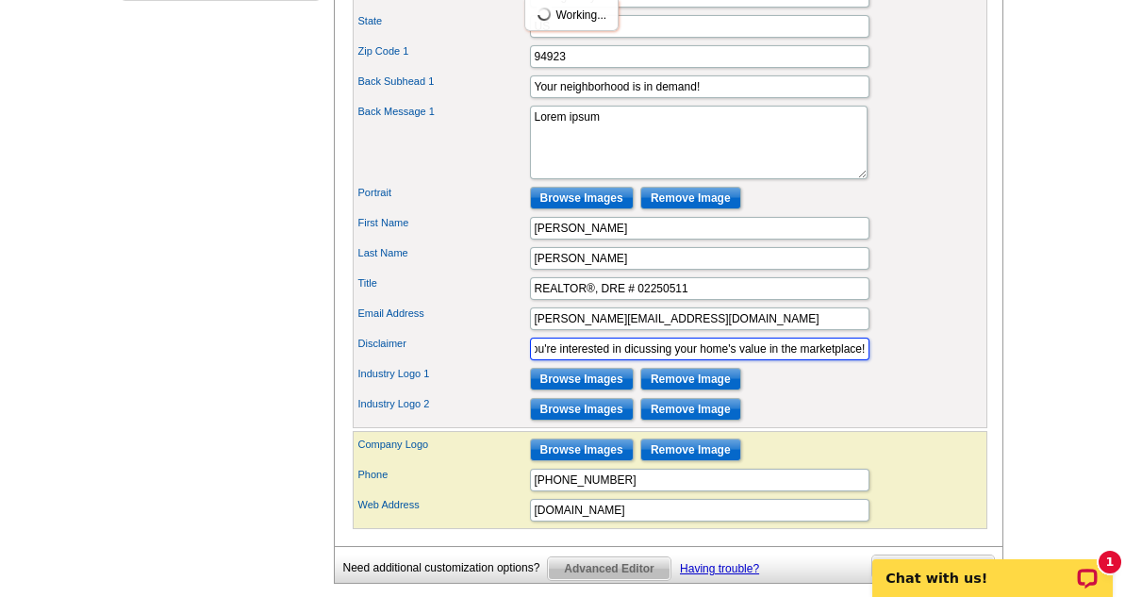
drag, startPoint x: 533, startPoint y: 368, endPoint x: 847, endPoint y: 370, distance: 313.9
click at [893, 364] on div "Disclaimer Call me if you're interested in dicussing your home's value in the m…" at bounding box center [669, 349] width 627 height 30
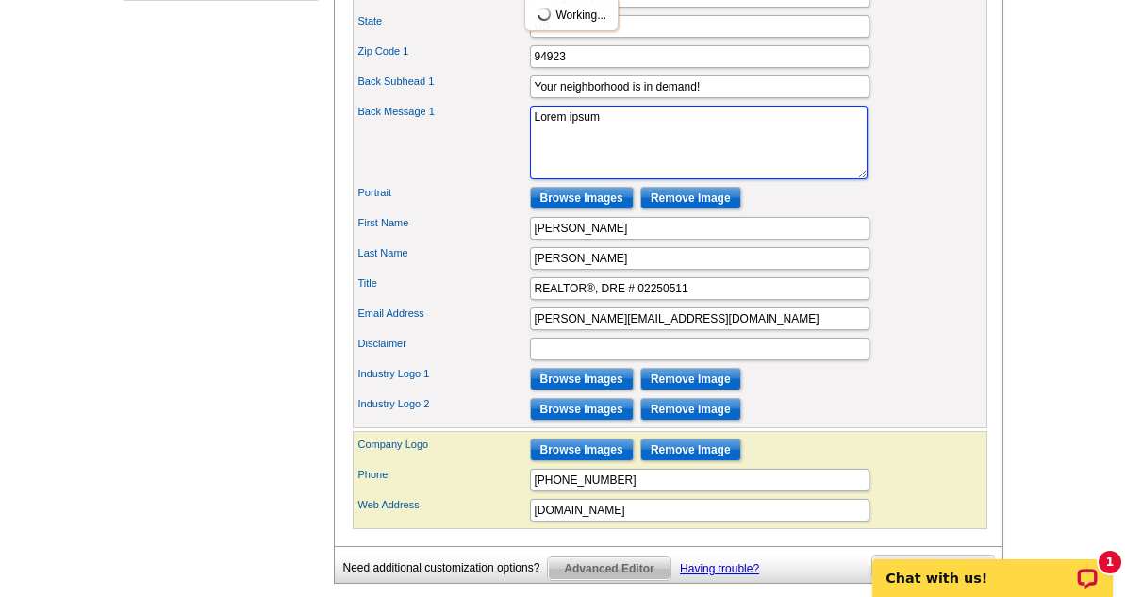
drag, startPoint x: 650, startPoint y: 151, endPoint x: 490, endPoint y: 135, distance: 160.1
click at [489, 132] on div "Back Message 1 Lorem ipsum" at bounding box center [669, 142] width 627 height 81
paste textarea "Call me if you're interested in dicussing your home's value in the marketplace!"
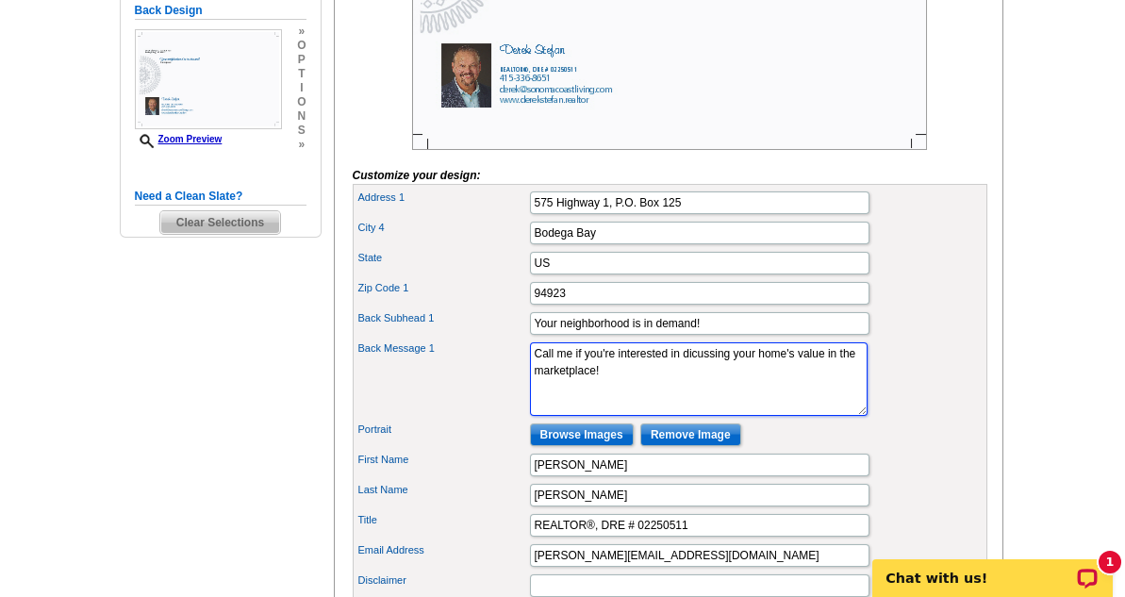
scroll to position [528, 0]
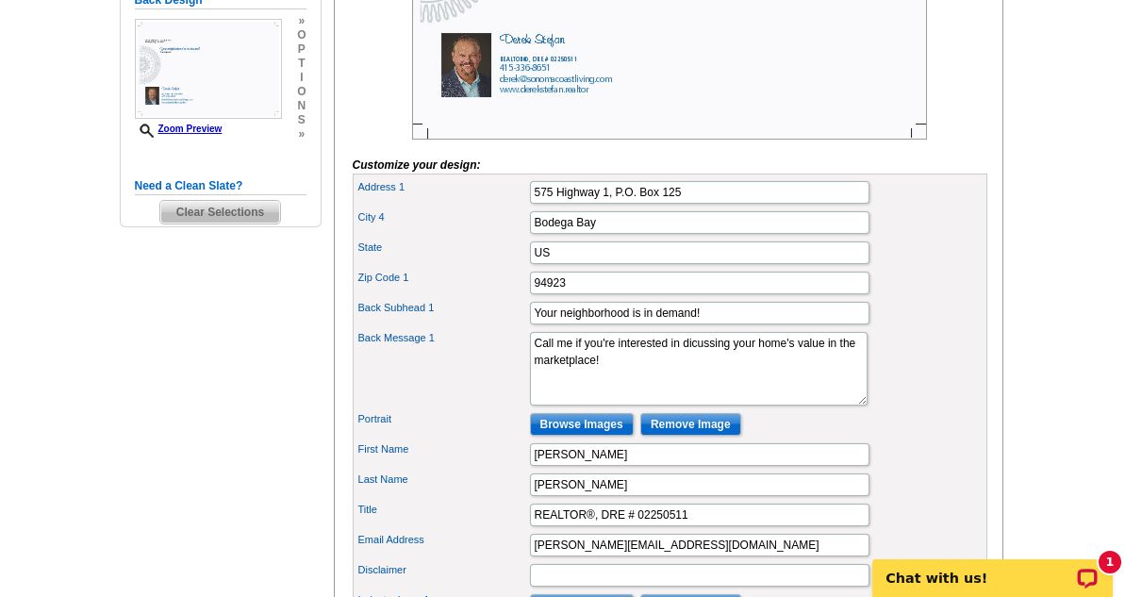
click at [998, 403] on div "You are currently editing the back . Customize Front Customize Back Apply Chang…" at bounding box center [668, 263] width 669 height 1018
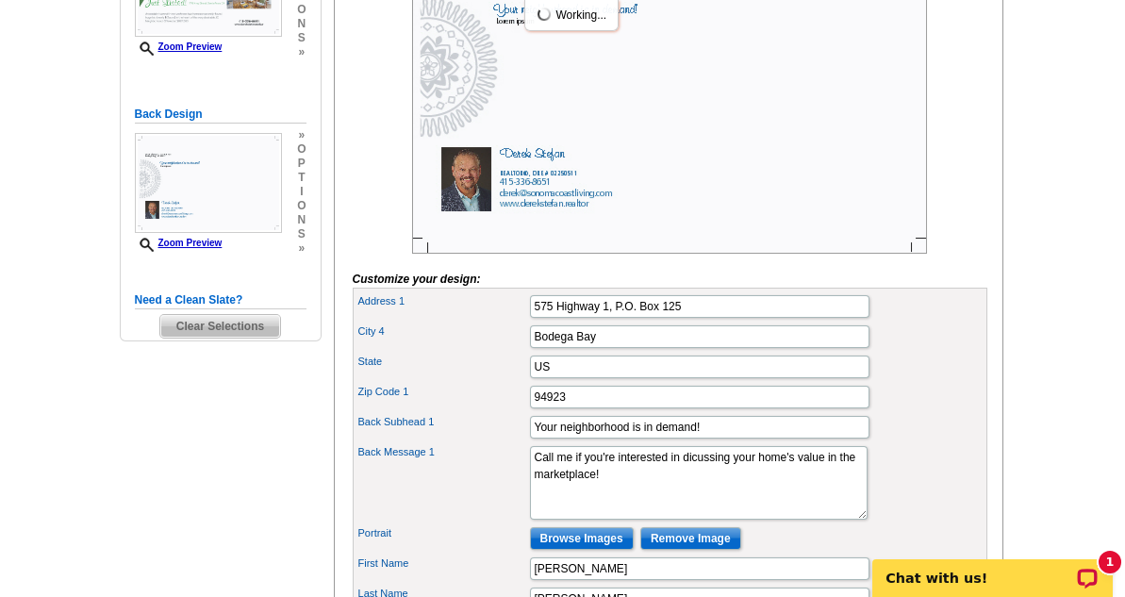
scroll to position [377, 0]
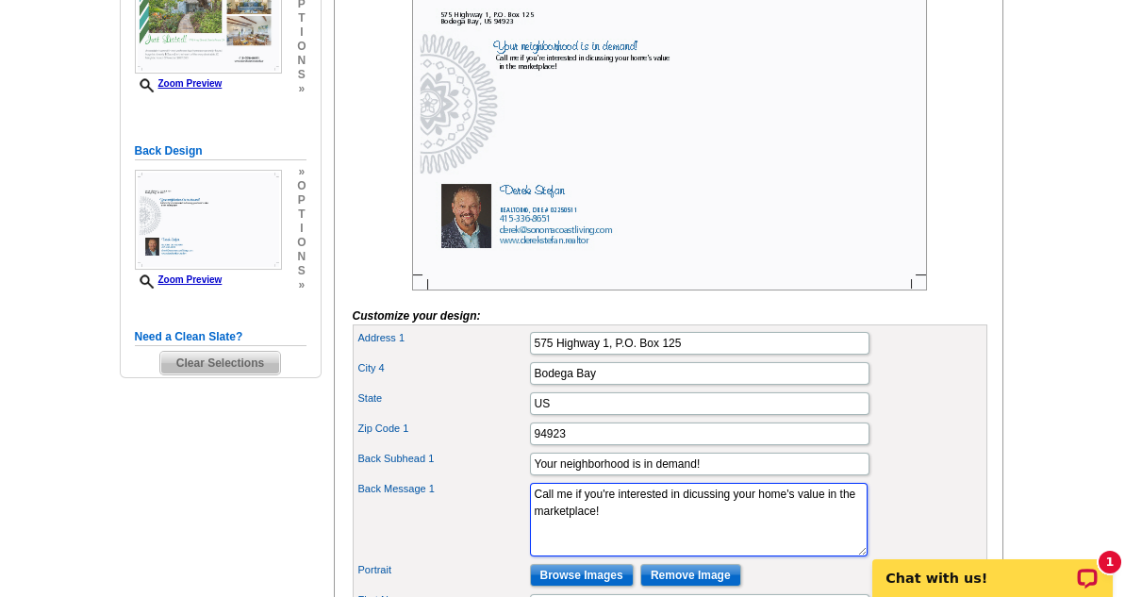
click at [782, 533] on textarea "Lorem ipsum" at bounding box center [698, 520] width 337 height 74
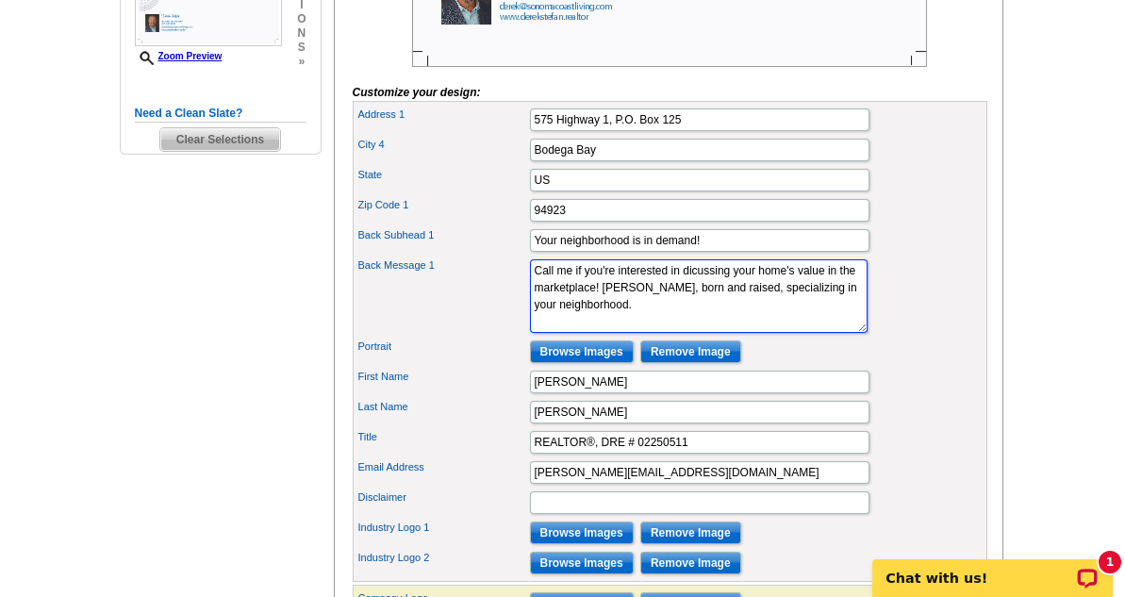
scroll to position [603, 0]
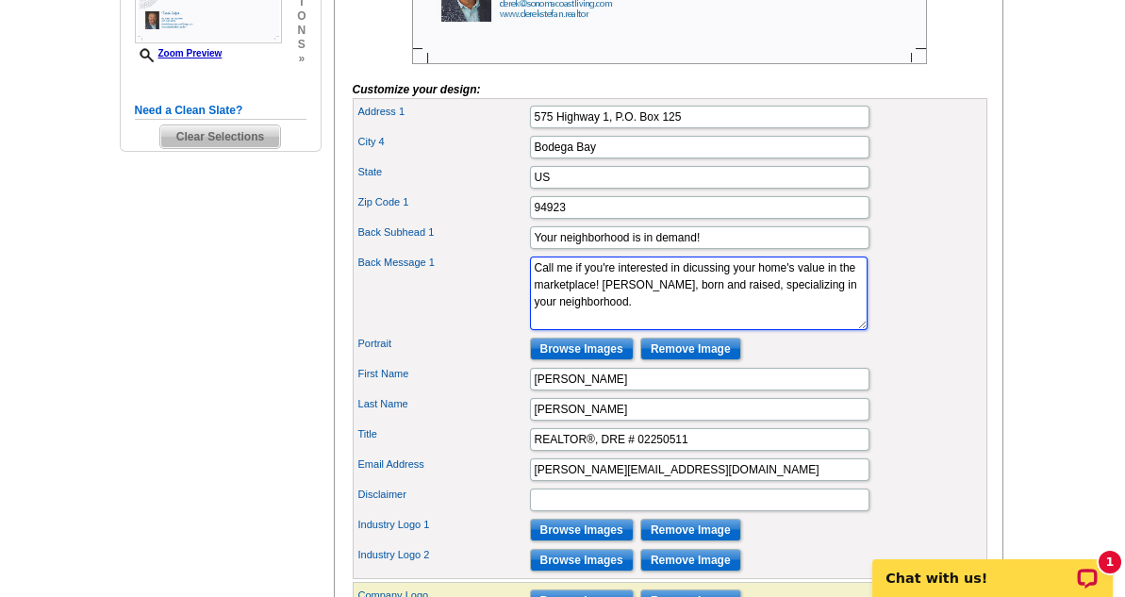
type textarea "Call me if you're interested in dicussing your home's value in the marketplace!…"
click at [897, 364] on div "Portrait Browse Images Remove Image" at bounding box center [669, 349] width 627 height 30
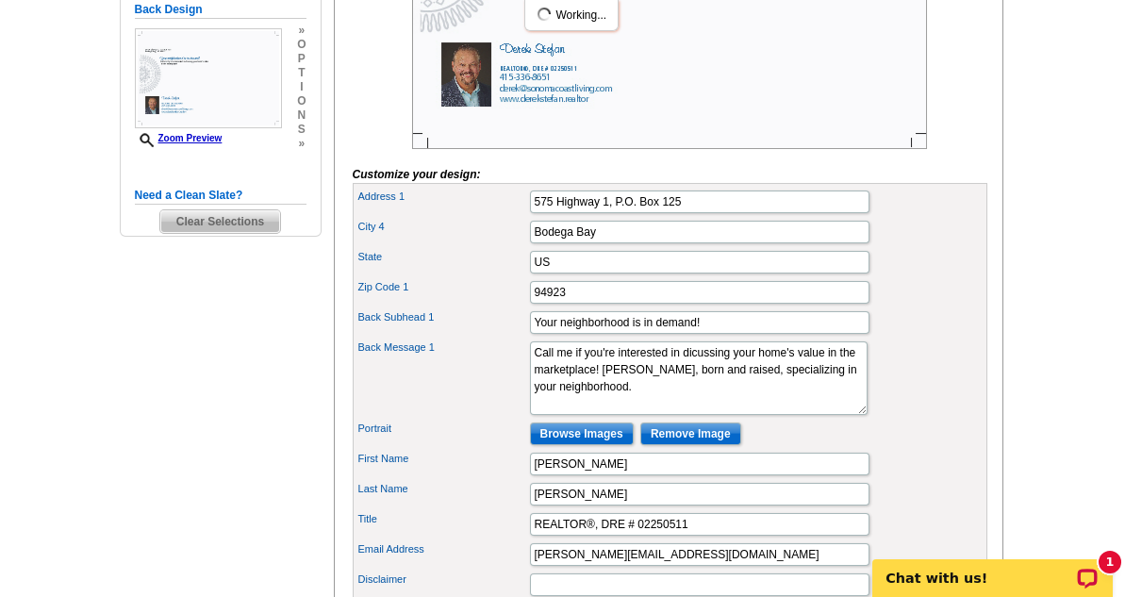
scroll to position [528, 0]
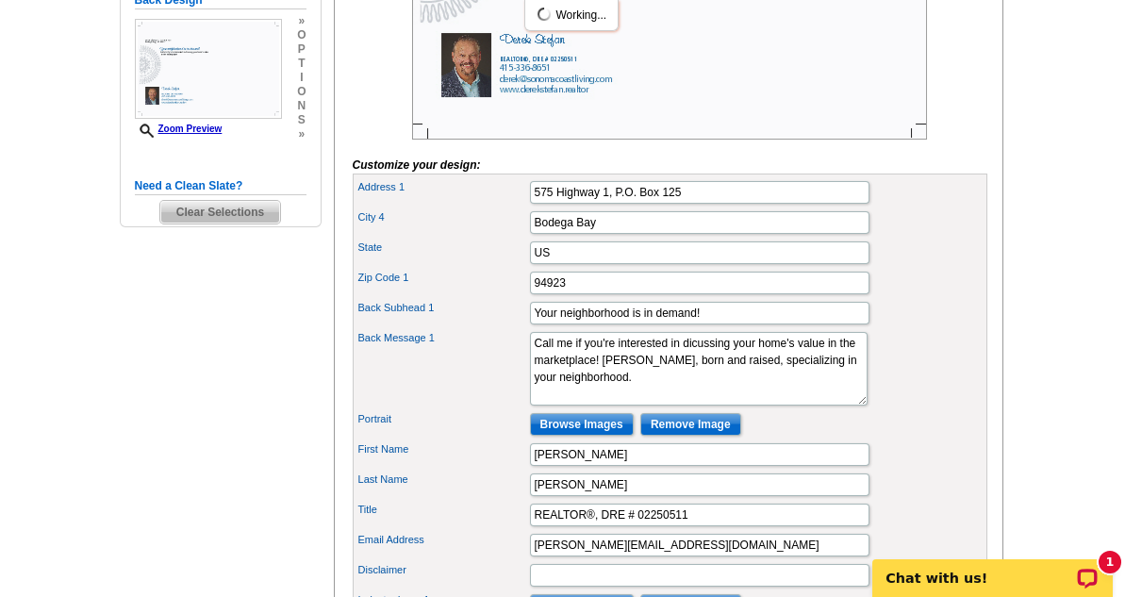
click at [881, 409] on div "Back Message 1 Lorem ipsum" at bounding box center [669, 368] width 627 height 81
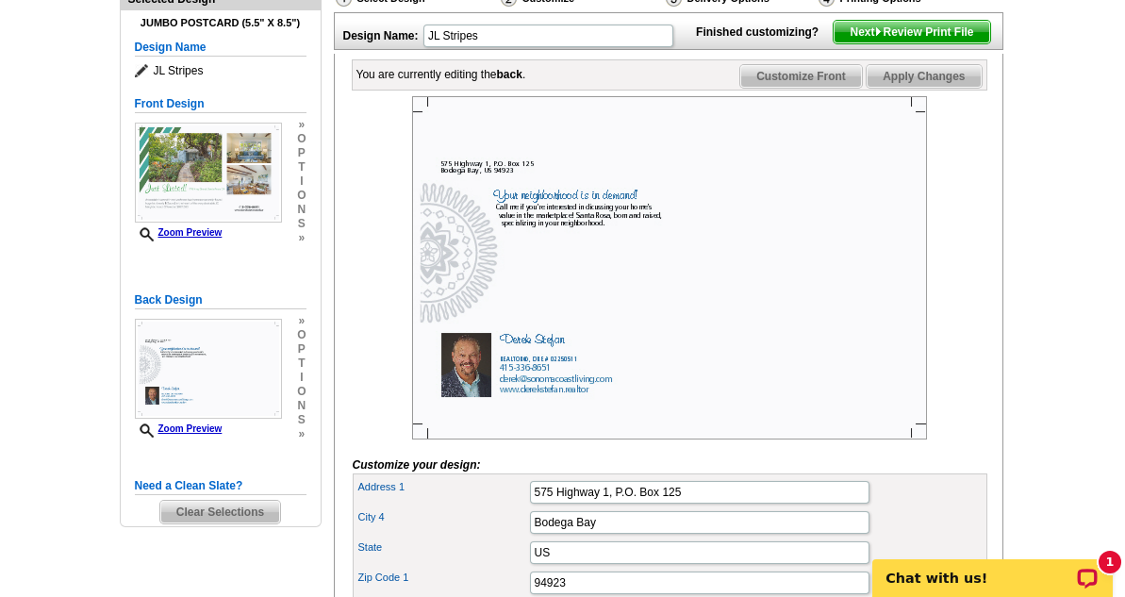
scroll to position [226, 0]
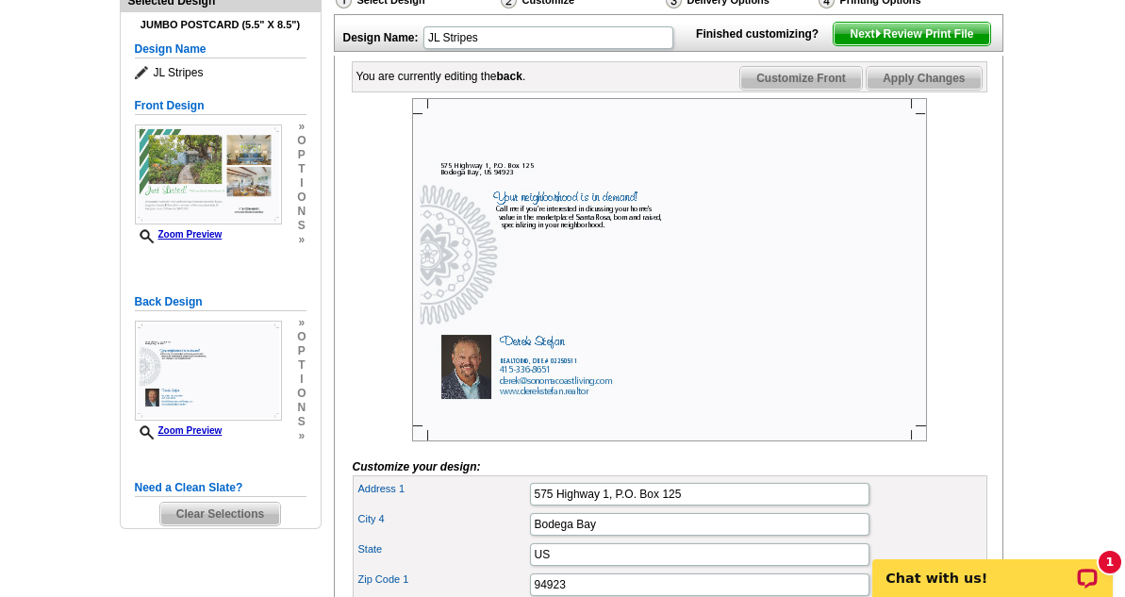
click at [172, 425] on link "Zoom Preview" at bounding box center [179, 430] width 88 height 10
click at [175, 429] on link "Zoom Preview" at bounding box center [179, 430] width 88 height 10
click at [206, 426] on link "Zoom Preview" at bounding box center [179, 430] width 88 height 10
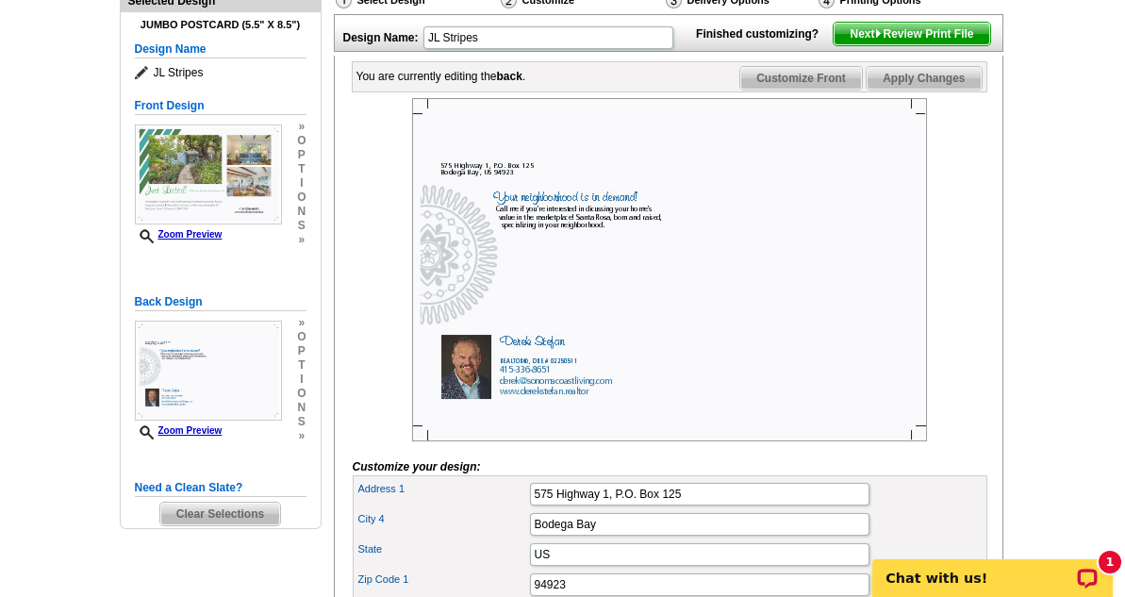
click at [203, 368] on img at bounding box center [208, 371] width 147 height 100
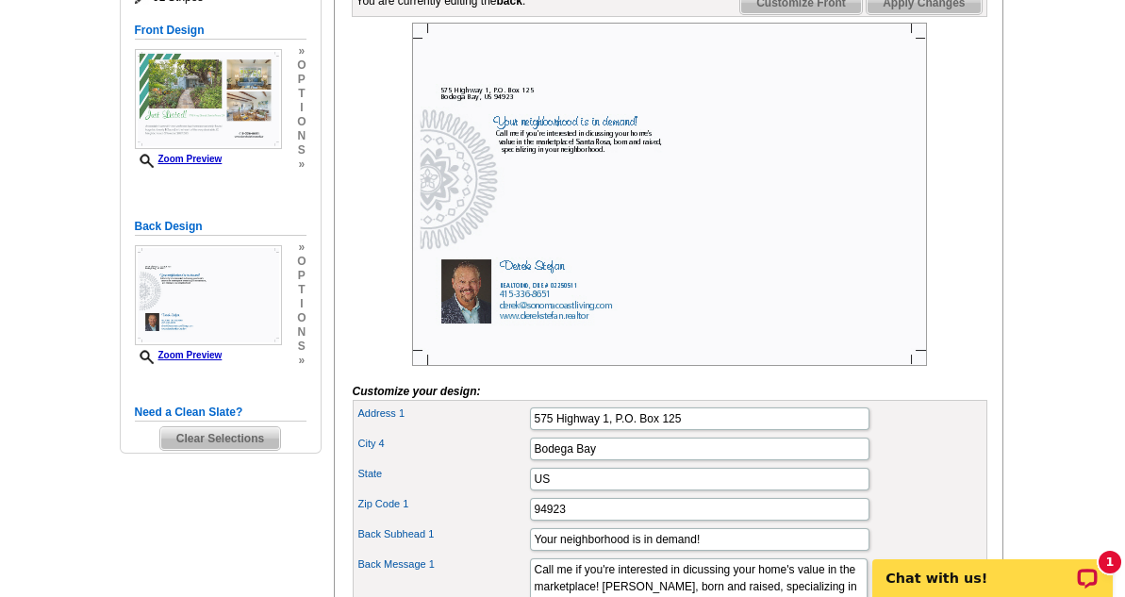
click at [182, 353] on link "Zoom Preview" at bounding box center [179, 355] width 88 height 10
click at [201, 350] on link "Zoom Preview" at bounding box center [179, 355] width 88 height 10
click at [144, 353] on icon at bounding box center [149, 357] width 19 height 14
click at [144, 352] on icon at bounding box center [149, 357] width 19 height 14
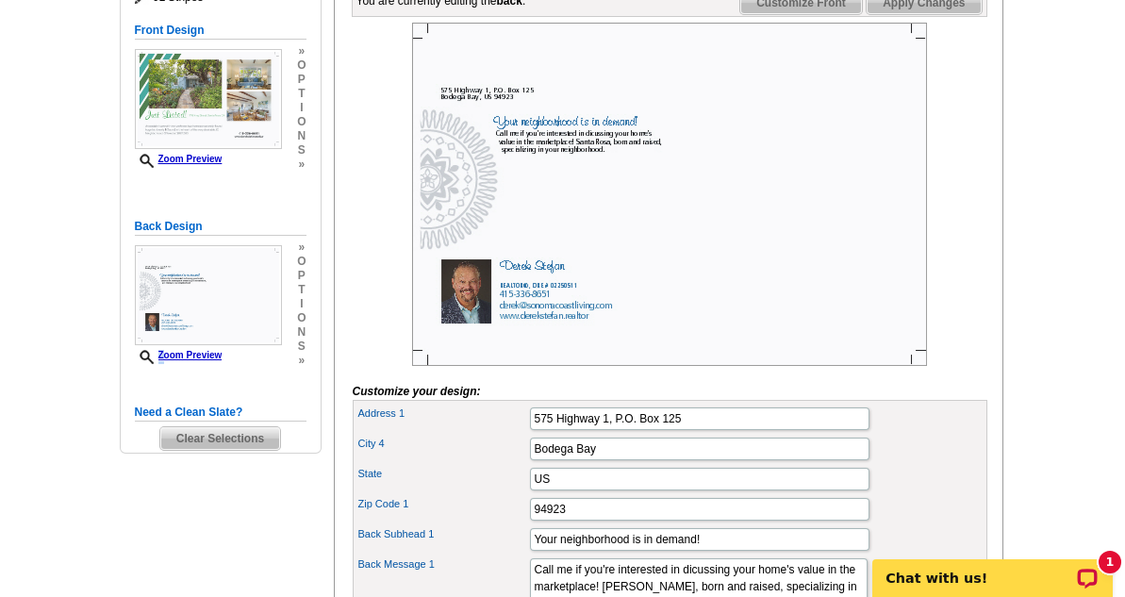
click at [144, 352] on icon at bounding box center [149, 357] width 19 height 14
click at [214, 355] on link "Zoom Preview" at bounding box center [179, 355] width 88 height 10
click at [212, 353] on link "Zoom Preview" at bounding box center [179, 355] width 88 height 10
click at [204, 162] on link "Zoom Preview" at bounding box center [179, 159] width 88 height 10
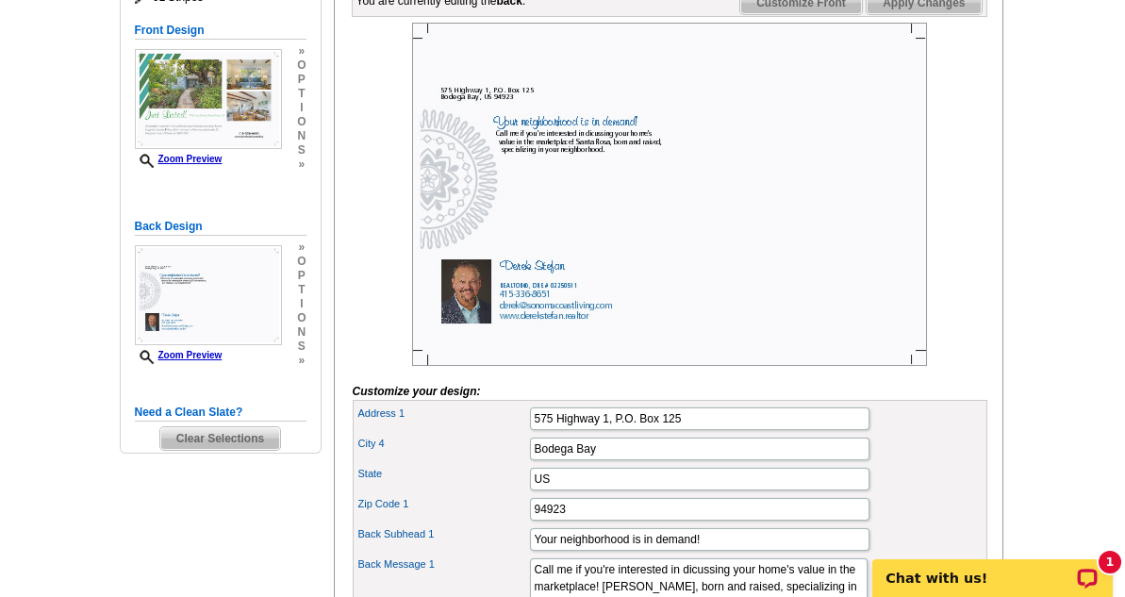
click at [232, 74] on img at bounding box center [208, 99] width 147 height 100
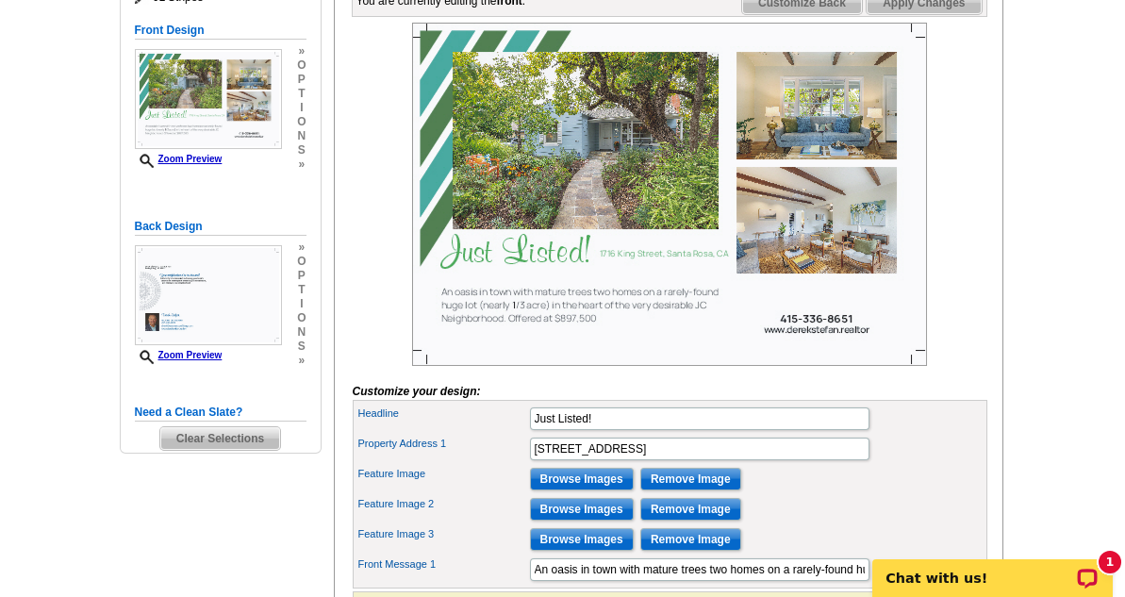
click at [209, 307] on img at bounding box center [208, 295] width 147 height 100
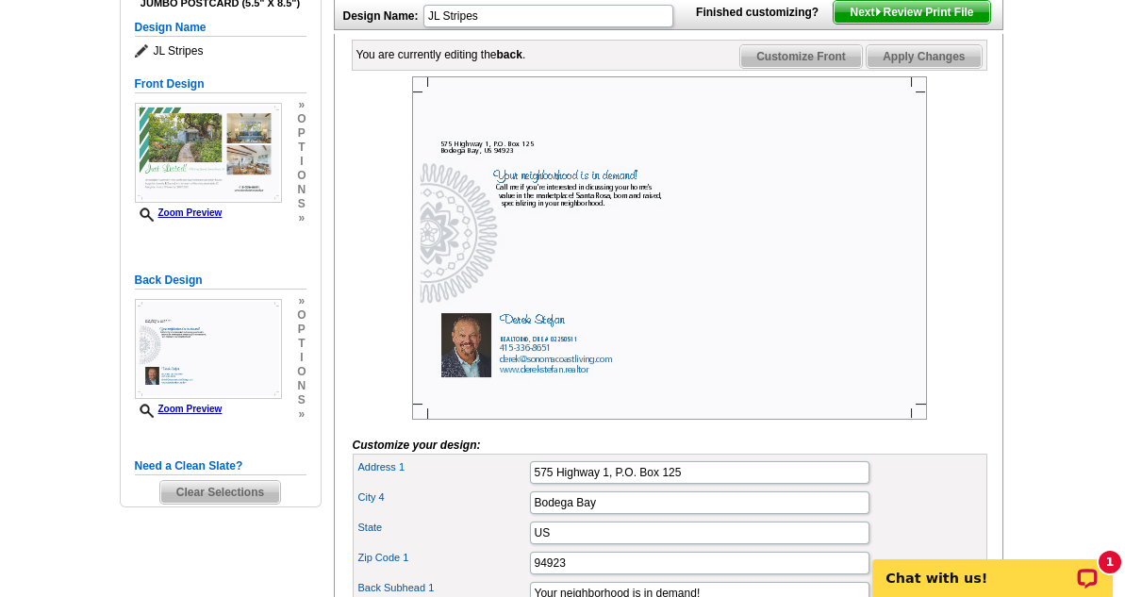
scroll to position [226, 0]
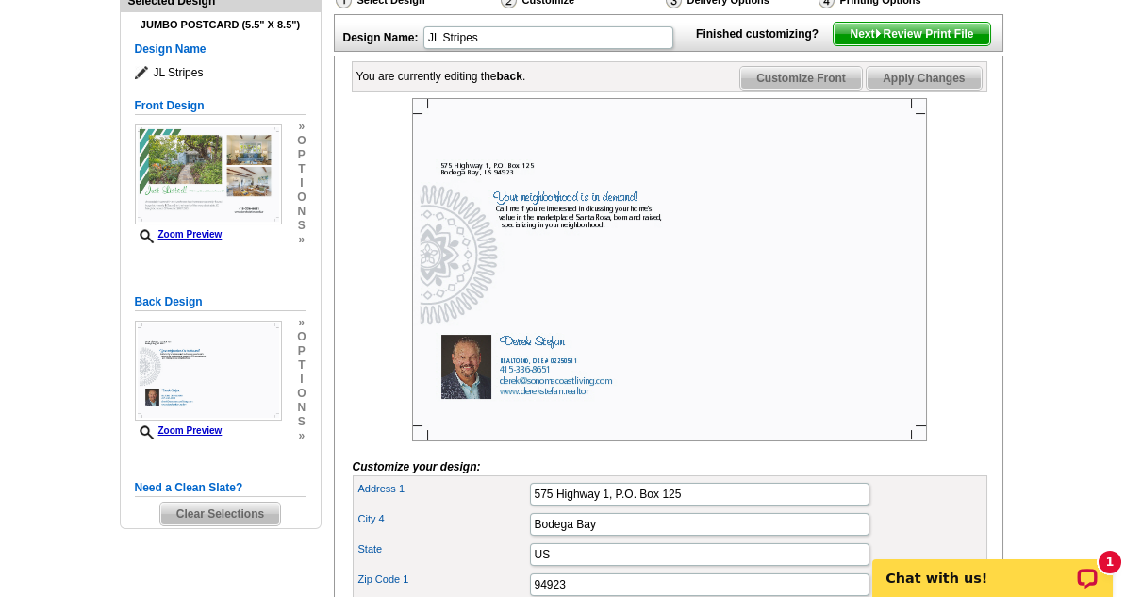
click at [194, 345] on img at bounding box center [208, 371] width 147 height 100
click at [925, 45] on span "Next Review Print File" at bounding box center [911, 34] width 156 height 23
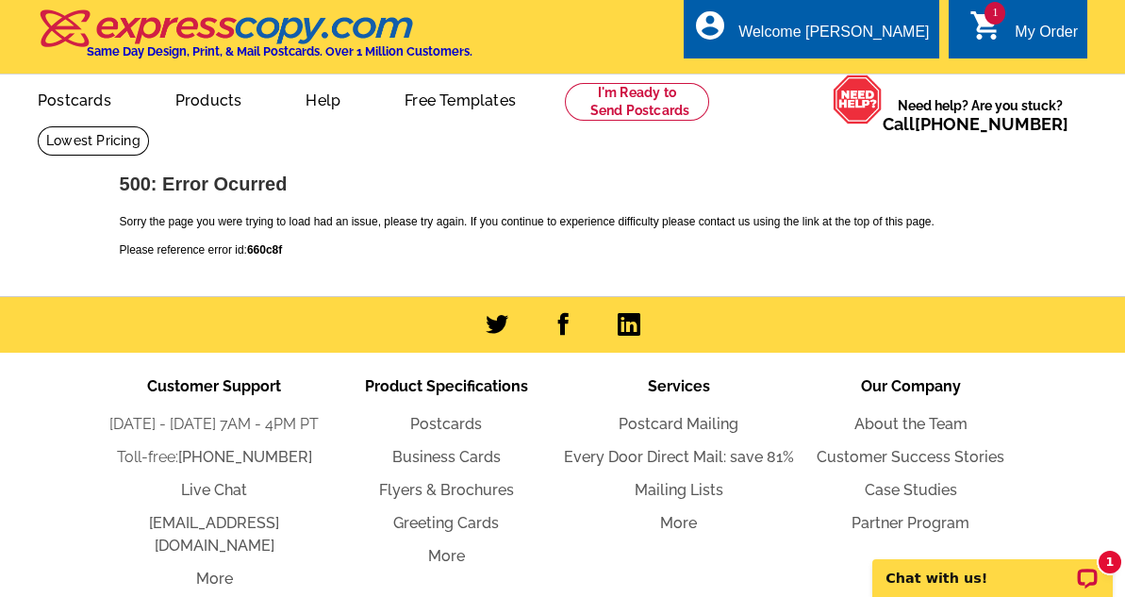
click at [985, 29] on icon "shopping_cart" at bounding box center [986, 25] width 34 height 34
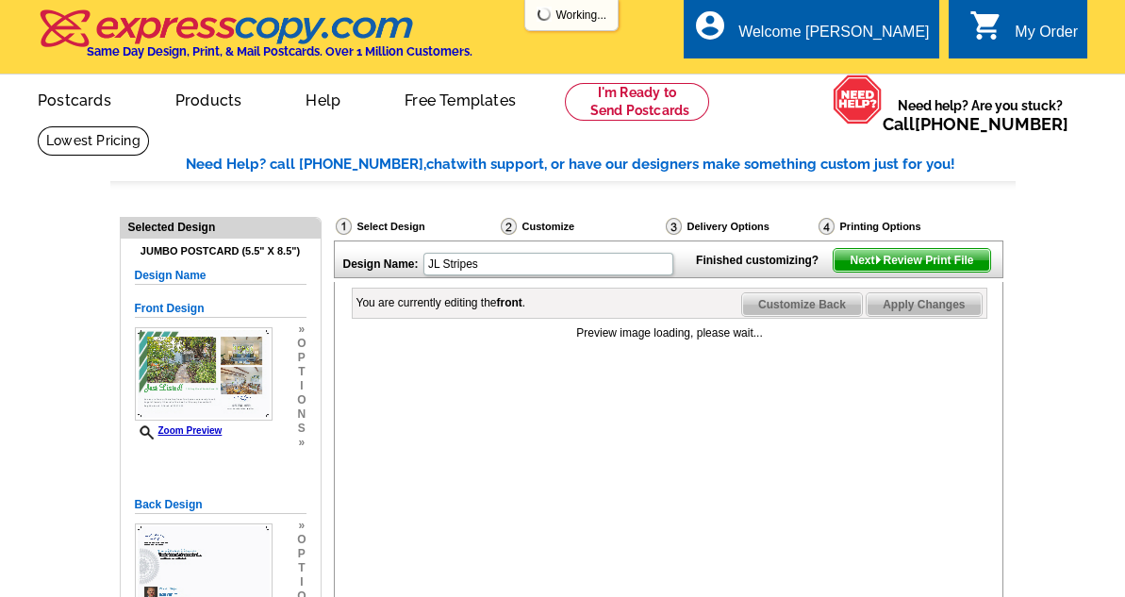
click at [988, 21] on icon "shopping_cart" at bounding box center [986, 25] width 34 height 34
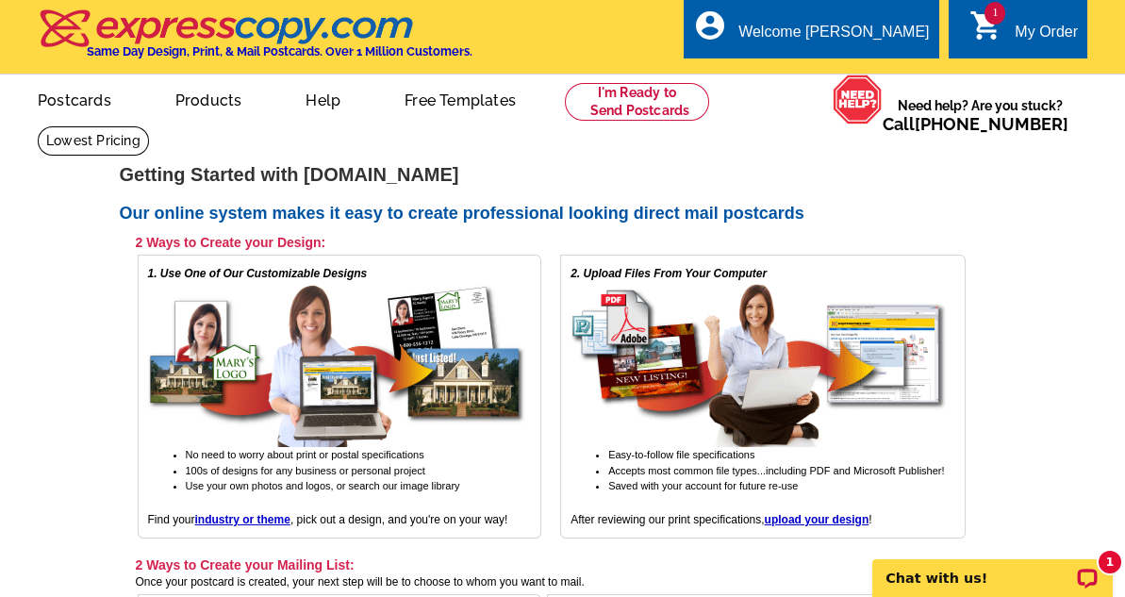
click at [981, 25] on icon "shopping_cart" at bounding box center [986, 25] width 34 height 34
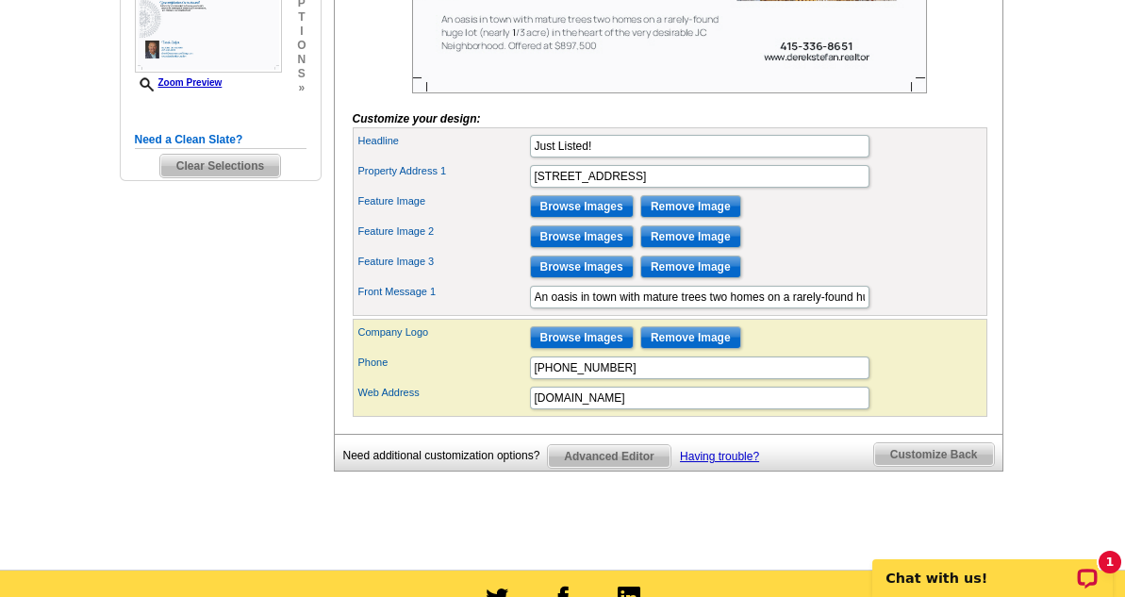
scroll to position [610, 0]
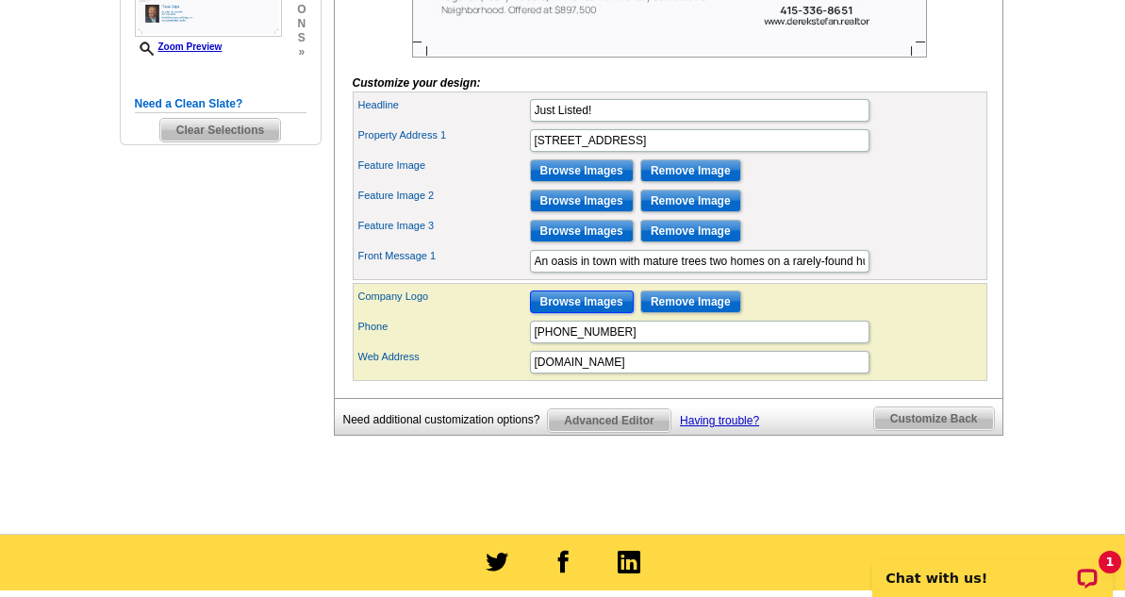
click at [539, 313] on input "Browse Images" at bounding box center [582, 301] width 104 height 23
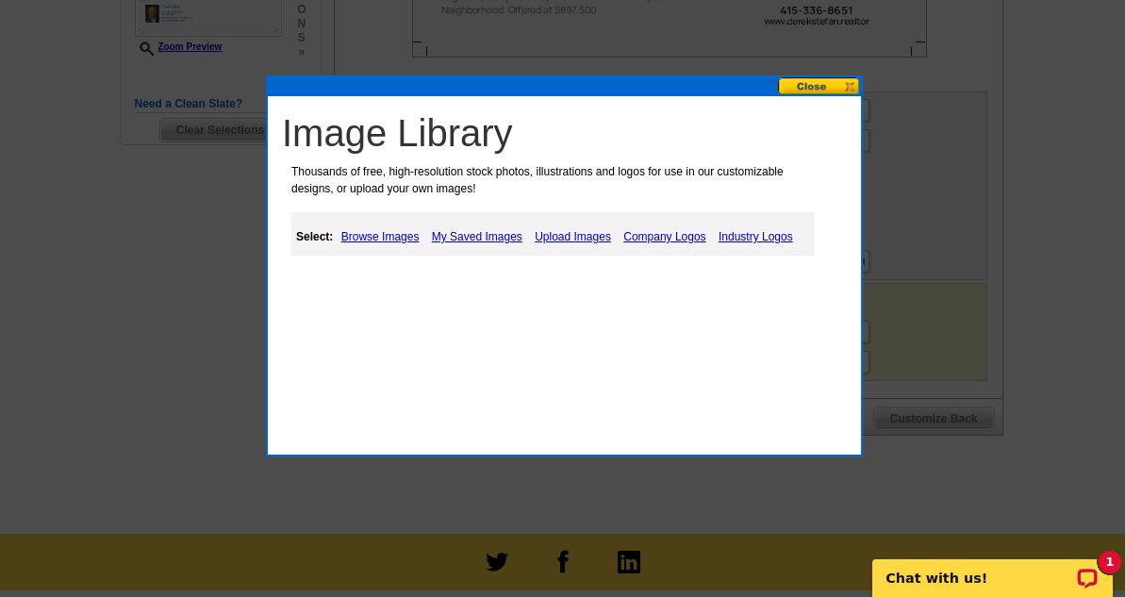
click at [554, 236] on link "Upload Images" at bounding box center [573, 236] width 86 height 23
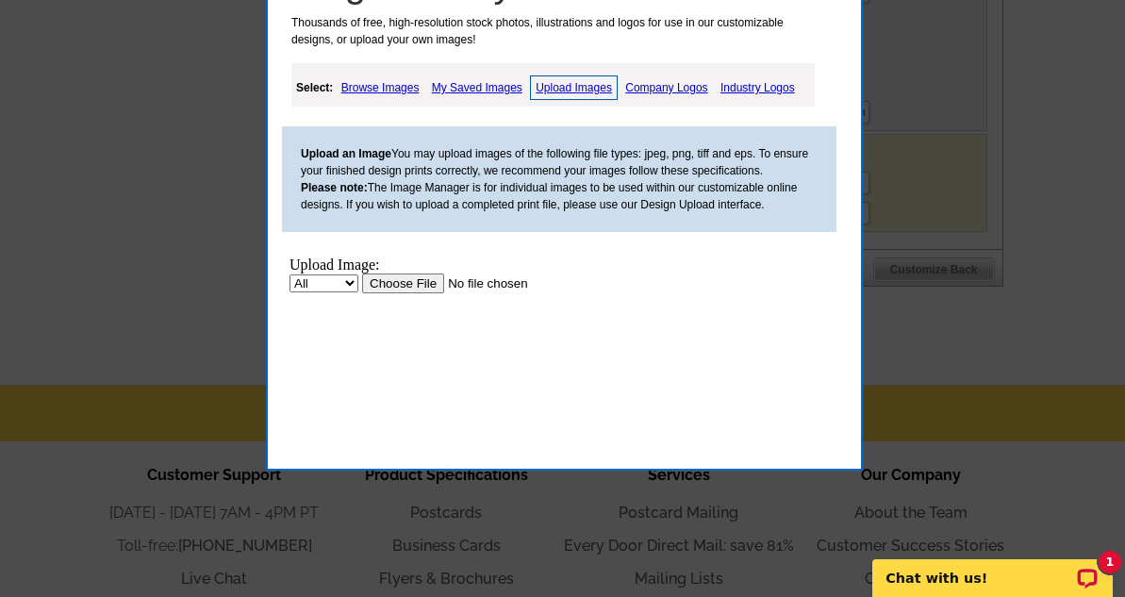
scroll to position [761, 0]
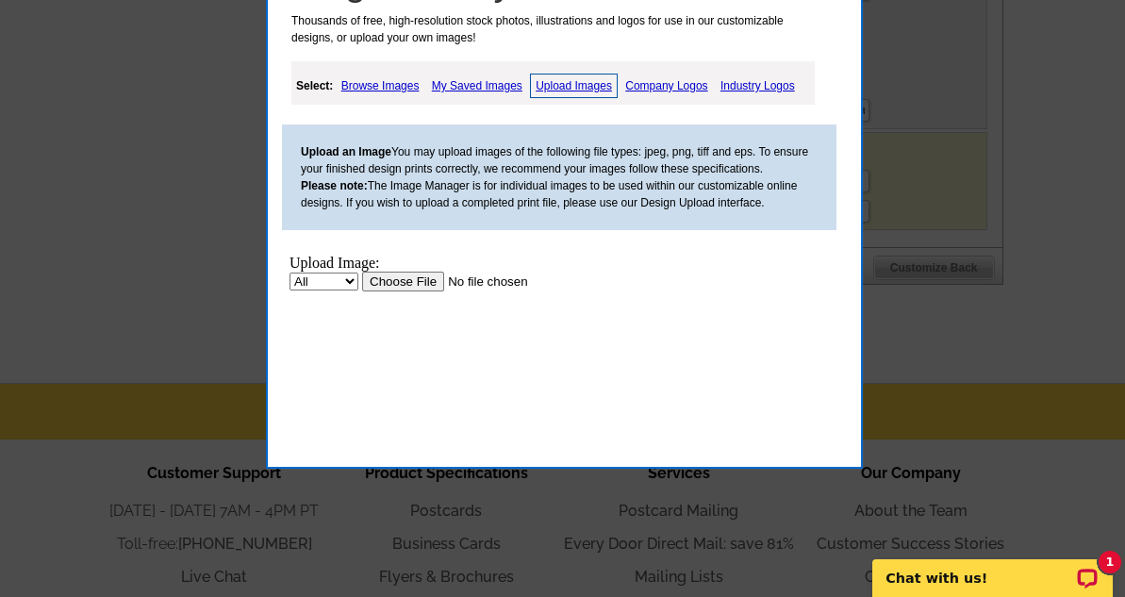
click at [494, 83] on link "My Saved Images" at bounding box center [477, 85] width 100 height 23
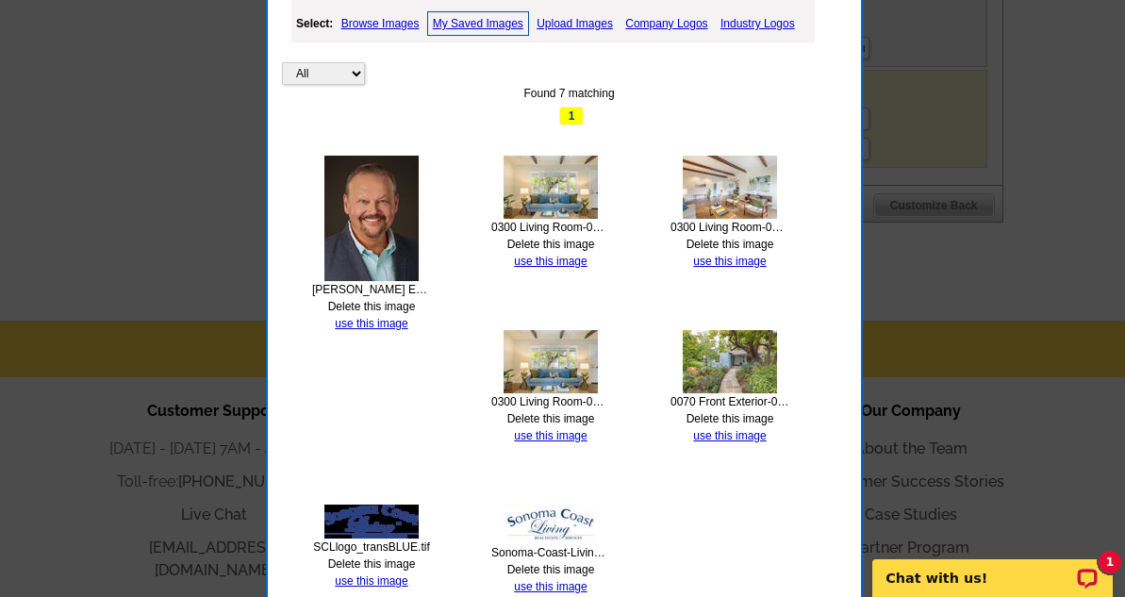
scroll to position [968, 0]
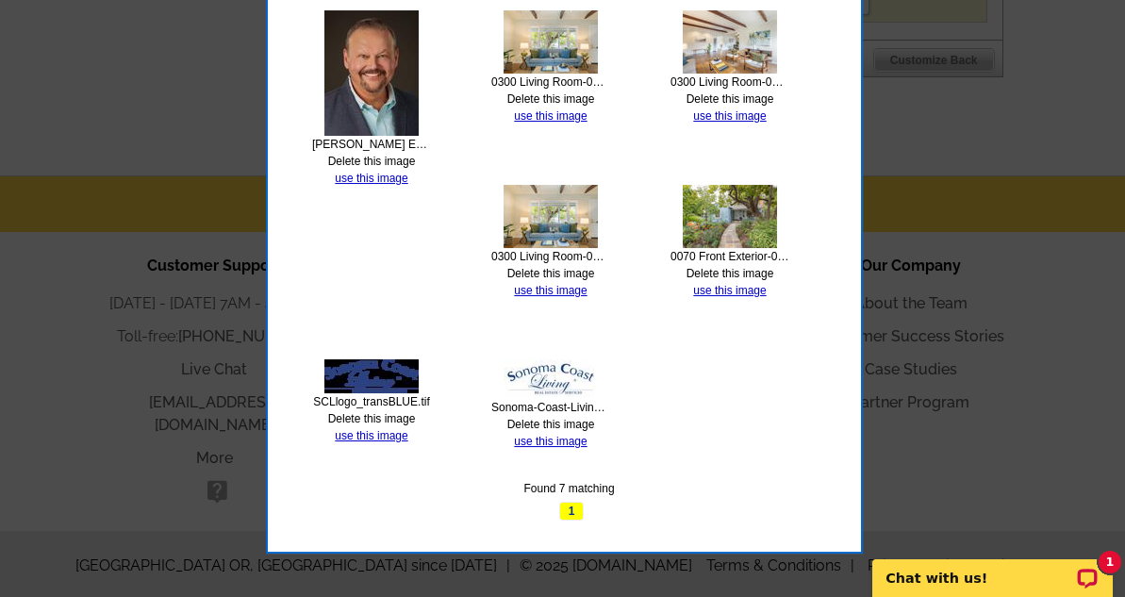
click at [577, 378] on img at bounding box center [550, 379] width 94 height 40
click at [553, 436] on link "use this image" at bounding box center [550, 441] width 73 height 13
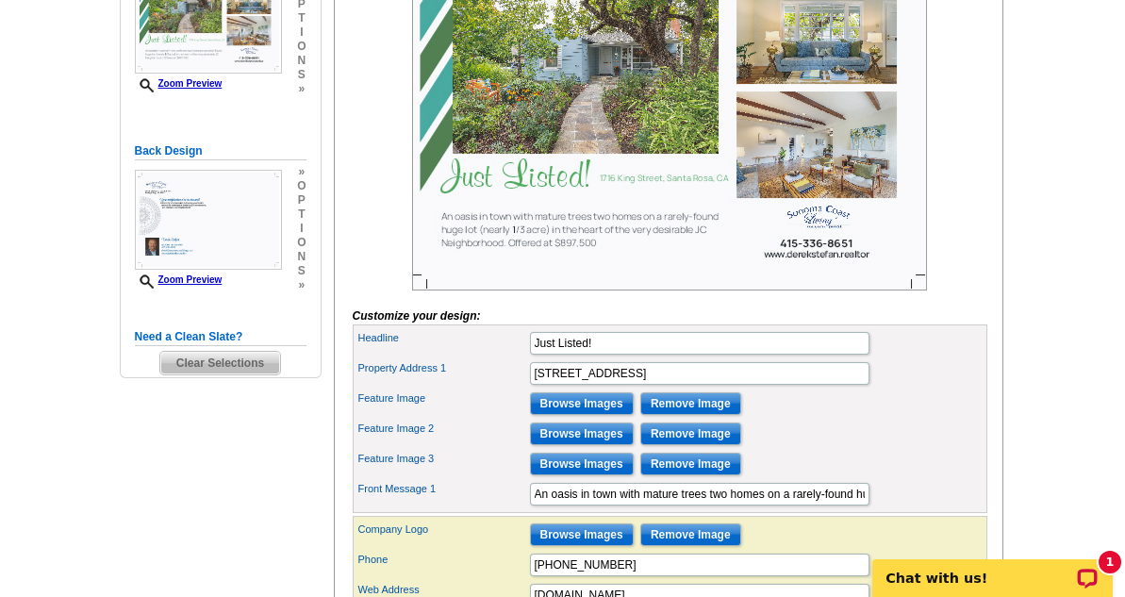
scroll to position [75, 0]
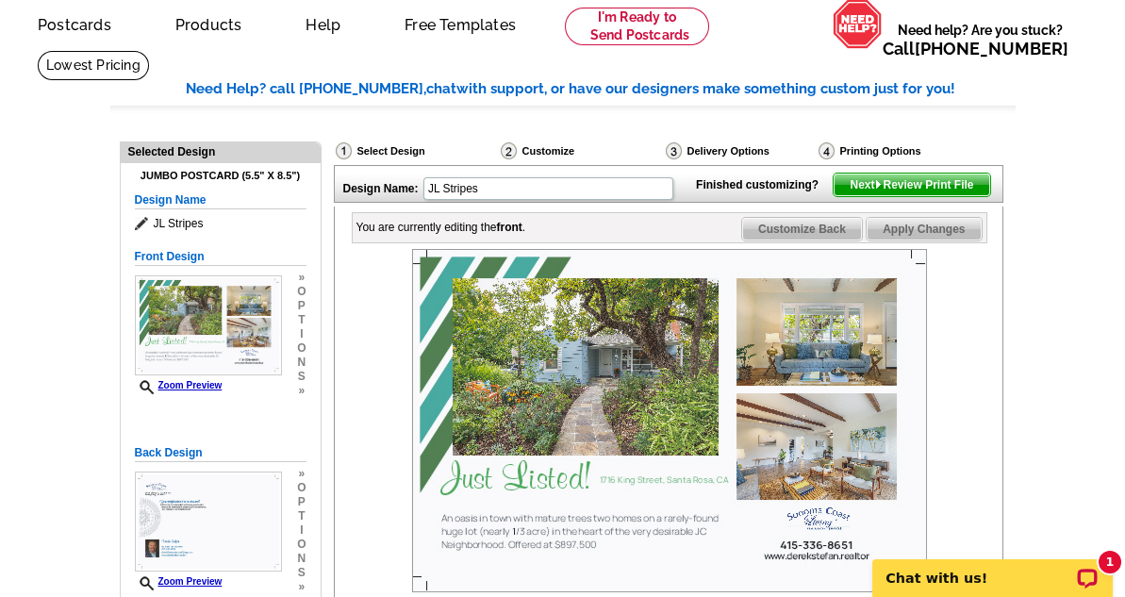
click at [920, 196] on span "Next Review Print File" at bounding box center [911, 184] width 156 height 23
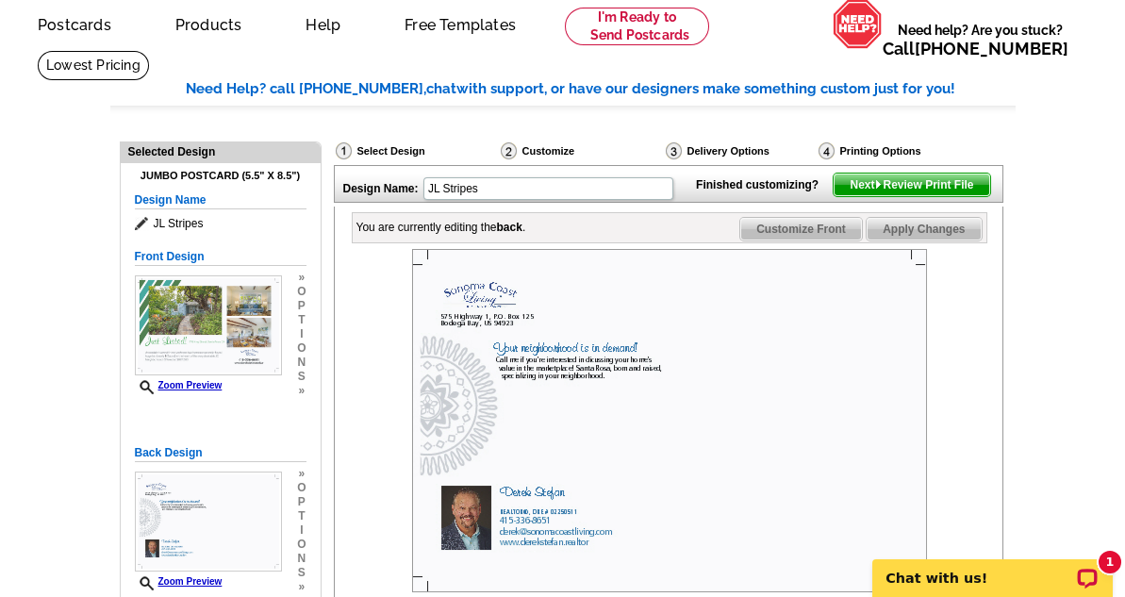
click at [929, 196] on span "Next Review Print File" at bounding box center [911, 184] width 156 height 23
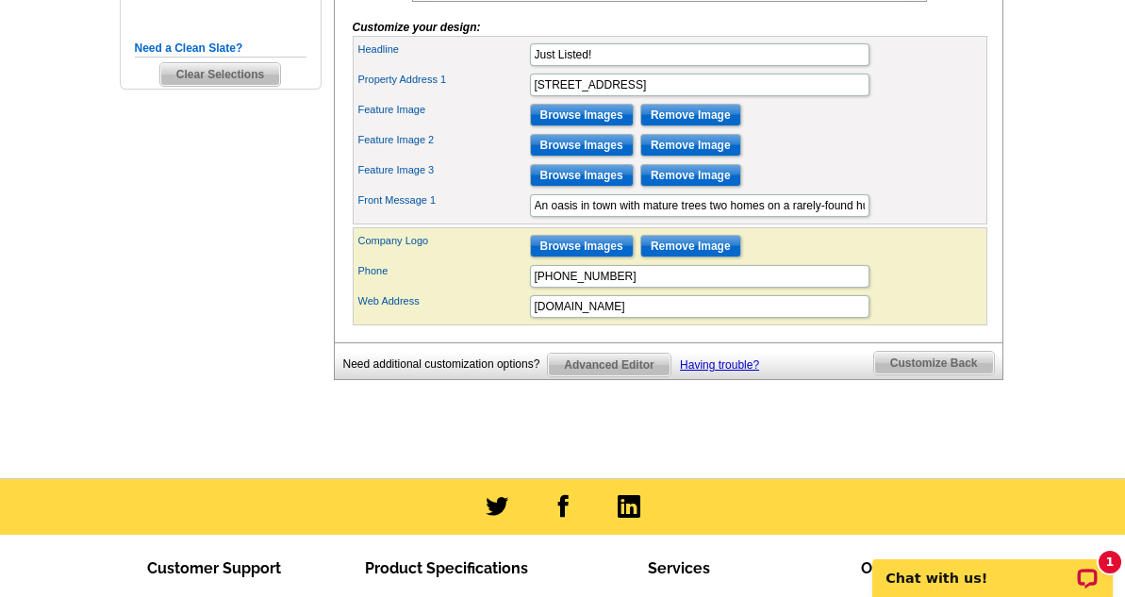
scroll to position [830, 0]
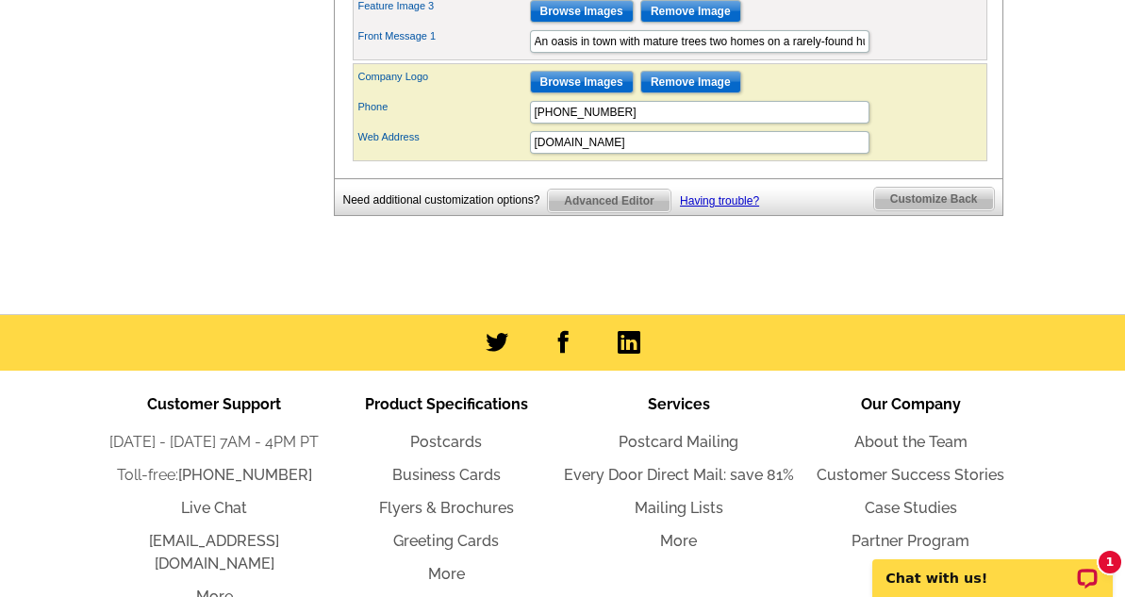
click at [615, 212] on span "Advanced Editor" at bounding box center [609, 200] width 122 height 23
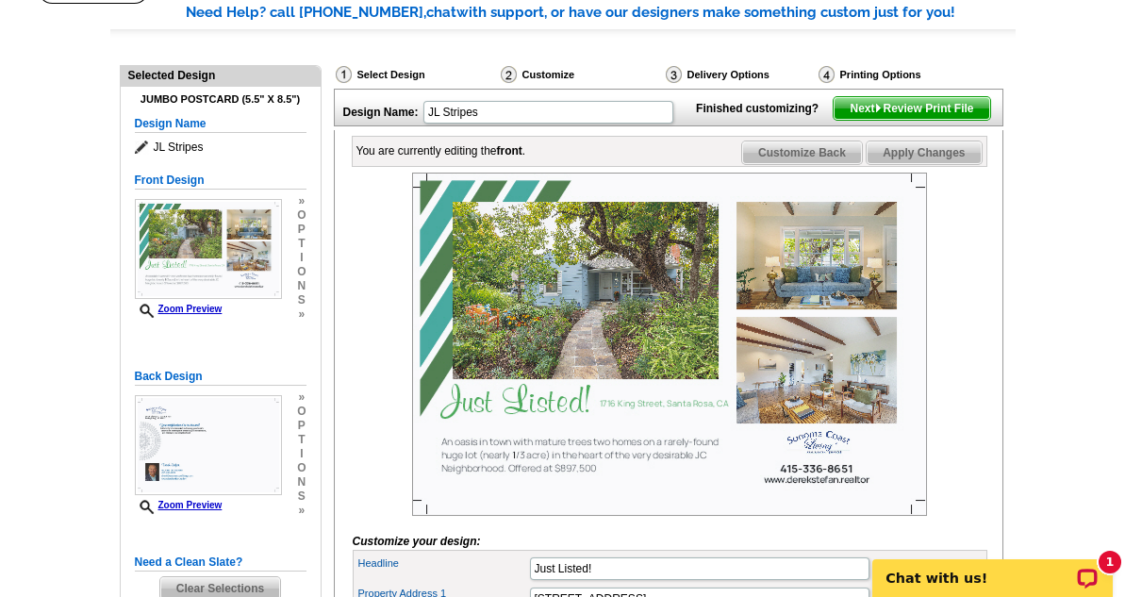
scroll to position [76, 0]
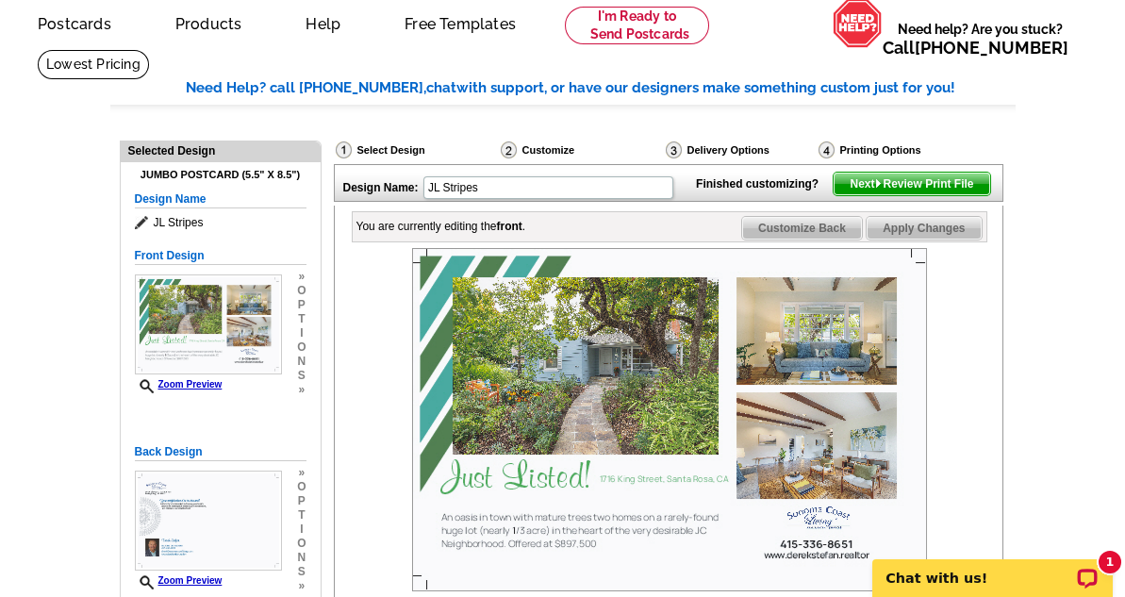
click at [859, 195] on span "Next Review Print File" at bounding box center [911, 184] width 156 height 23
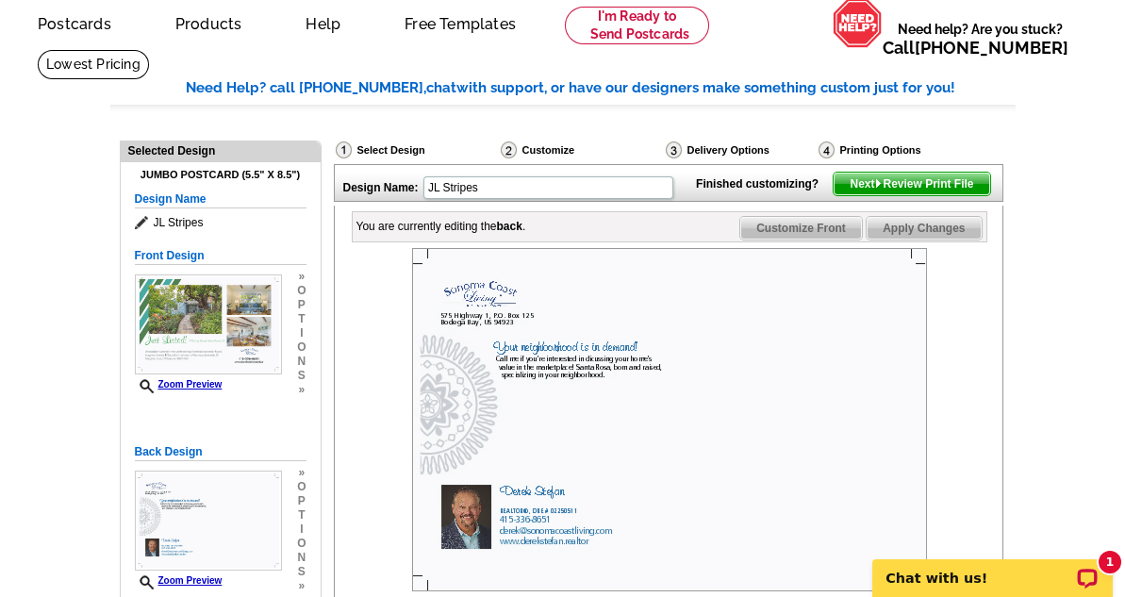
click at [922, 195] on span "Next Review Print File" at bounding box center [911, 184] width 156 height 23
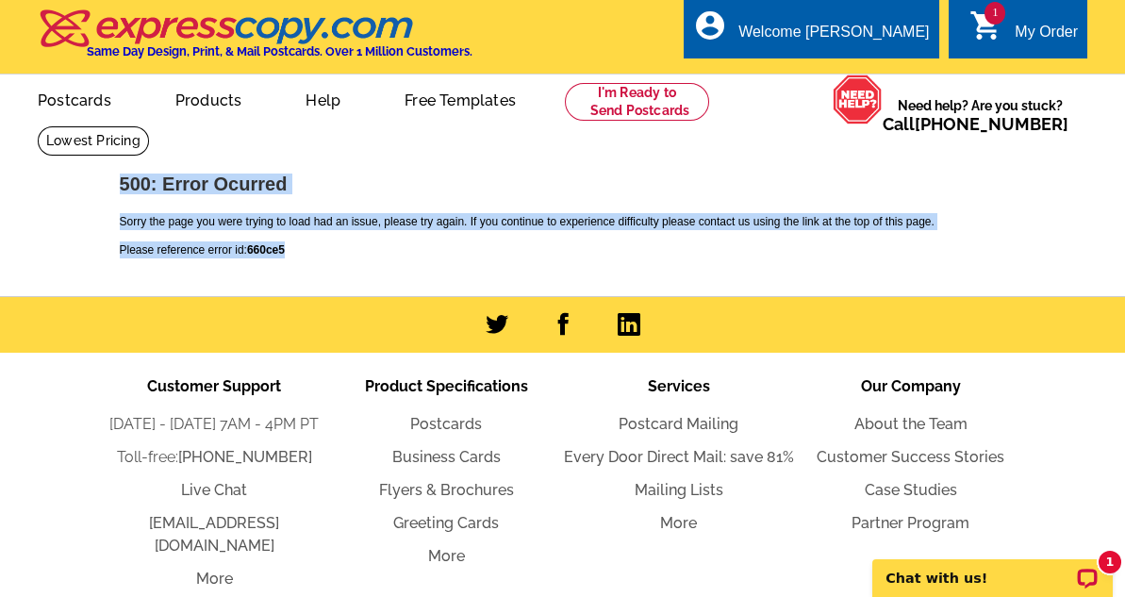
drag, startPoint x: 295, startPoint y: 244, endPoint x: 112, endPoint y: 176, distance: 195.1
click at [112, 176] on div "500: Error Ocurred Sorry the page you were trying to load had an issue, please …" at bounding box center [562, 222] width 905 height 114
copy div "500: Error Ocurred Sorry the page you were trying to load had an issue, please …"
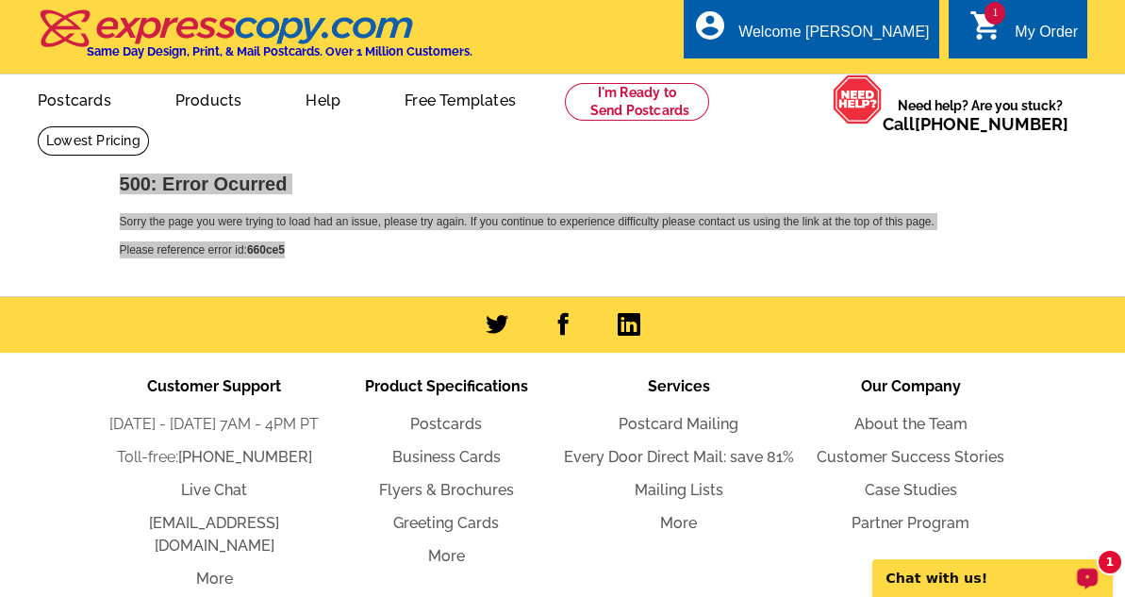
click at [1083, 582] on div "Open LiveChat chat widget" at bounding box center [1088, 577] width 24 height 24
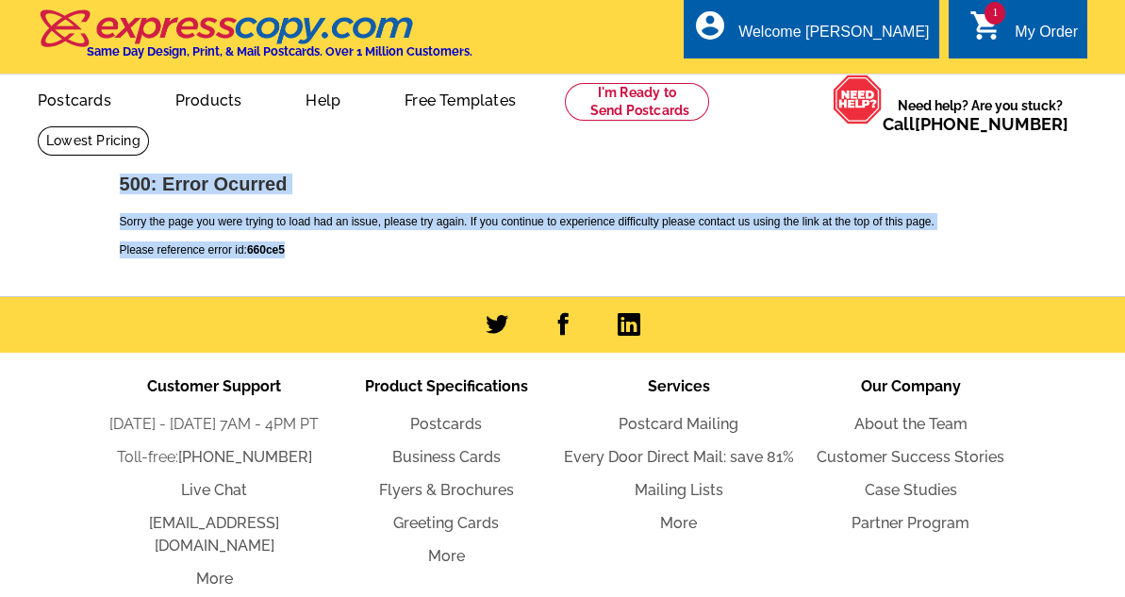
click at [988, 23] on icon "shopping_cart" at bounding box center [986, 25] width 34 height 34
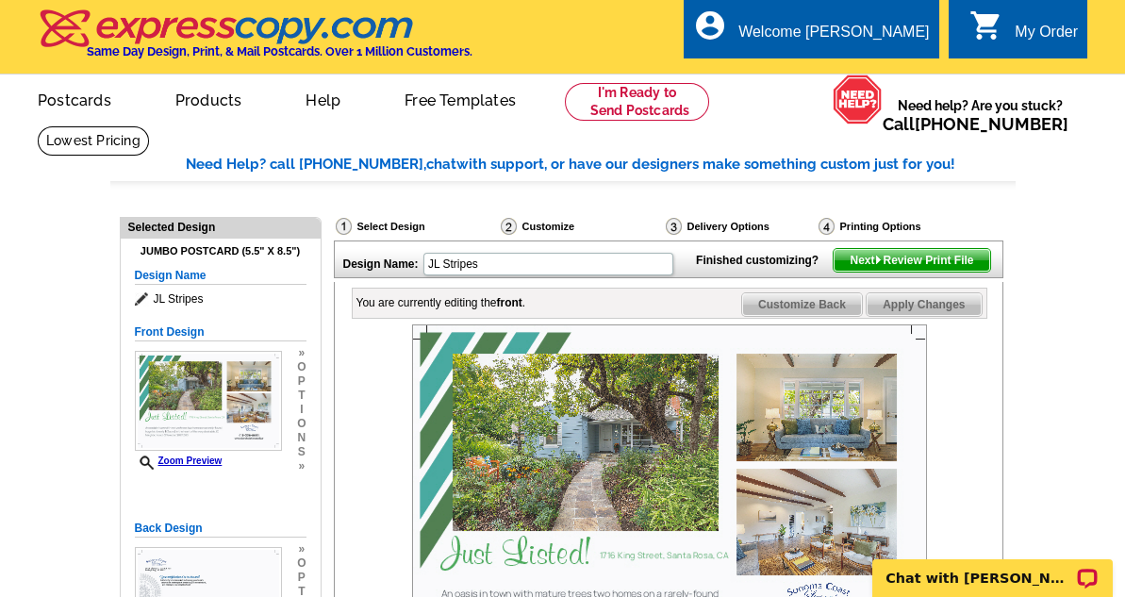
click at [883, 36] on div "Welcome [PERSON_NAME]" at bounding box center [833, 37] width 190 height 26
